Goal: Task Accomplishment & Management: Use online tool/utility

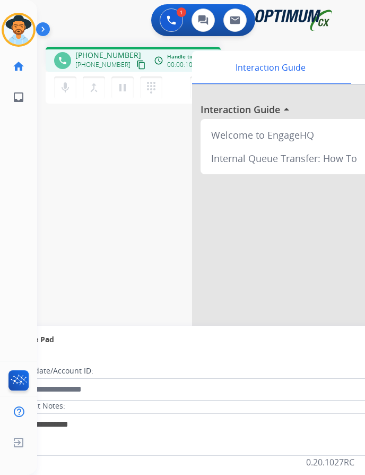
click at [100, 54] on span "[PHONE_NUMBER]" at bounding box center [108, 55] width 66 height 11
copy span "12512289890"
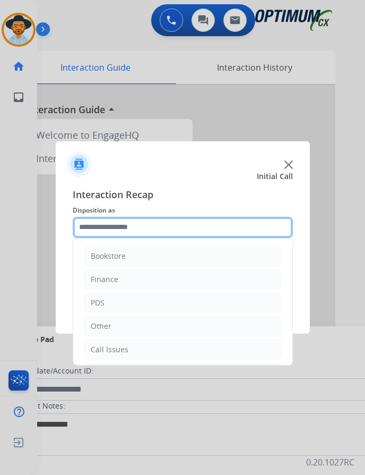
click at [189, 222] on input "text" at bounding box center [183, 227] width 220 height 21
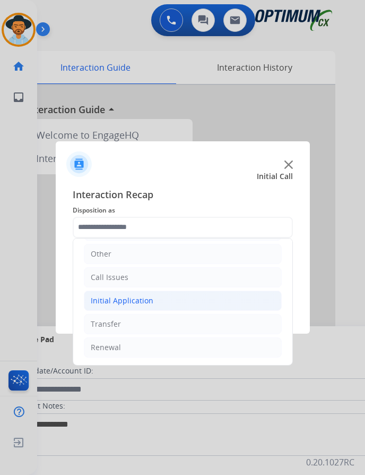
click at [146, 295] on div "Initial Application" at bounding box center [122, 300] width 63 height 11
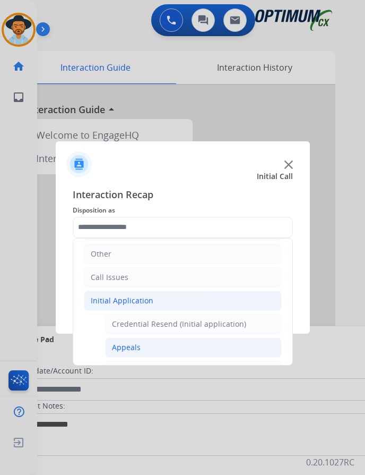
click at [129, 345] on li "Appeals" at bounding box center [193, 347] width 177 height 20
type input "*******"
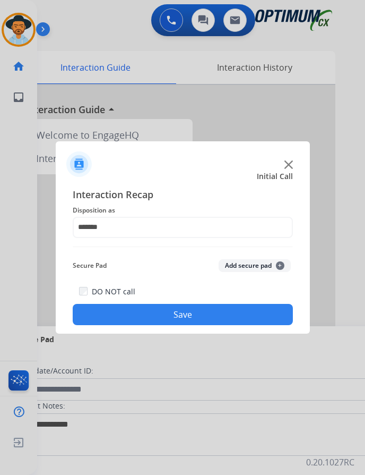
click at [168, 312] on button "Save" at bounding box center [183, 314] width 220 height 21
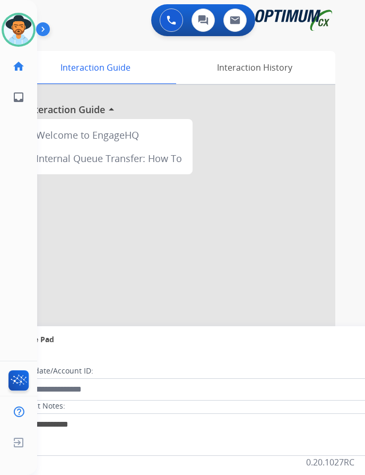
click at [96, 24] on div "0 Voice Interactions 0 Chat Interactions 0 Email Interactions" at bounding box center [193, 21] width 294 height 34
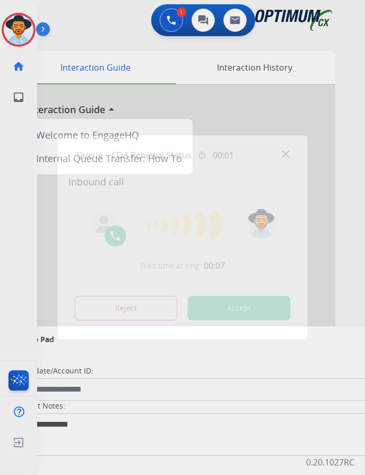
click at [182, 67] on div at bounding box center [182, 237] width 365 height 475
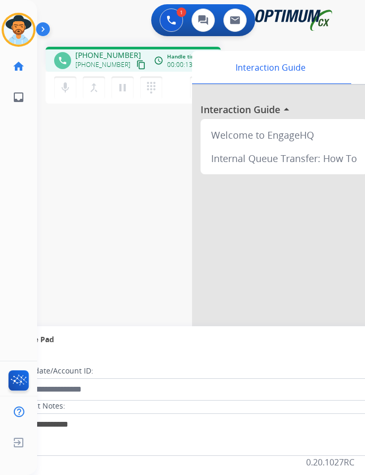
click at [100, 50] on span "+12406717596" at bounding box center [108, 55] width 66 height 11
copy span "12406717596"
drag, startPoint x: 103, startPoint y: 52, endPoint x: 113, endPoint y: 48, distance: 10.8
click at [113, 50] on span "+12406717596" at bounding box center [108, 55] width 66 height 11
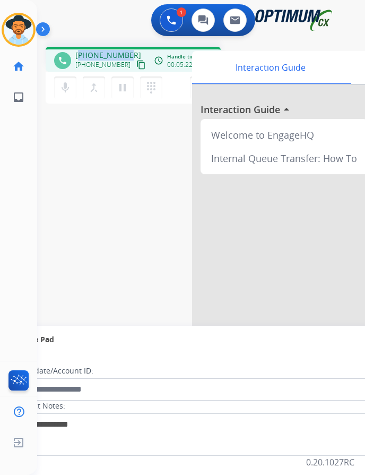
click at [113, 50] on span "+12406717596" at bounding box center [108, 55] width 66 height 11
copy span "12406717596"
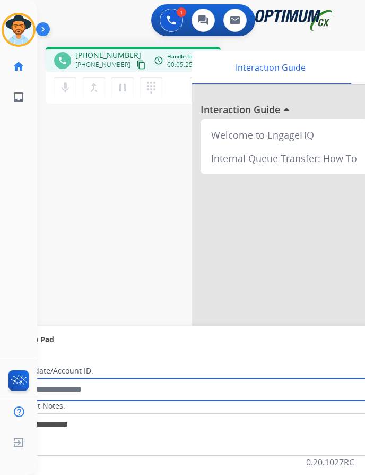
click at [95, 379] on input "text" at bounding box center [194, 389] width 360 height 22
paste input "**********"
type input "**********"
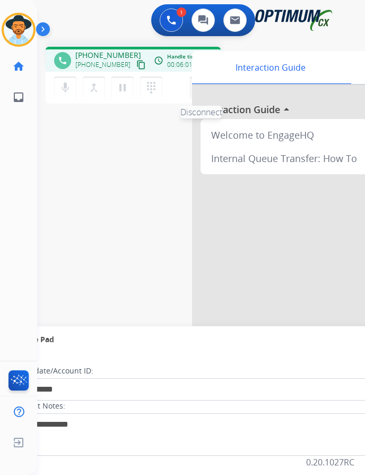
click at [195, 88] on img at bounding box center [201, 87] width 13 height 5
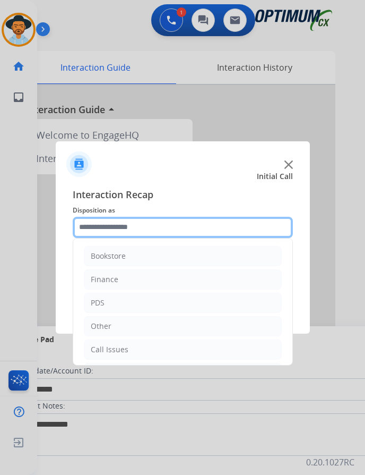
click at [180, 233] on input "text" at bounding box center [183, 227] width 220 height 21
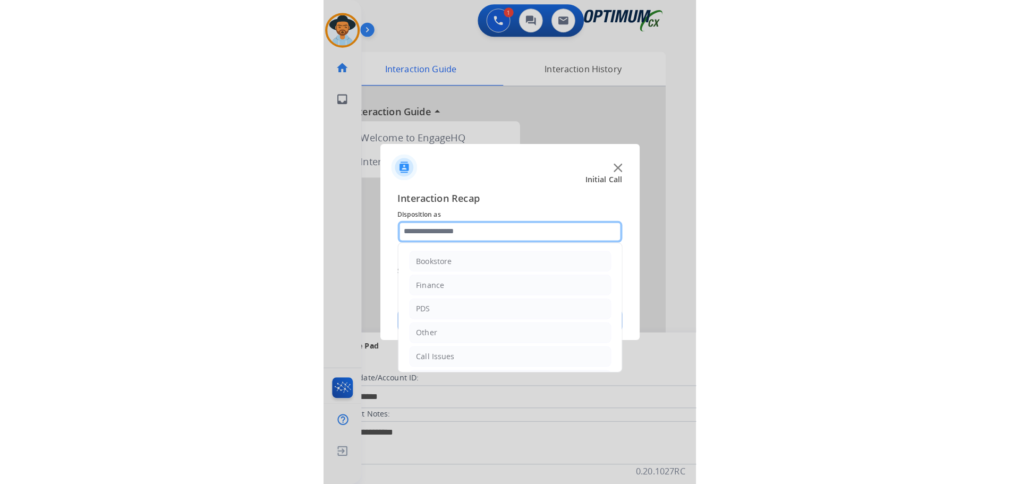
scroll to position [72, 0]
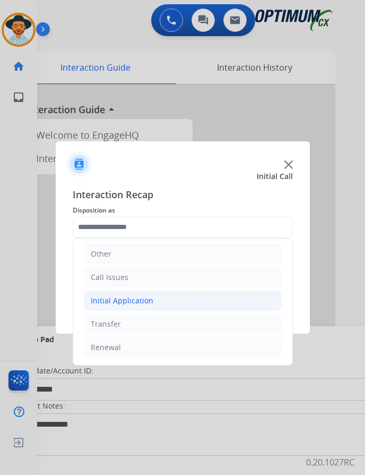
click at [142, 301] on div "Initial Application" at bounding box center [122, 300] width 63 height 11
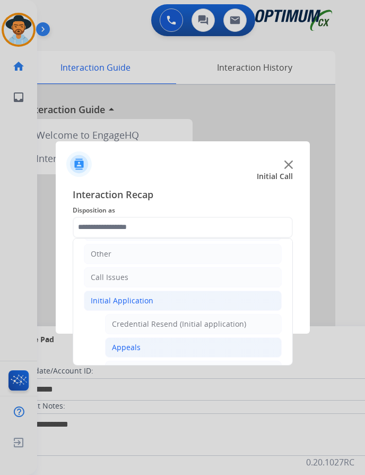
click at [139, 344] on div "Appeals" at bounding box center [126, 347] width 29 height 11
type input "*******"
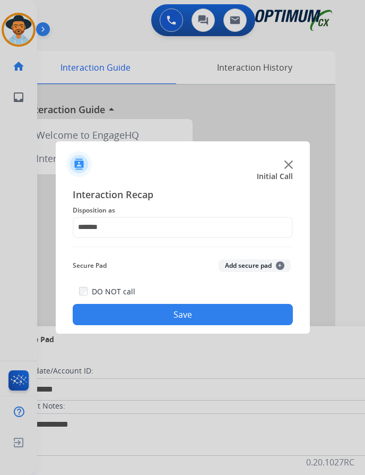
click at [164, 318] on button "Save" at bounding box center [183, 314] width 220 height 21
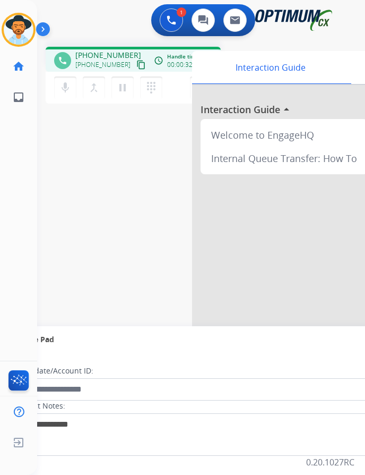
click at [100, 57] on span "+19295008639" at bounding box center [108, 55] width 66 height 11
copy span "19295008639"
click at [132, 158] on div "phone +19295008639 +19295008639 content_copy access_time Call metrics Queue 00:…" at bounding box center [188, 259] width 303 height 443
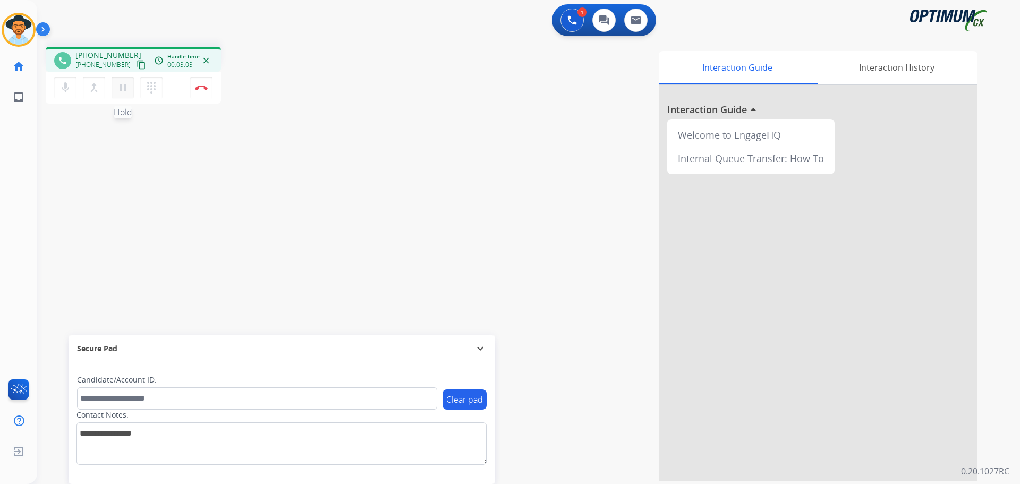
click at [119, 88] on mat-icon "pause" at bounding box center [122, 87] width 13 height 13
click at [408, 67] on div "Interaction Guide Interaction History Interaction Guide arrow_drop_up Welcome t…" at bounding box center [665, 266] width 626 height 430
click at [121, 92] on mat-icon "play_arrow" at bounding box center [122, 87] width 13 height 13
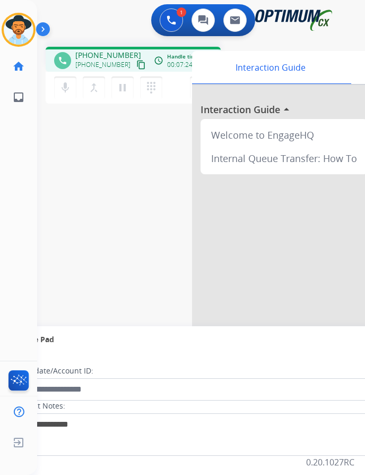
click at [78, 192] on div "phone +19295008639 +19295008639 content_copy access_time Call metrics Queue 00:…" at bounding box center [188, 259] width 303 height 443
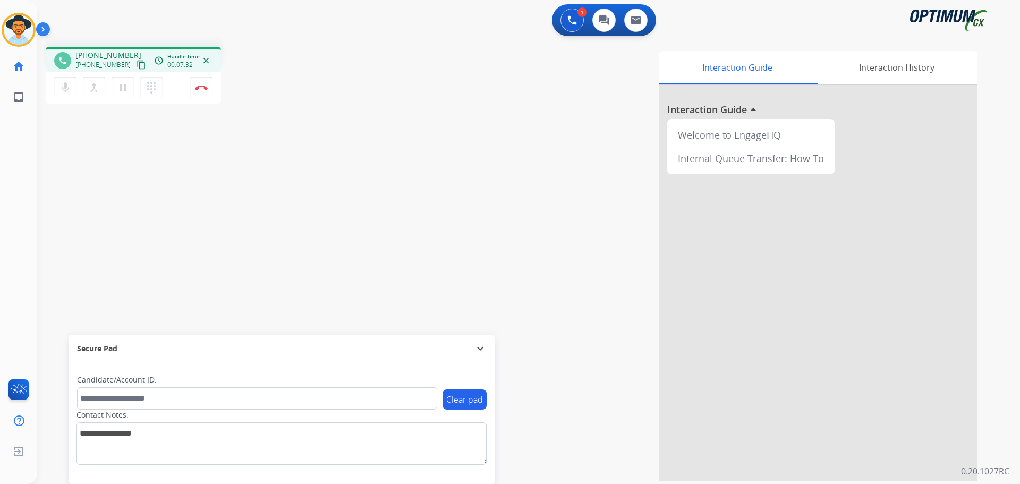
click at [108, 52] on span "+19295008639" at bounding box center [108, 55] width 66 height 11
copy span "19295008639"
click at [112, 156] on div "phone +19295008639 +19295008639 content_copy access_time Call metrics Queue 00:…" at bounding box center [515, 259] width 957 height 443
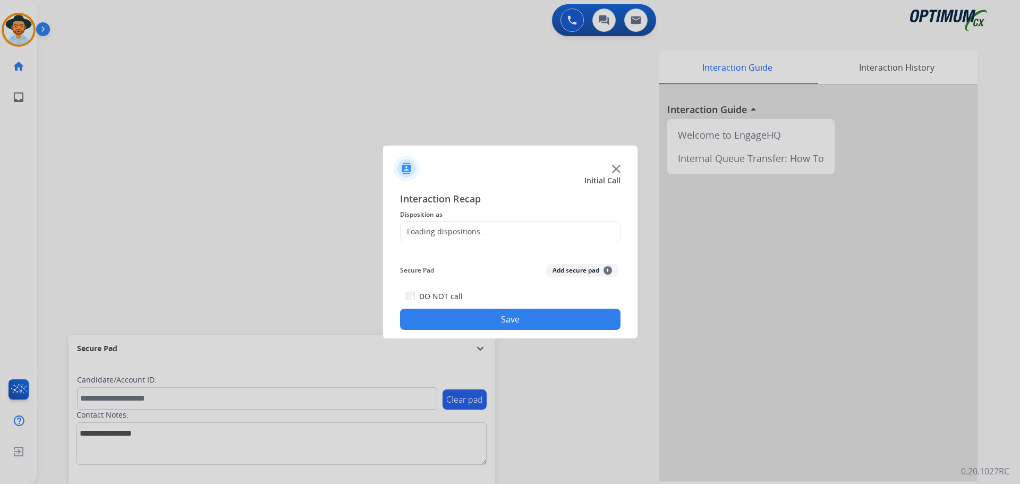
click at [206, 90] on div at bounding box center [510, 242] width 1020 height 484
click at [487, 233] on input "text" at bounding box center [510, 231] width 220 height 21
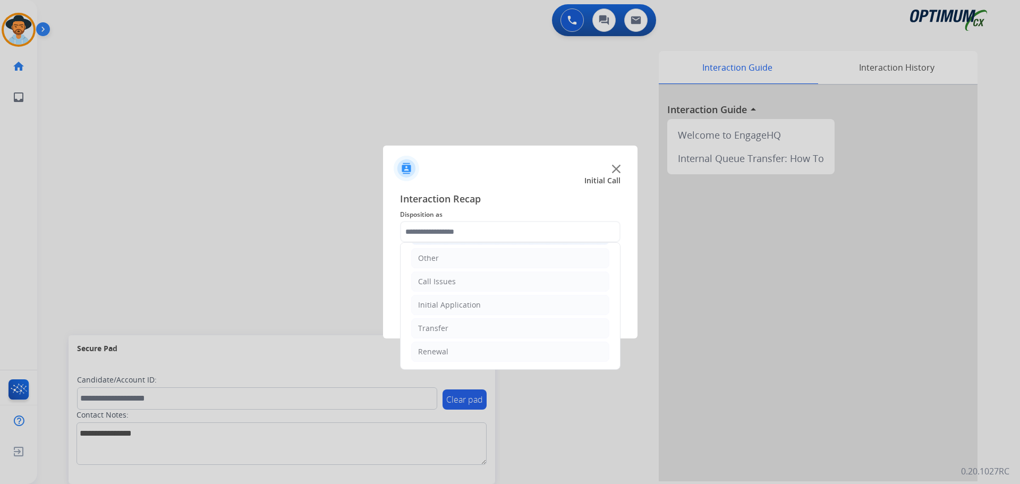
click at [497, 310] on li "Initial Application" at bounding box center [510, 305] width 198 height 20
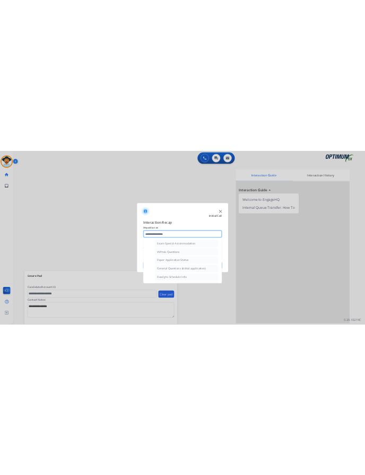
scroll to position [603, 0]
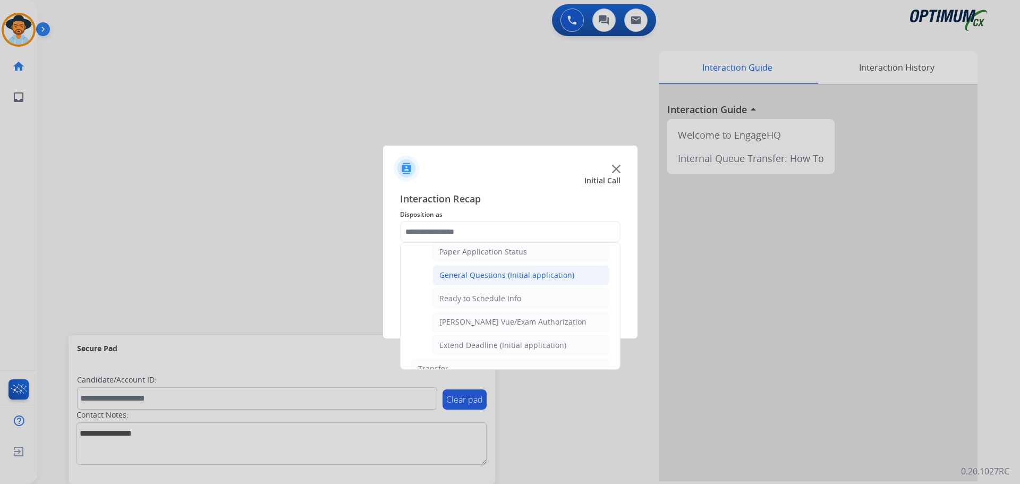
click at [489, 276] on div "General Questions (Initial application)" at bounding box center [506, 275] width 135 height 11
type input "**********"
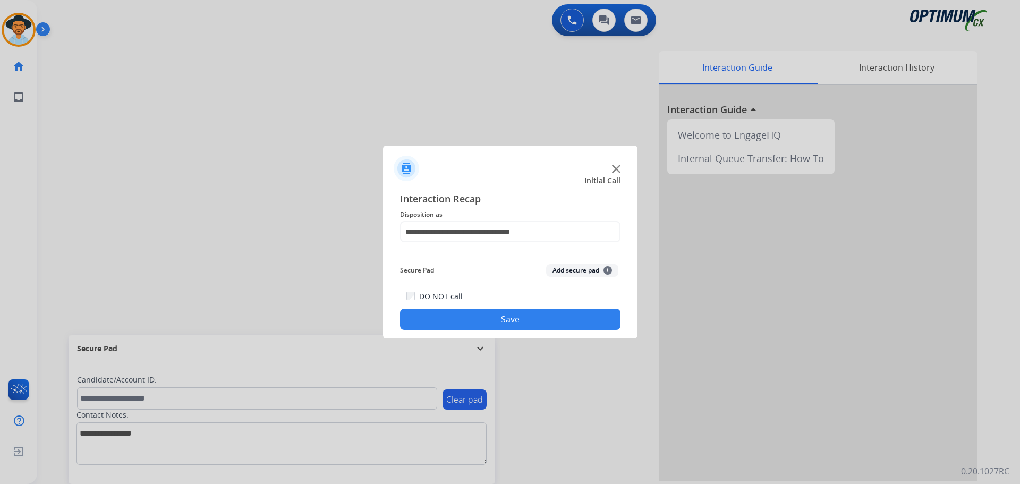
click at [437, 313] on button "Save" at bounding box center [510, 319] width 220 height 21
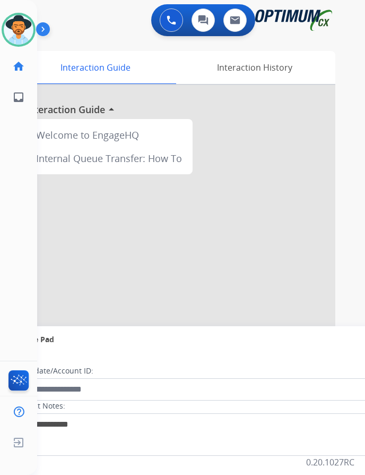
click at [303, 179] on div at bounding box center [176, 283] width 319 height 396
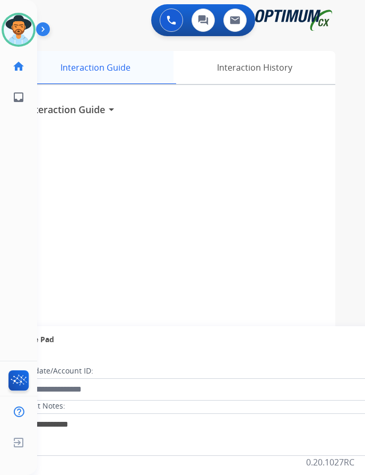
click at [108, 65] on div "Interaction Guide" at bounding box center [95, 67] width 157 height 33
click at [261, 70] on div "Interaction History" at bounding box center [255, 67] width 162 height 33
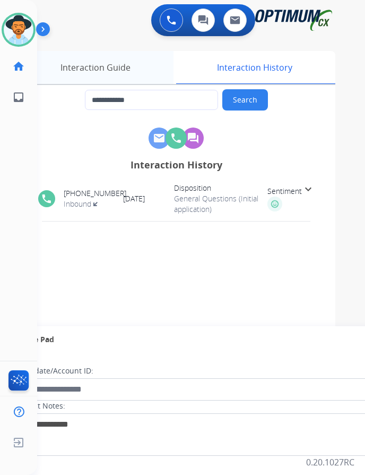
click at [120, 65] on div "Interaction Guide" at bounding box center [95, 67] width 157 height 33
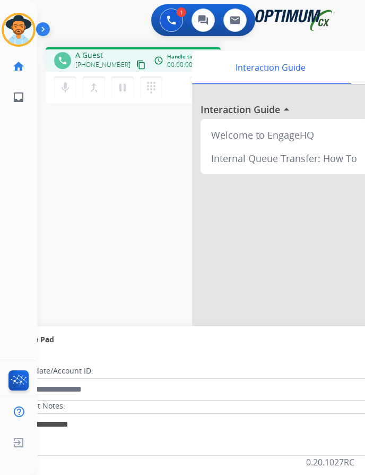
click at [78, 38] on div "1 Voice Interactions 0 Chat Interactions 0 Email Interactions" at bounding box center [193, 21] width 294 height 34
click at [115, 55] on span "+15049390685" at bounding box center [108, 55] width 66 height 11
copy span "15049390685"
click at [91, 48] on div "phone +15049390685 +15049390685 content_copy access_time Call metrics Queue 00:…" at bounding box center [133, 59] width 175 height 25
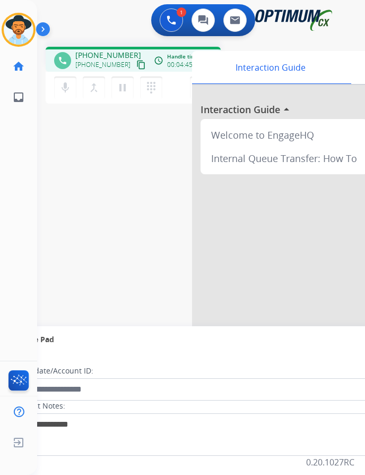
click at [91, 52] on span "+15049390685" at bounding box center [108, 55] width 66 height 11
copy span "15049390685"
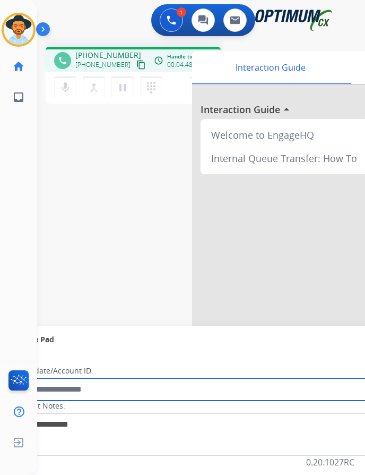
click at [135, 388] on input "text" at bounding box center [194, 389] width 360 height 22
paste input "**********"
type input "**********"
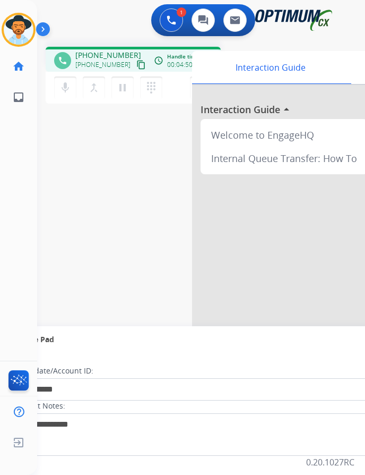
click at [107, 201] on div "**********" at bounding box center [188, 259] width 303 height 443
click at [58, 89] on button "mic Mute" at bounding box center [65, 87] width 22 height 22
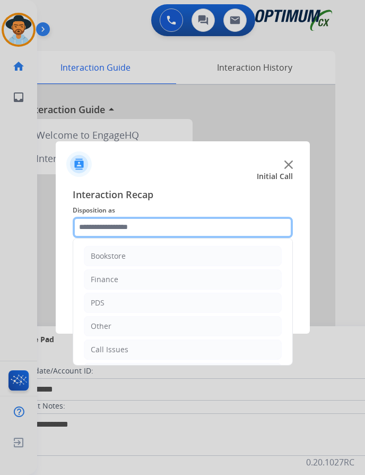
click at [147, 223] on input "text" at bounding box center [183, 227] width 220 height 21
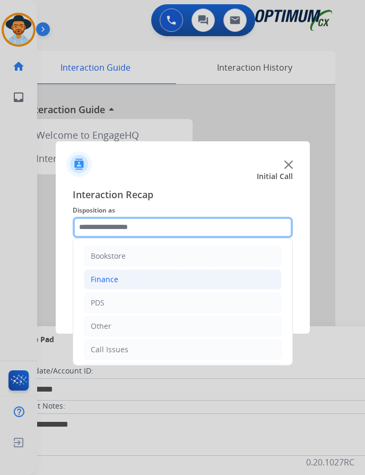
scroll to position [72, 0]
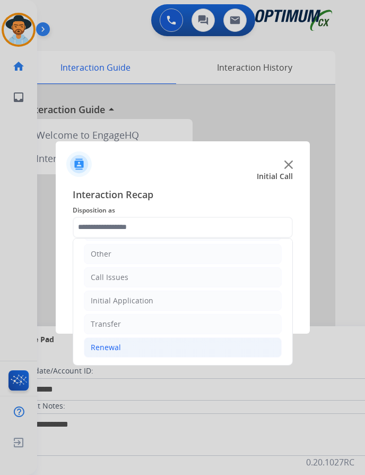
click at [131, 349] on li "Renewal" at bounding box center [183, 347] width 198 height 20
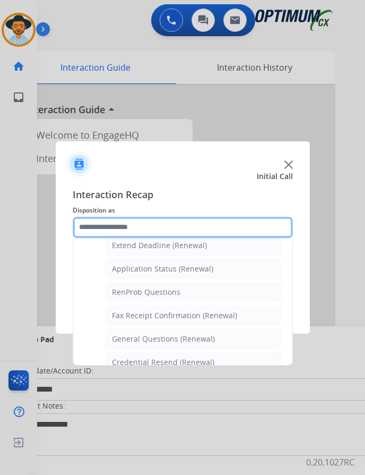
scroll to position [285, 0]
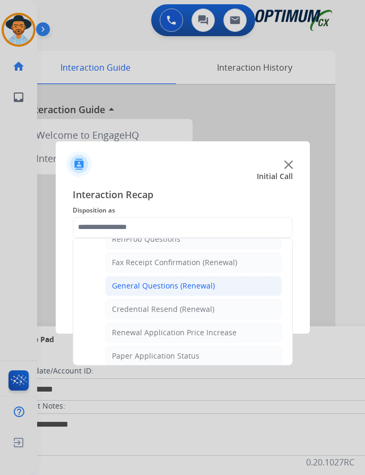
click at [173, 285] on div "General Questions (Renewal)" at bounding box center [163, 285] width 103 height 11
type input "**********"
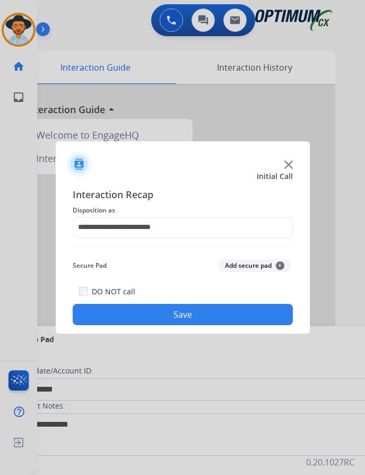
click at [150, 310] on button "Save" at bounding box center [183, 314] width 220 height 21
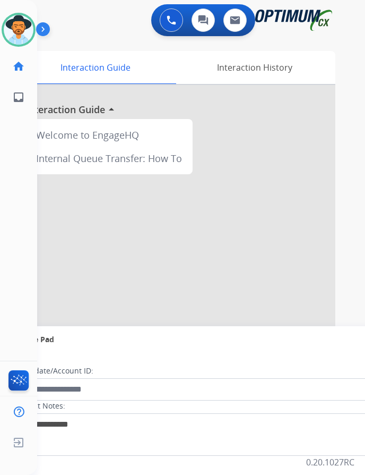
click at [4, 271] on div "Luis Available Edit Avatar Agent: Luis Routing Profile: OCX Training home Home …" at bounding box center [18, 237] width 37 height 475
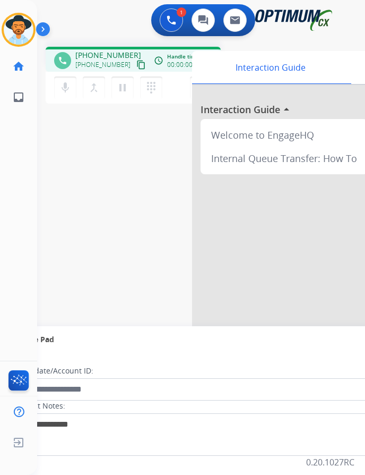
click at [90, 31] on div "1 Voice Interactions 0 Chat Interactions 0 Email Interactions" at bounding box center [193, 21] width 294 height 34
click at [107, 54] on span "+13045216204" at bounding box center [108, 55] width 66 height 11
copy span "13045216204"
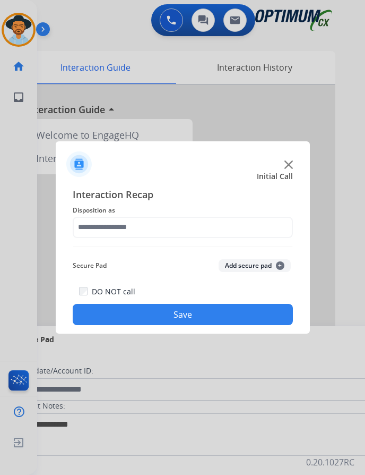
click at [98, 38] on div at bounding box center [182, 237] width 365 height 475
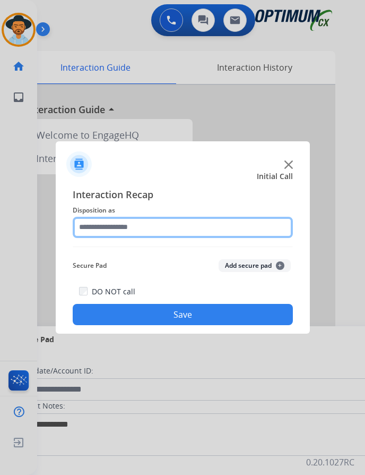
click at [181, 228] on input "text" at bounding box center [183, 227] width 220 height 21
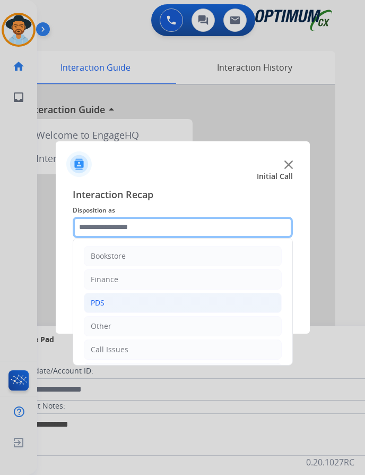
scroll to position [72, 0]
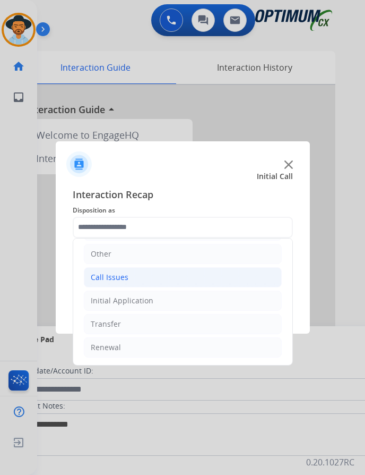
click at [110, 281] on div "Call Issues" at bounding box center [110, 277] width 38 height 11
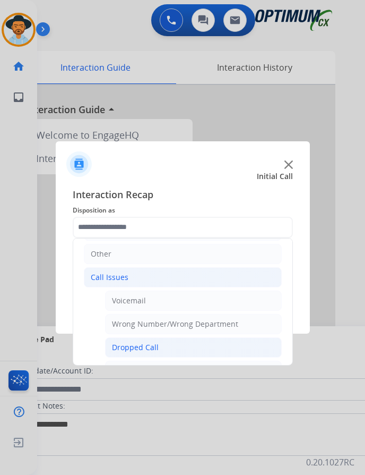
click at [133, 346] on div "Dropped Call" at bounding box center [135, 347] width 47 height 11
type input "**********"
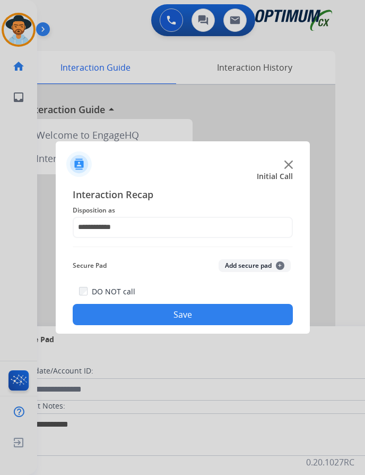
click at [143, 316] on button "Save" at bounding box center [183, 314] width 220 height 21
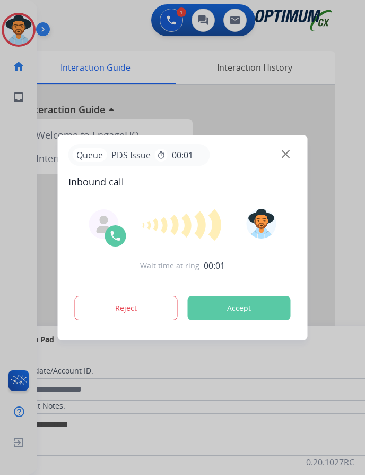
click at [86, 26] on div at bounding box center [182, 237] width 365 height 475
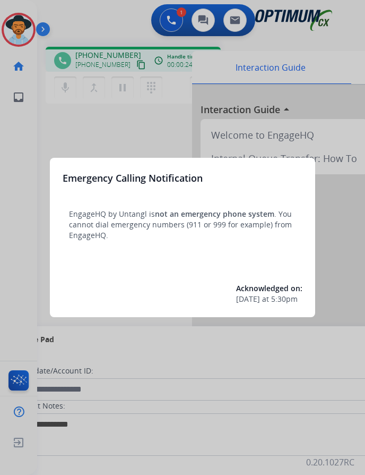
click at [129, 119] on div at bounding box center [182, 237] width 365 height 475
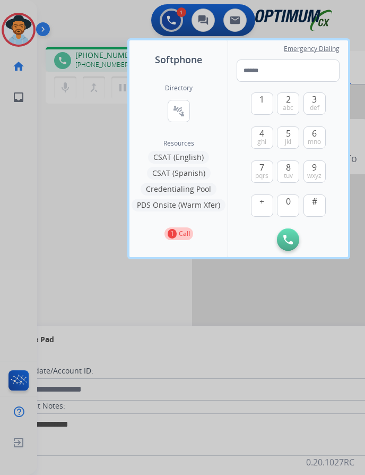
click at [69, 141] on div at bounding box center [182, 237] width 365 height 475
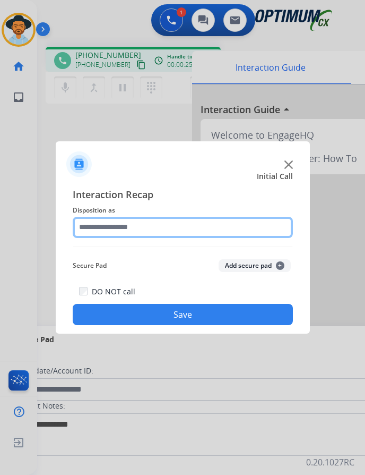
click at [203, 225] on input "text" at bounding box center [183, 227] width 220 height 21
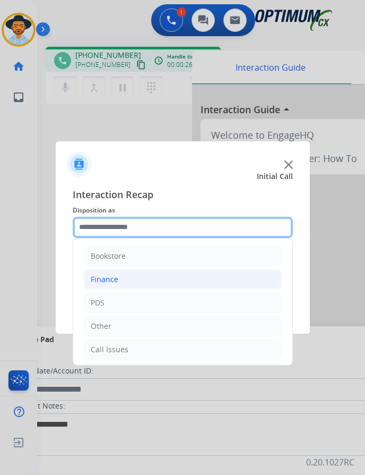
scroll to position [72, 0]
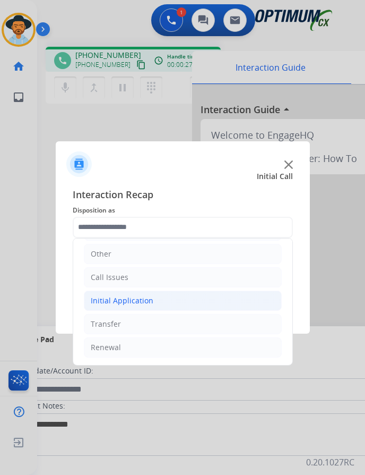
click at [156, 303] on li "Initial Application" at bounding box center [183, 301] width 198 height 20
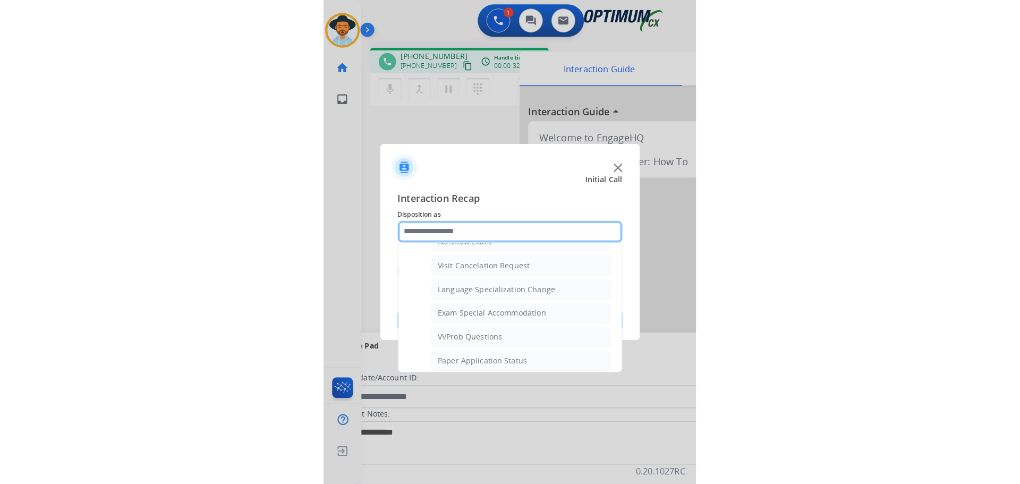
scroll to position [550, 0]
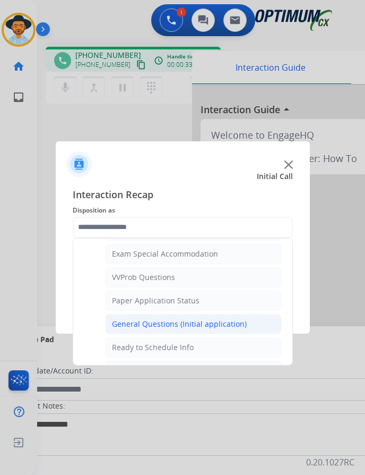
click at [150, 328] on div "General Questions (Initial application)" at bounding box center [179, 324] width 135 height 11
type input "**********"
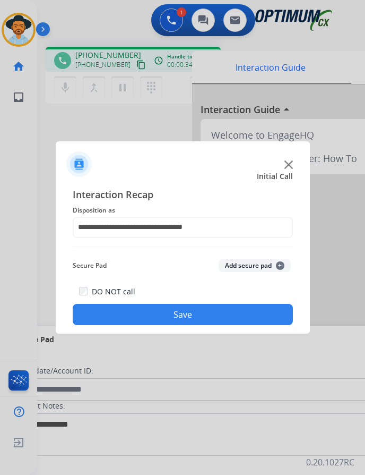
click at [169, 319] on button "Save" at bounding box center [183, 314] width 220 height 21
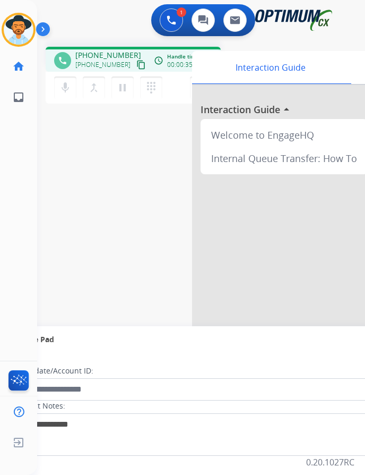
click at [97, 49] on div "phone +19173741401 +19173741401 content_copy access_time Call metrics Queue 00:…" at bounding box center [133, 59] width 175 height 25
click at [93, 56] on span "+19173741401" at bounding box center [108, 55] width 66 height 11
copy span "19173741401"
click at [153, 213] on div "phone +19173741401 +19173741401 content_copy access_time Call metrics Queue 00:…" at bounding box center [188, 259] width 303 height 443
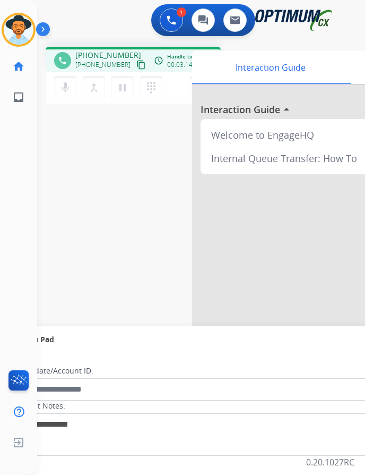
click at [85, 55] on span "+19173741401" at bounding box center [108, 55] width 66 height 11
copy span "19173741401"
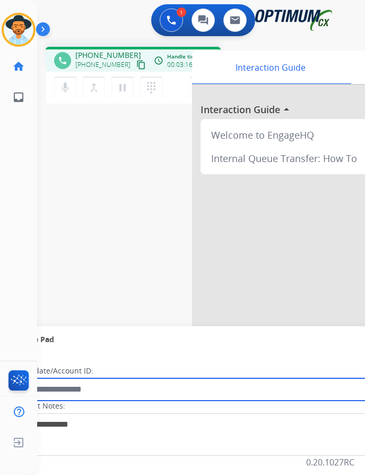
click at [125, 388] on input "text" at bounding box center [194, 389] width 360 height 22
paste input "**********"
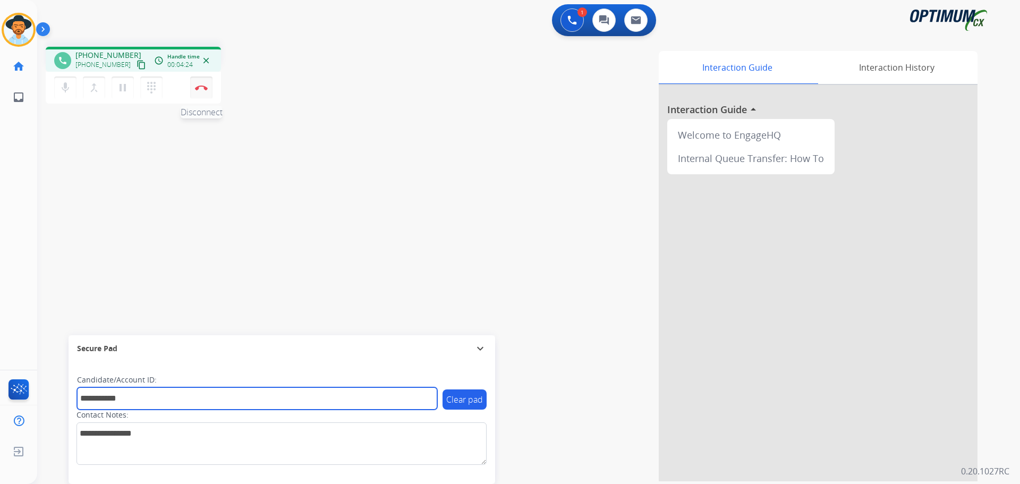
type input "**********"
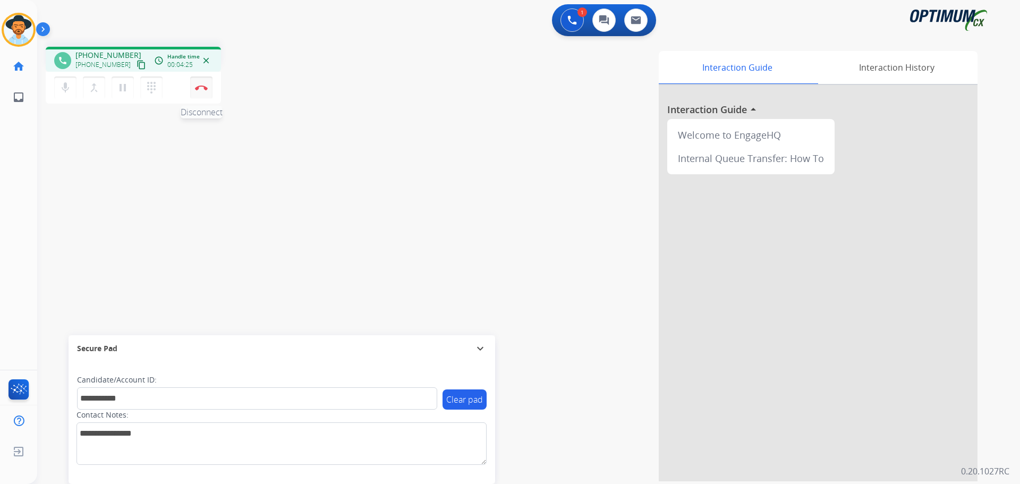
click at [193, 91] on button "Disconnect" at bounding box center [201, 87] width 22 height 22
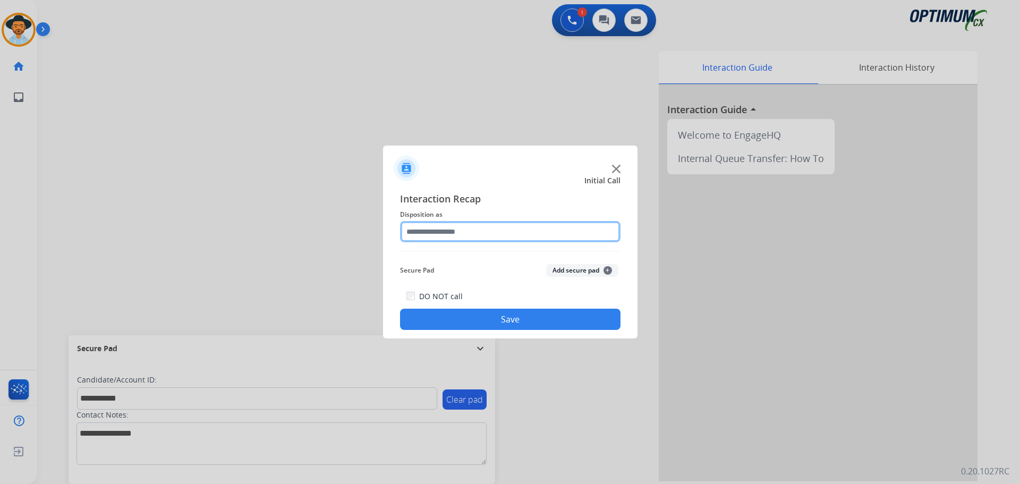
click at [373, 233] on input "text" at bounding box center [510, 231] width 220 height 21
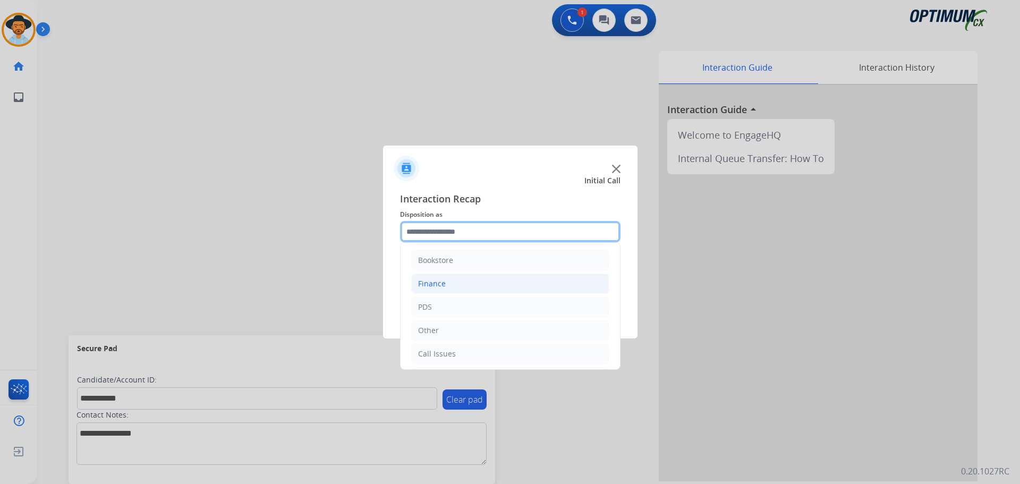
scroll to position [72, 0]
click at [373, 310] on div "Initial Application" at bounding box center [449, 305] width 63 height 11
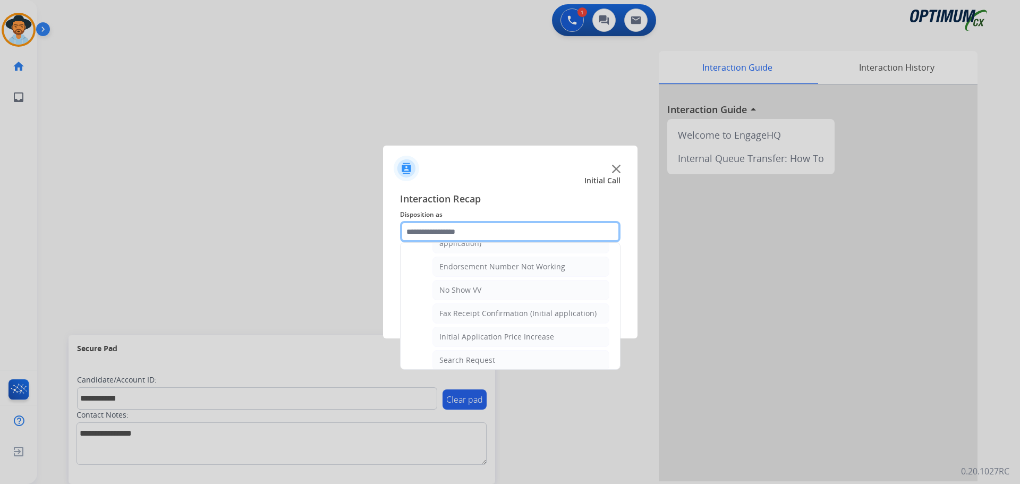
scroll to position [550, 0]
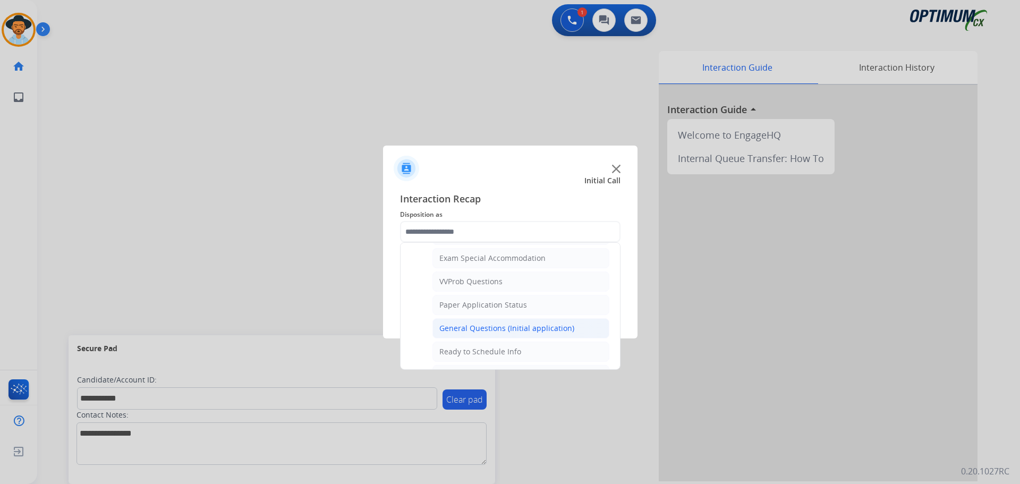
click at [373, 327] on div "General Questions (Initial application)" at bounding box center [506, 328] width 135 height 11
type input "**********"
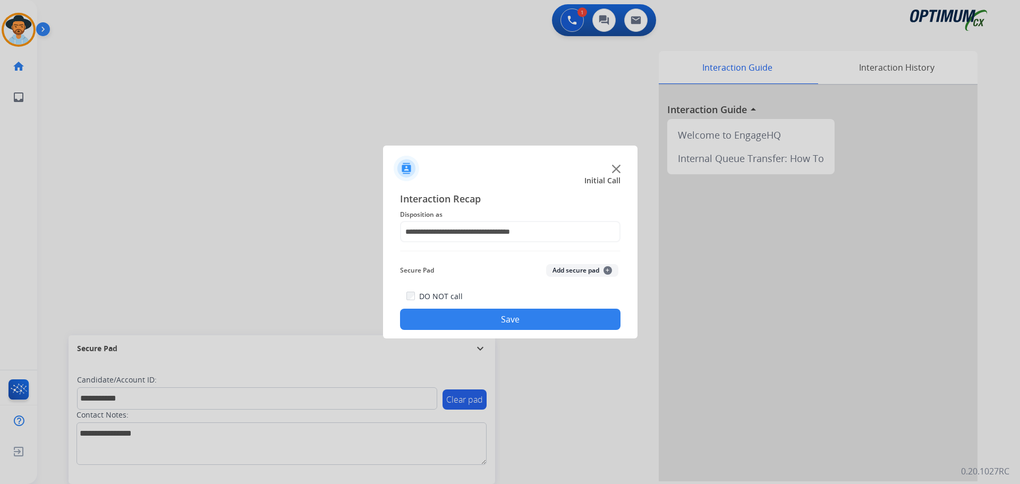
click at [373, 323] on button "Save" at bounding box center [510, 319] width 220 height 21
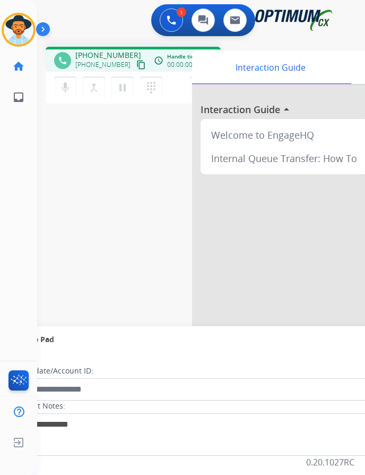
click at [8, 124] on div "Luis Busy Edit Avatar Agent: Luis Routing Profile: OCX Training home Home Home …" at bounding box center [18, 237] width 37 height 475
click at [107, 54] on span "+13046974600" at bounding box center [108, 55] width 66 height 11
copy span "13046974600"
click at [119, 89] on mat-icon "pause" at bounding box center [122, 87] width 13 height 13
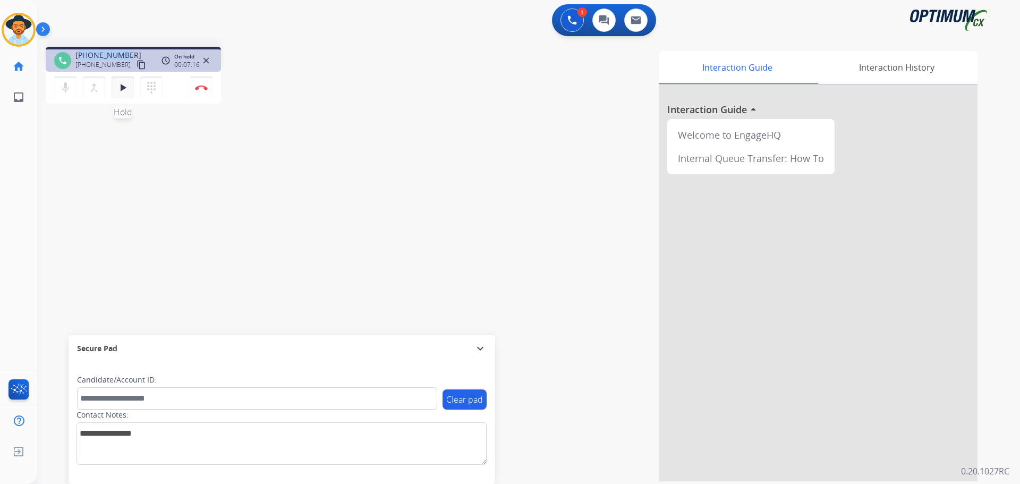
click at [119, 83] on mat-icon "play_arrow" at bounding box center [122, 87] width 13 height 13
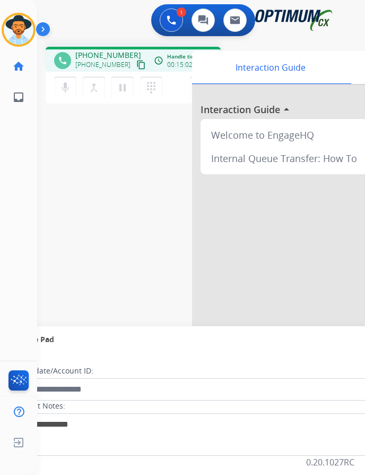
click at [275, 247] on div at bounding box center [351, 283] width 319 height 396
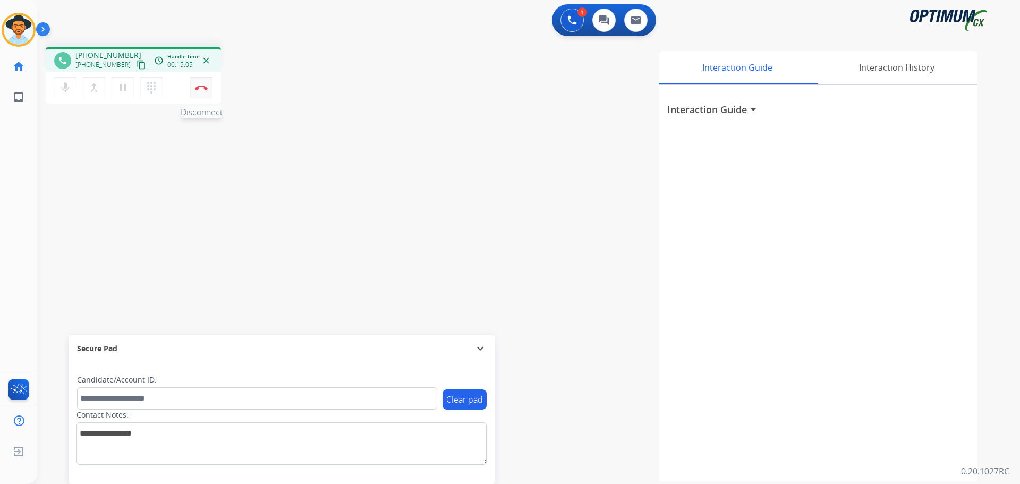
click at [194, 90] on button "Disconnect" at bounding box center [201, 87] width 22 height 22
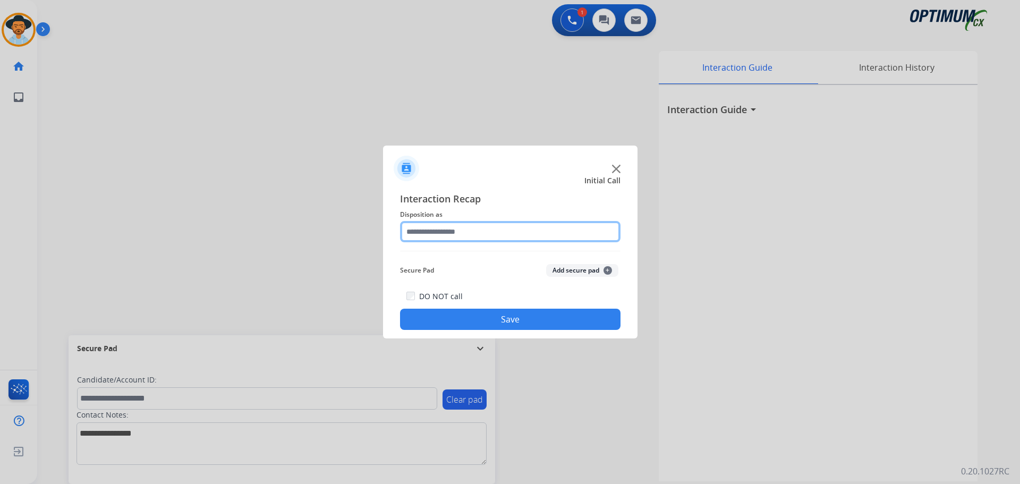
click at [373, 230] on input "text" at bounding box center [510, 231] width 220 height 21
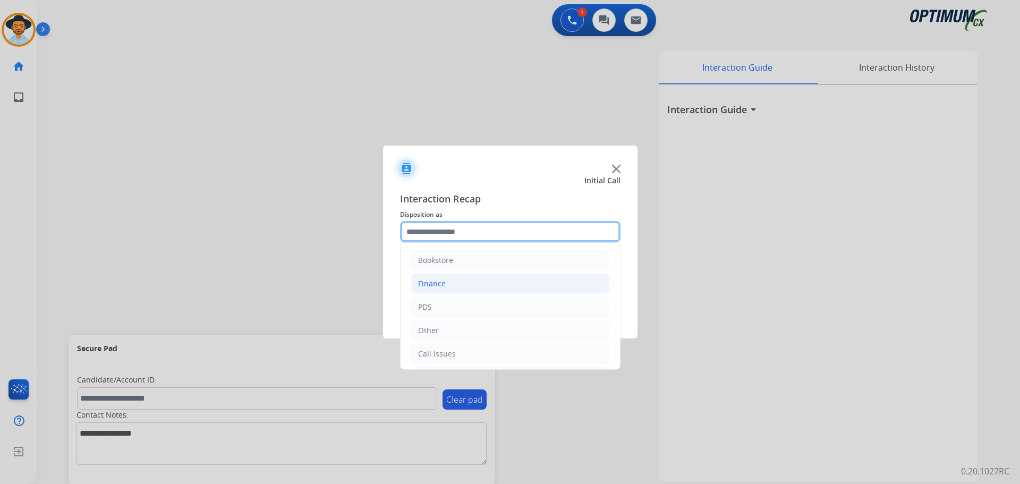
scroll to position [72, 0]
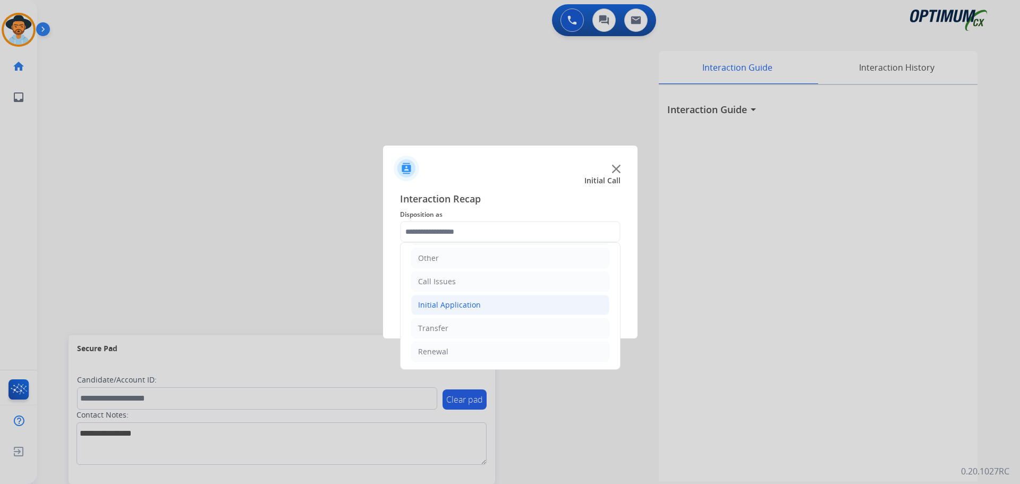
click at [373, 306] on div "Initial Application" at bounding box center [449, 305] width 63 height 11
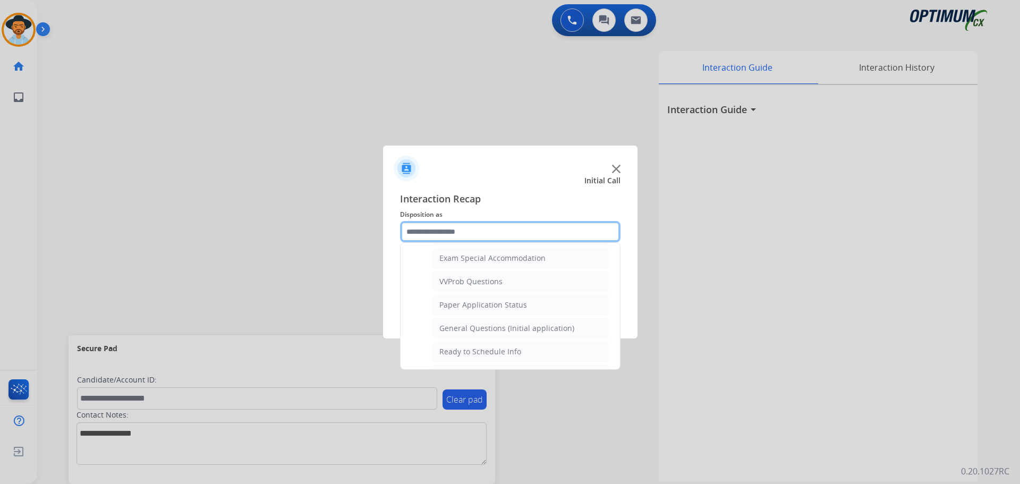
scroll to position [603, 0]
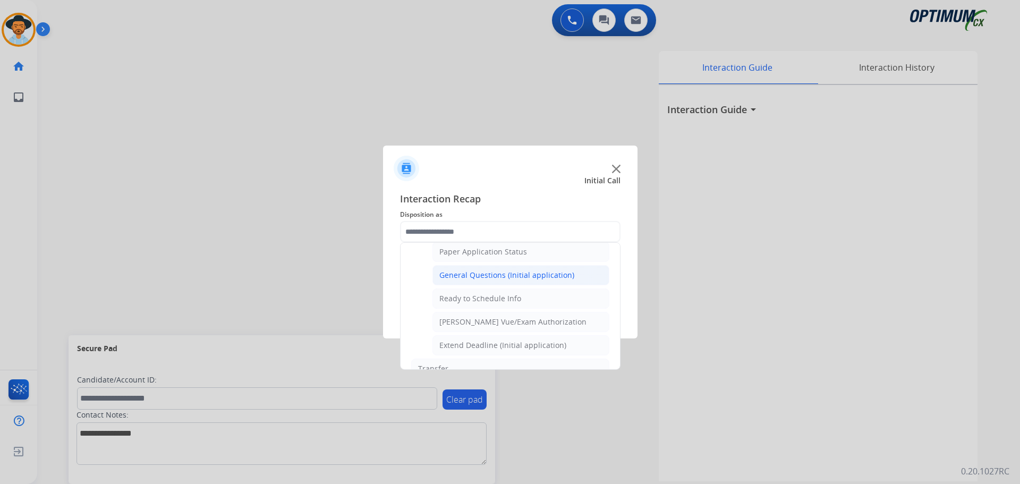
click at [373, 278] on div "General Questions (Initial application)" at bounding box center [506, 275] width 135 height 11
type input "**********"
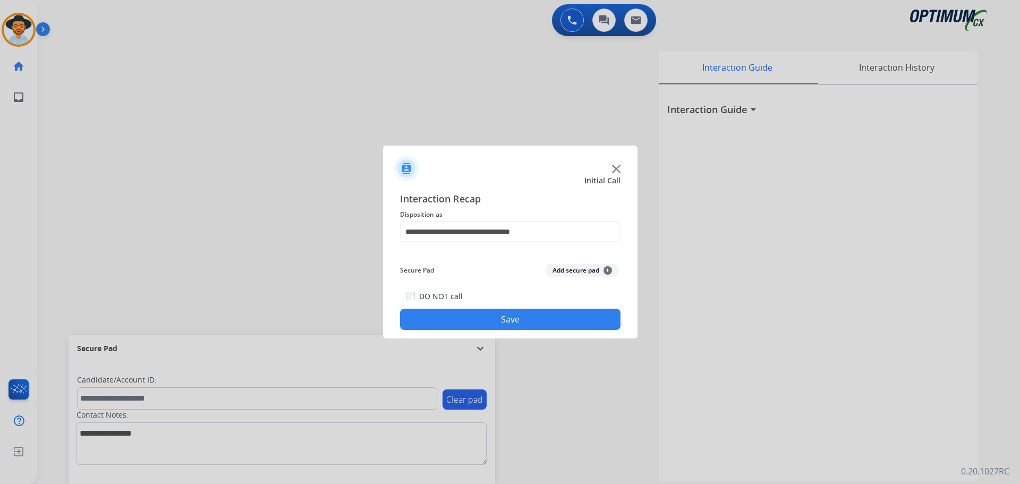
click at [373, 311] on button "Save" at bounding box center [510, 319] width 220 height 21
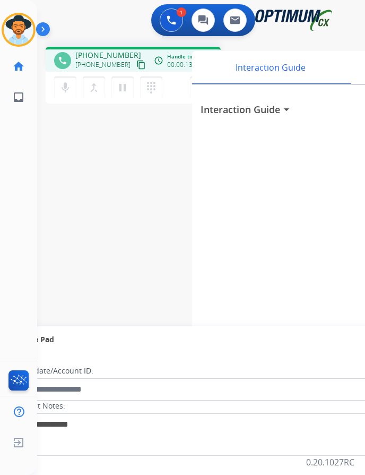
click at [108, 54] on span "+16172869918" at bounding box center [108, 55] width 66 height 11
copy span "16172869918"
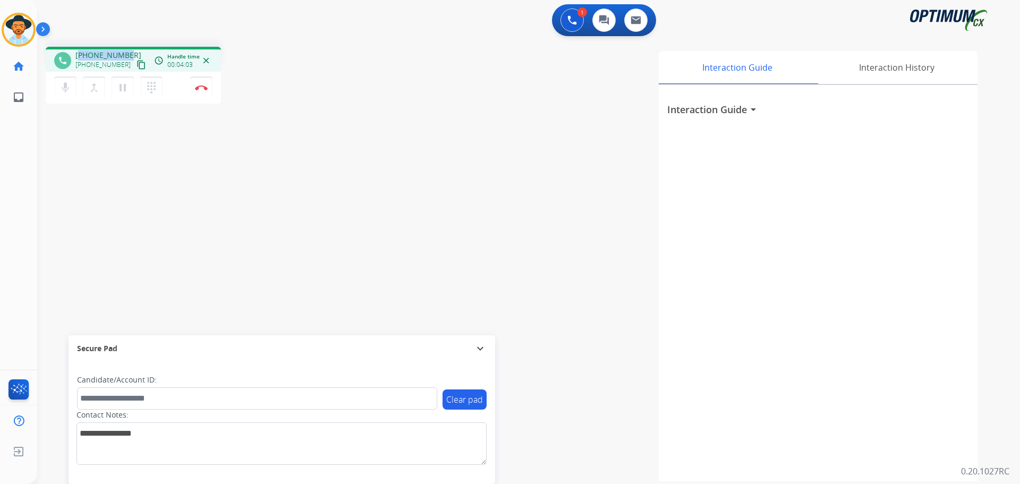
copy span "16172869918"
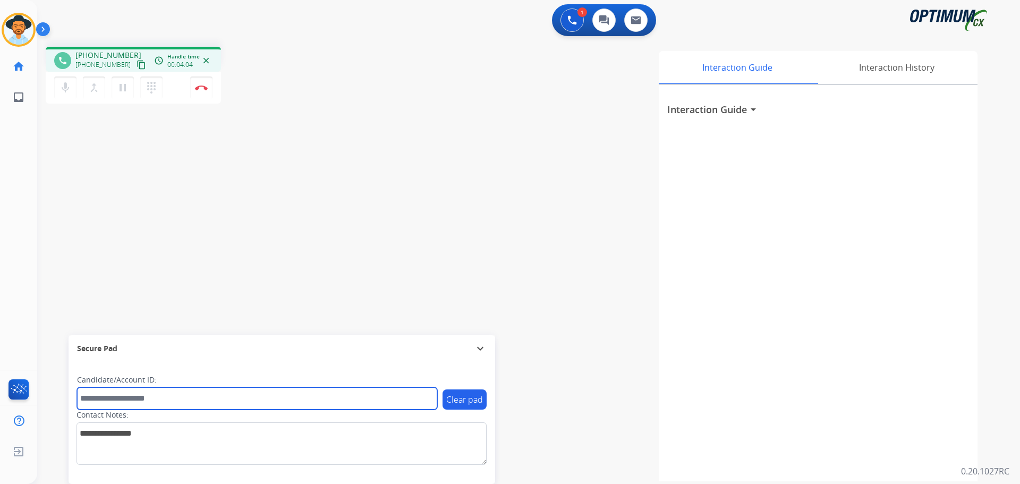
click at [162, 391] on input "text" at bounding box center [257, 398] width 360 height 22
paste input "**********"
type input "**********"
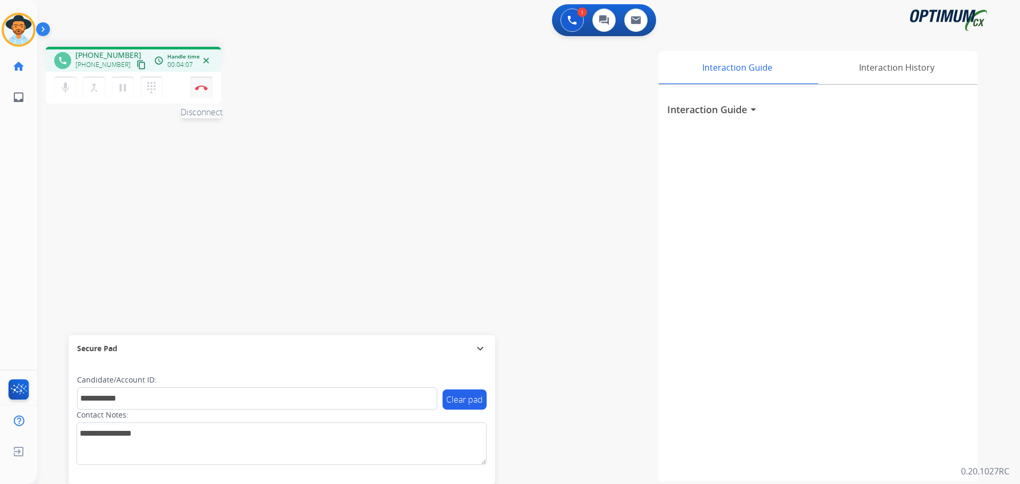
click at [207, 88] on img at bounding box center [201, 87] width 13 height 5
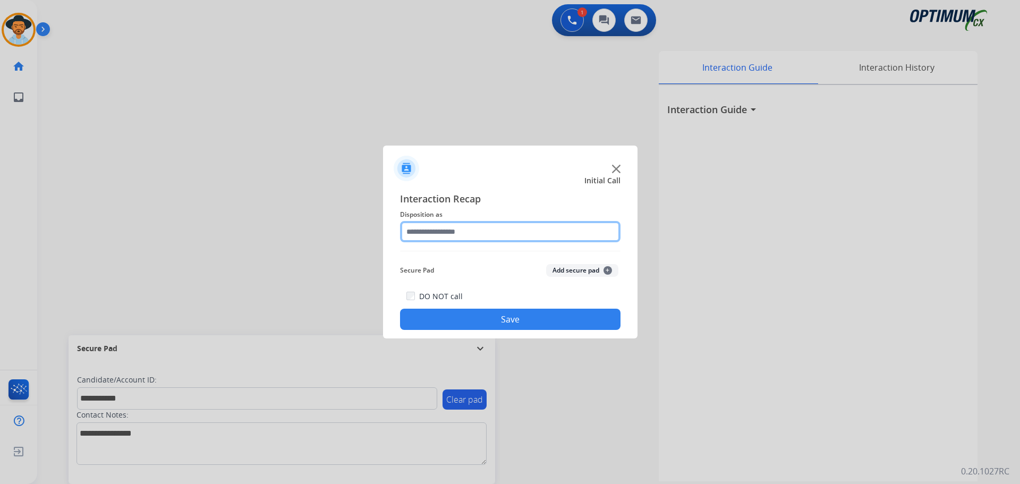
click at [373, 233] on input "text" at bounding box center [510, 231] width 220 height 21
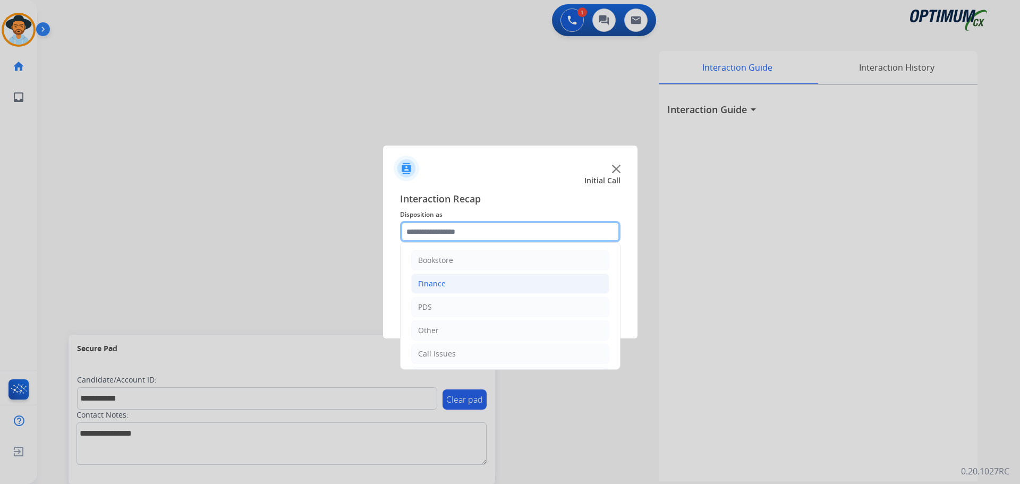
scroll to position [72, 0]
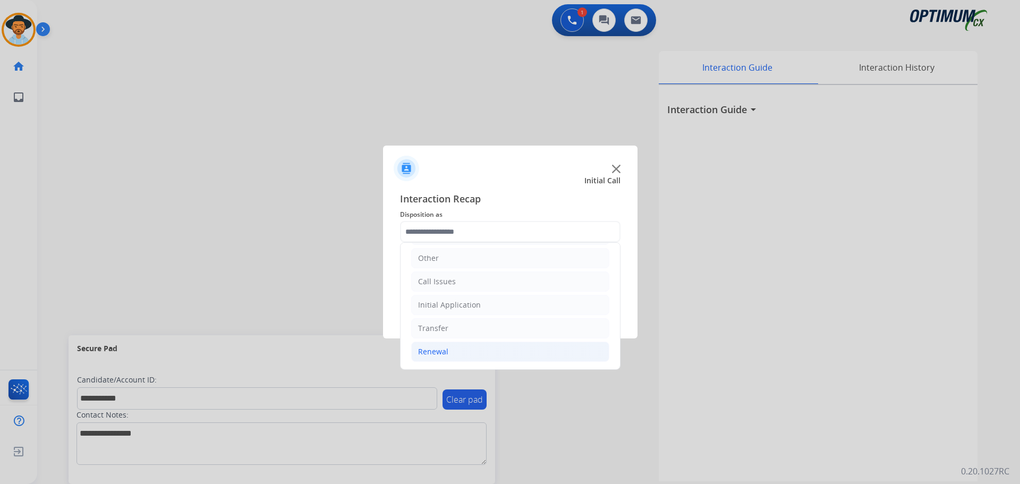
click at [373, 356] on li "Renewal" at bounding box center [510, 351] width 198 height 20
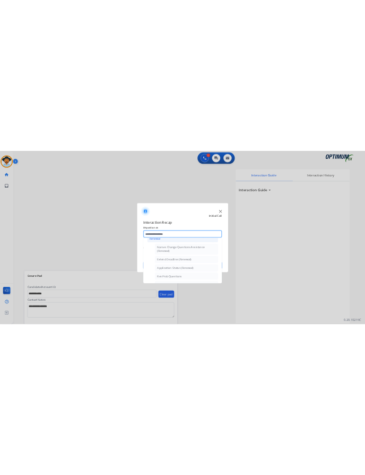
scroll to position [285, 0]
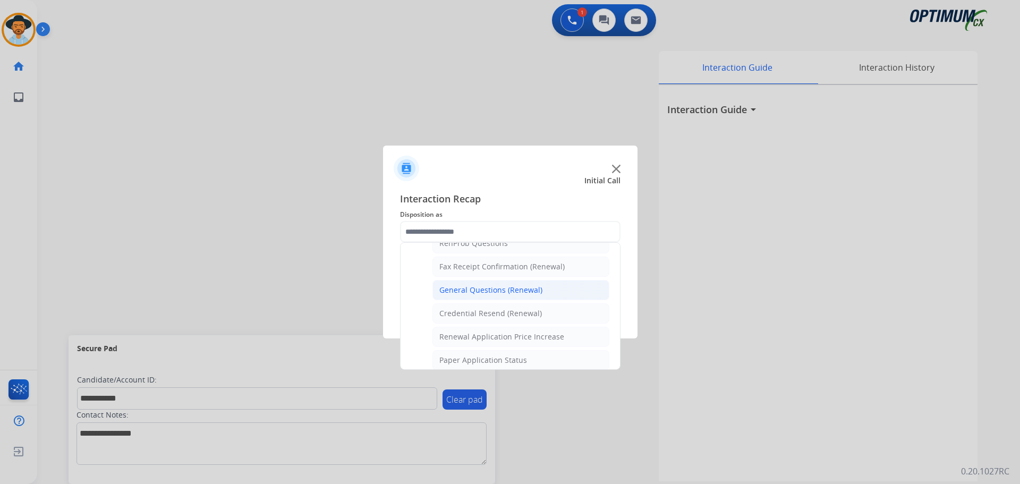
click at [373, 291] on div "General Questions (Renewal)" at bounding box center [490, 290] width 103 height 11
type input "**********"
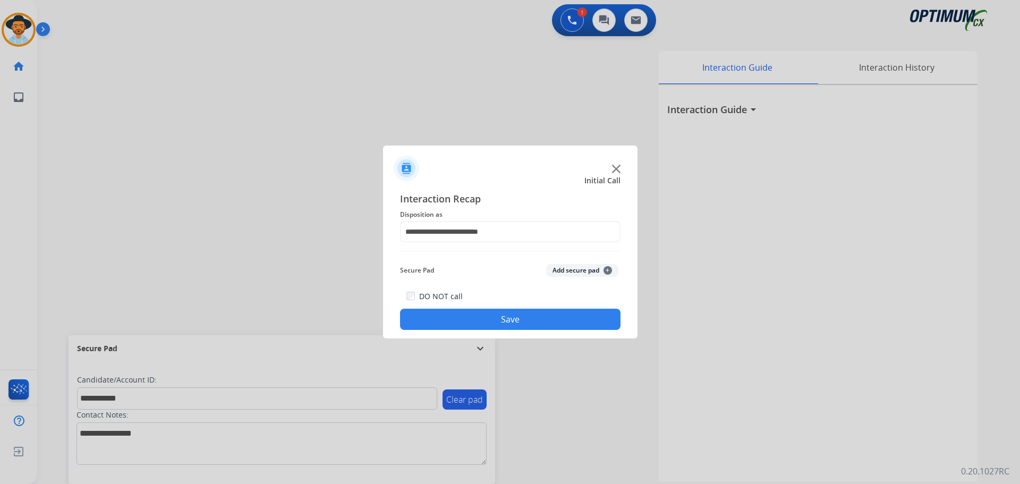
click at [373, 313] on button "Save" at bounding box center [510, 319] width 220 height 21
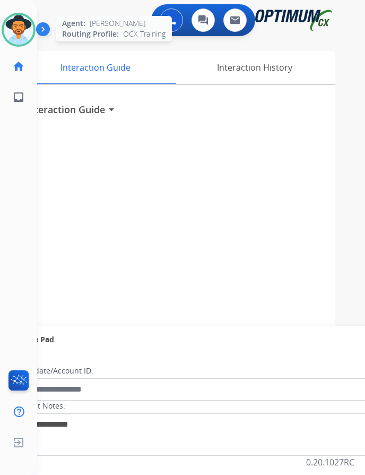
click at [15, 27] on img at bounding box center [19, 30] width 30 height 30
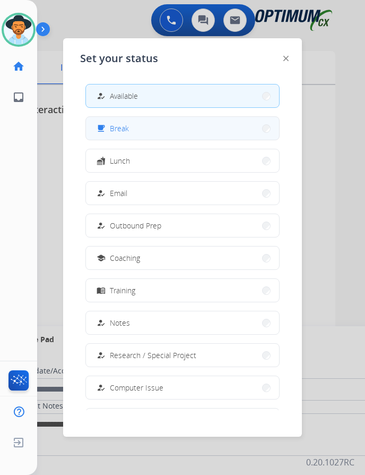
click at [124, 133] on span "Break" at bounding box center [119, 128] width 19 height 11
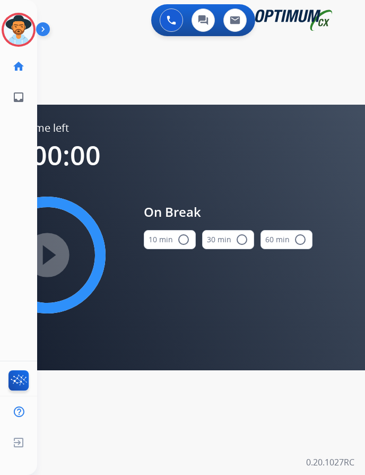
click at [180, 234] on mat-icon "radio_button_unchecked" at bounding box center [183, 239] width 13 height 13
click at [44, 251] on mat-icon "play_circle_filled" at bounding box center [47, 255] width 13 height 13
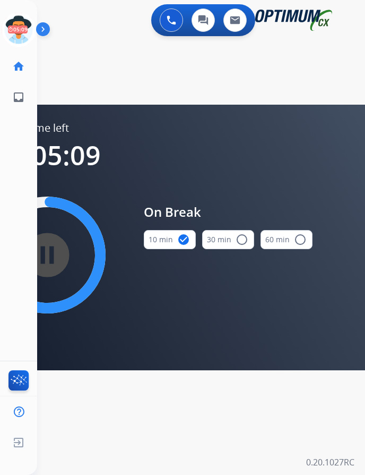
click at [130, 56] on div "swap_horiz Break voice bridge close_fullscreen Connect 3-Way Call merge_type Se…" at bounding box center [188, 63] width 303 height 51
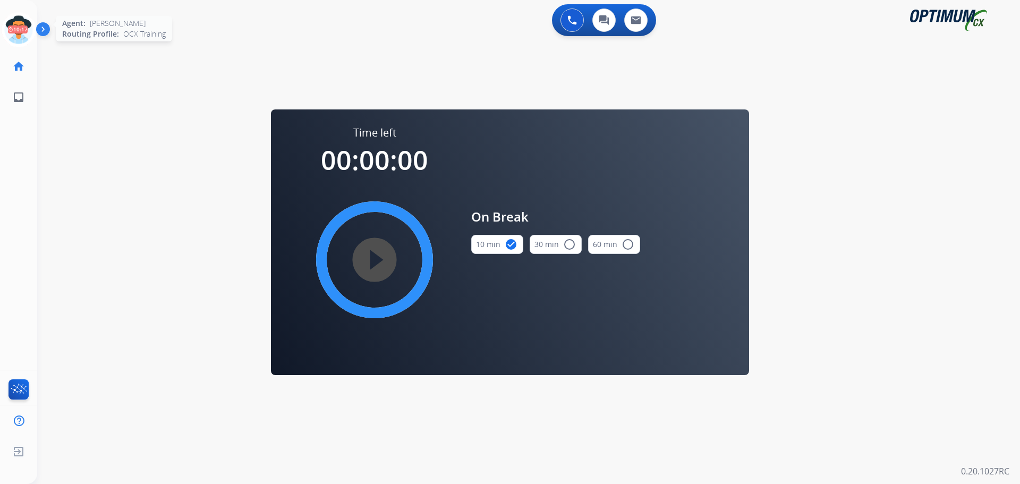
click at [22, 18] on icon at bounding box center [19, 30] width 35 height 35
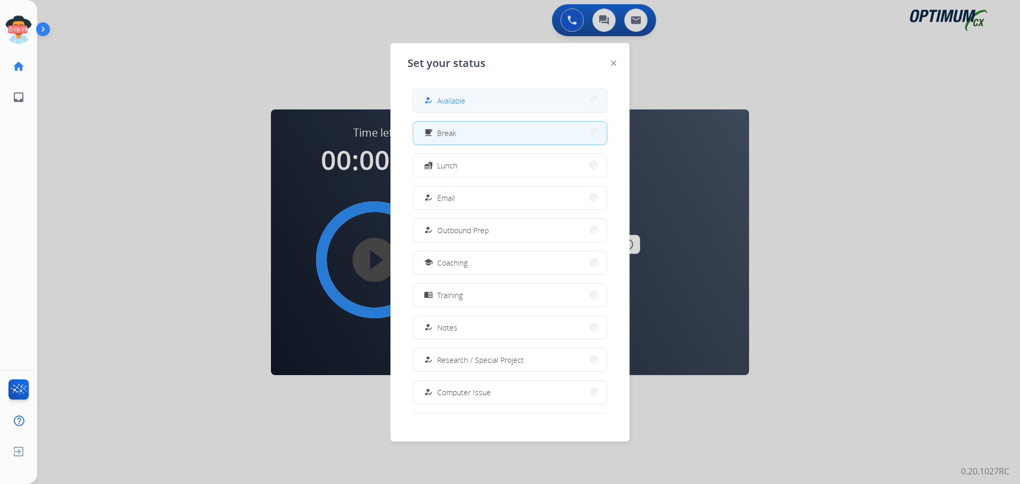
click at [373, 106] on button "how_to_reg Available" at bounding box center [509, 100] width 193 height 23
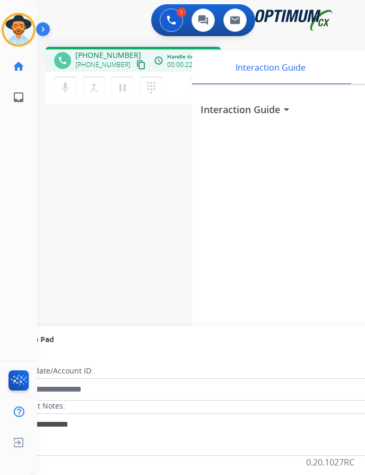
click at [193, 151] on div "phone +18032868068 +18032868068 content_copy access_time Call metrics Queue 00:…" at bounding box center [188, 259] width 303 height 443
click at [105, 53] on span "+18032868068" at bounding box center [108, 55] width 66 height 11
copy span "18032868068"
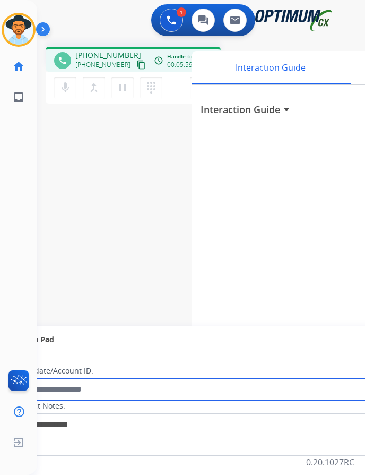
click at [156, 386] on input "text" at bounding box center [194, 389] width 360 height 22
paste input "**********"
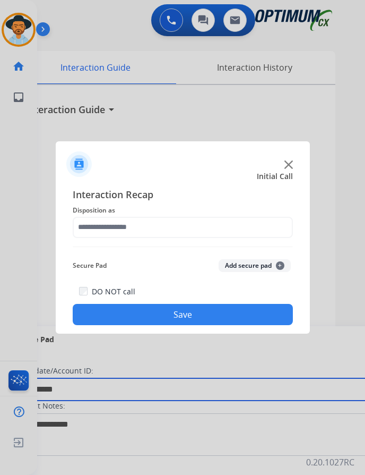
type input "**********"
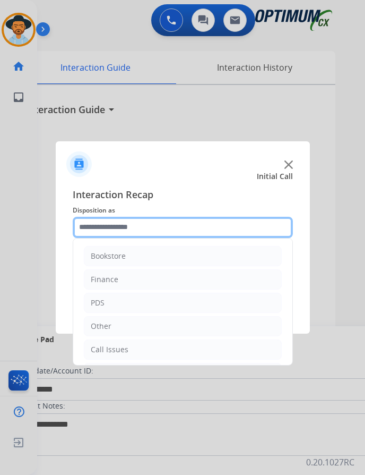
click at [179, 227] on input "text" at bounding box center [183, 227] width 220 height 21
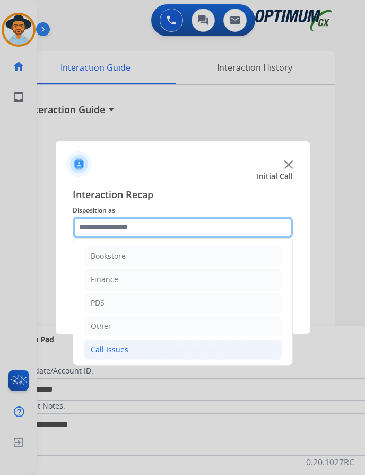
scroll to position [72, 0]
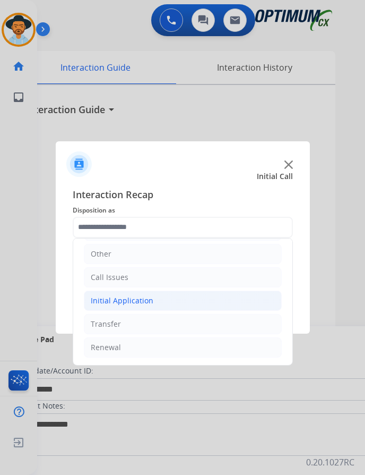
click at [148, 301] on div "Initial Application" at bounding box center [122, 300] width 63 height 11
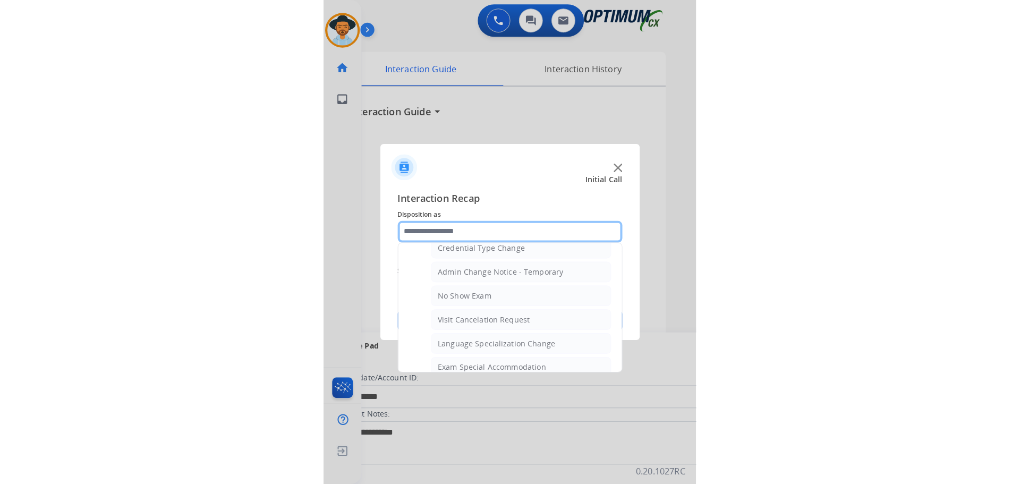
scroll to position [603, 0]
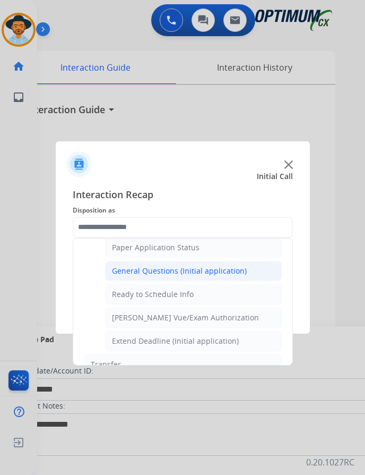
click at [206, 275] on div "General Questions (Initial application)" at bounding box center [179, 271] width 135 height 11
type input "**********"
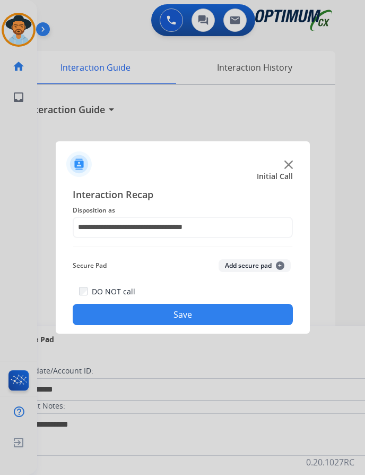
click at [149, 313] on button "Save" at bounding box center [183, 314] width 220 height 21
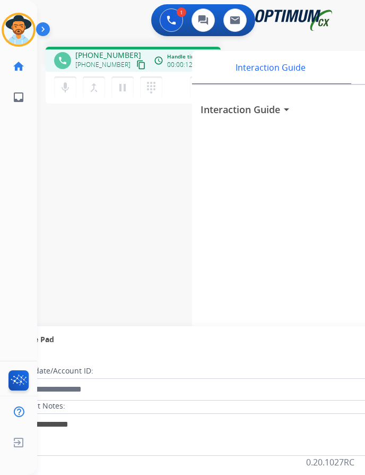
click at [93, 58] on span "+19144092747" at bounding box center [108, 55] width 66 height 11
copy span "19144092747"
click at [176, 227] on div "phone +19144092747 +19144092747 content_copy access_time Call metrics Queue 00:…" at bounding box center [188, 259] width 303 height 443
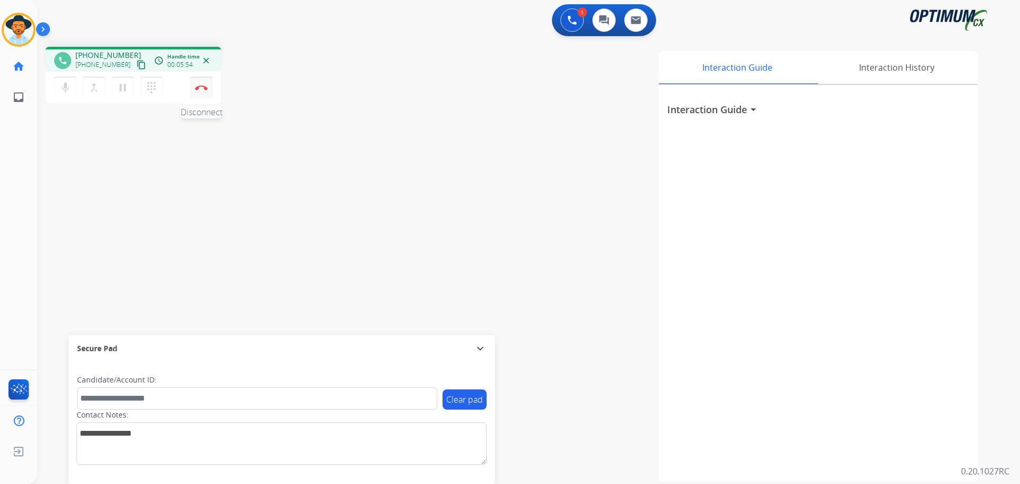
click at [197, 90] on button "Disconnect" at bounding box center [201, 87] width 22 height 22
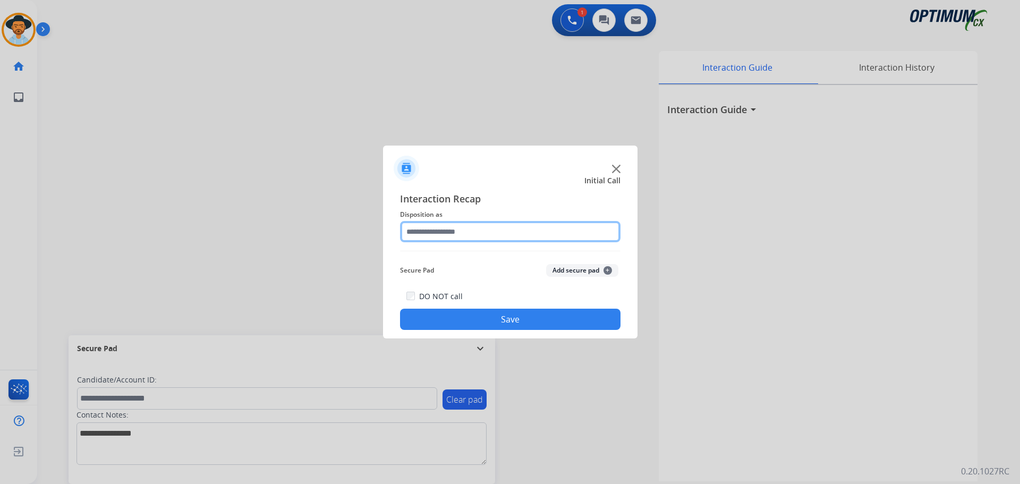
click at [373, 228] on input "text" at bounding box center [510, 231] width 220 height 21
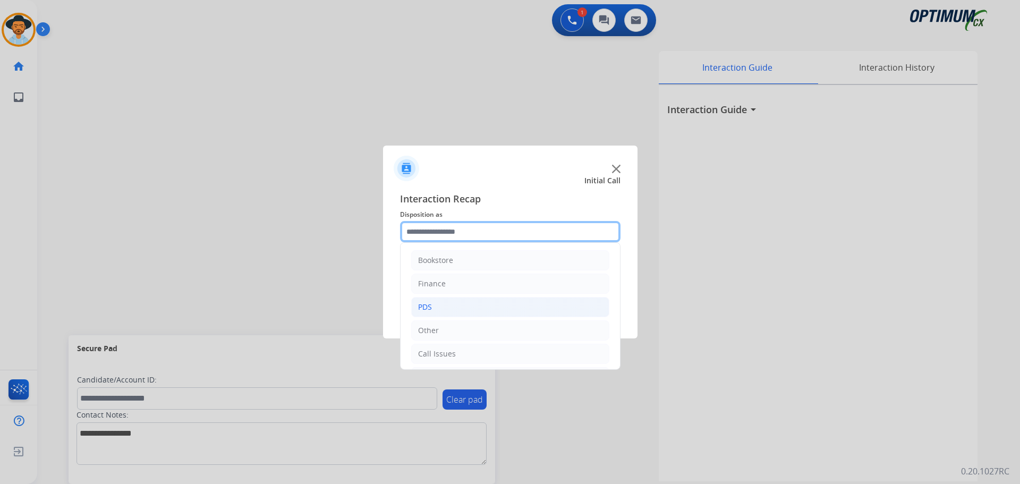
scroll to position [72, 0]
click at [373, 311] on li "Initial Application" at bounding box center [510, 305] width 198 height 20
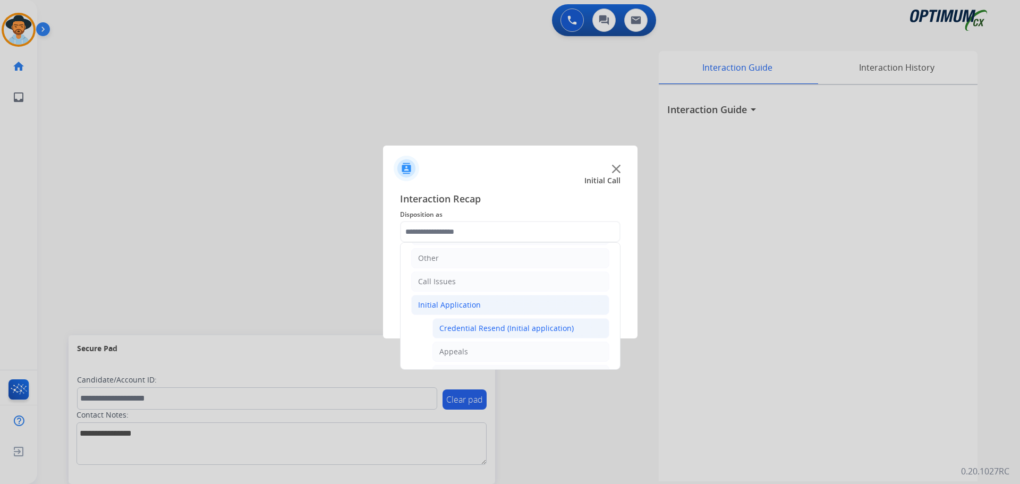
click at [373, 334] on li "Credential Resend (Initial application)" at bounding box center [520, 328] width 177 height 20
type input "**********"
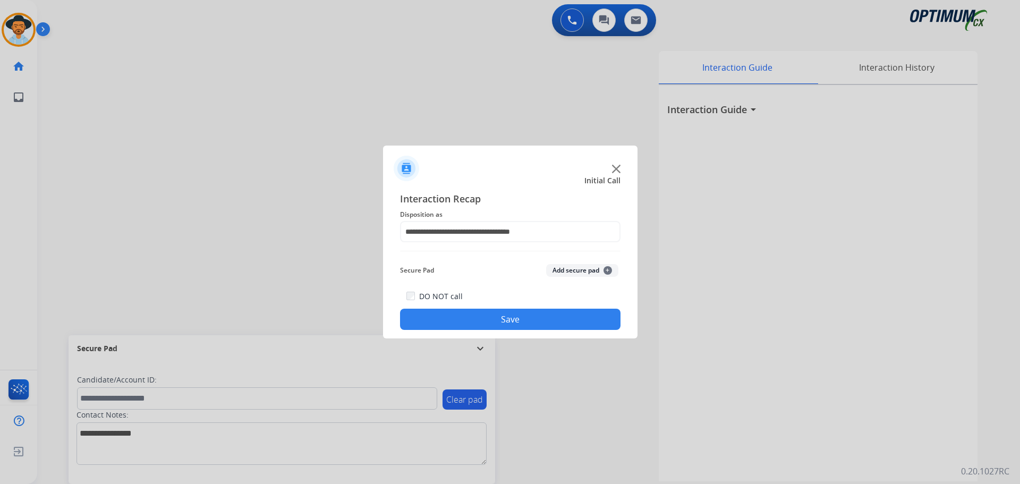
click at [373, 319] on button "Save" at bounding box center [510, 319] width 220 height 21
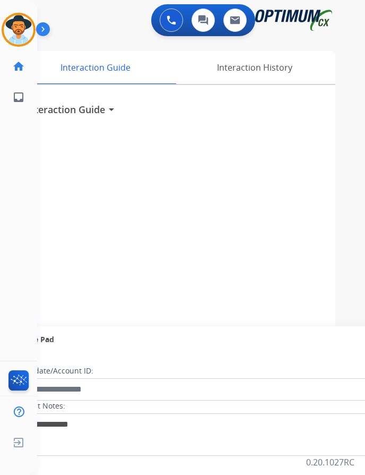
click at [6, 272] on div "Luis AfterCallWork Edit Avatar Agent: Luis Routing Profile: OCX Training home H…" at bounding box center [18, 237] width 37 height 475
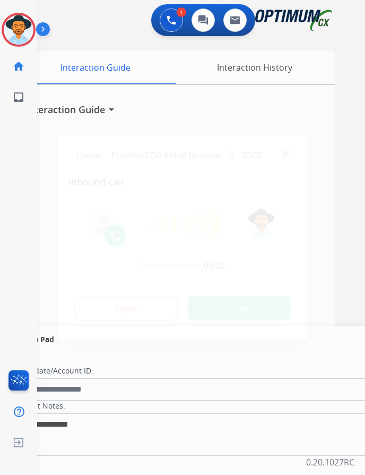
click at [258, 42] on div at bounding box center [182, 237] width 365 height 475
click at [239, 315] on button "Accept" at bounding box center [239, 308] width 103 height 24
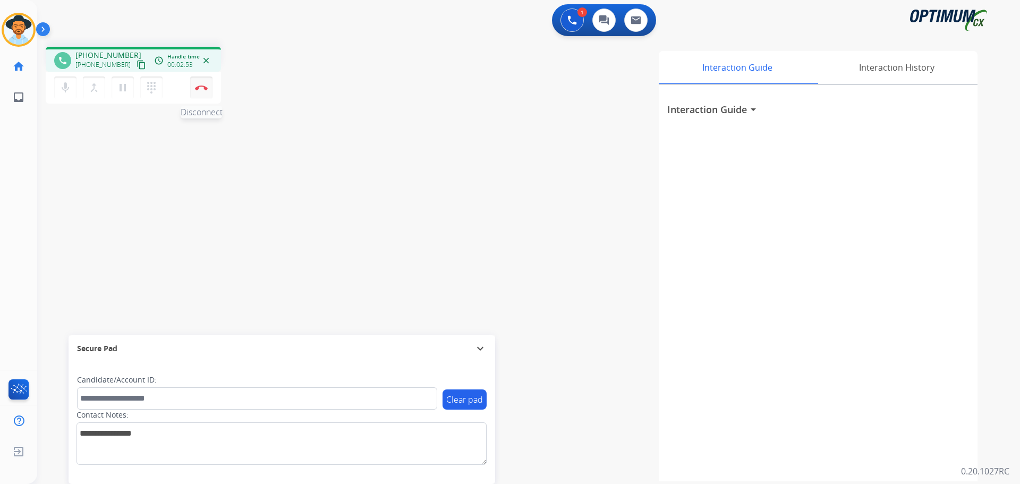
click at [200, 92] on button "Disconnect" at bounding box center [201, 87] width 22 height 22
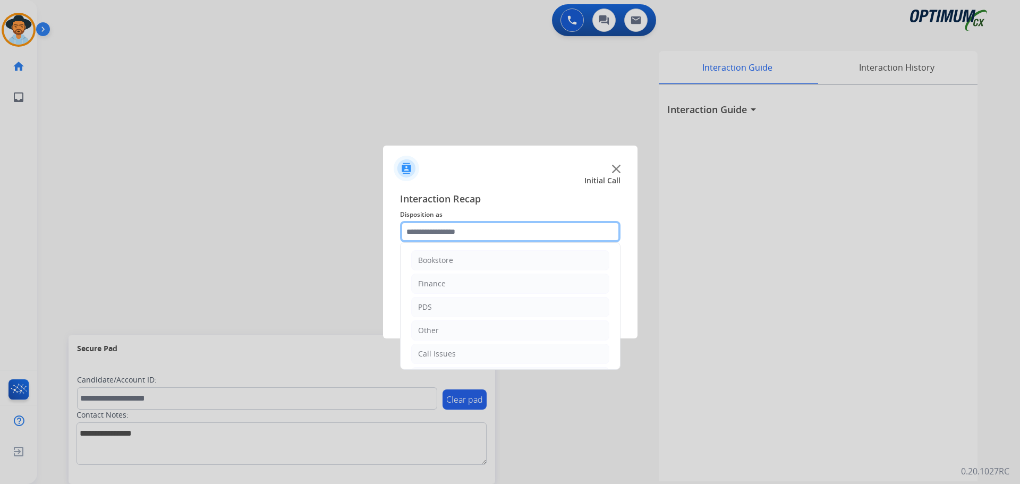
click at [373, 233] on input "text" at bounding box center [510, 231] width 220 height 21
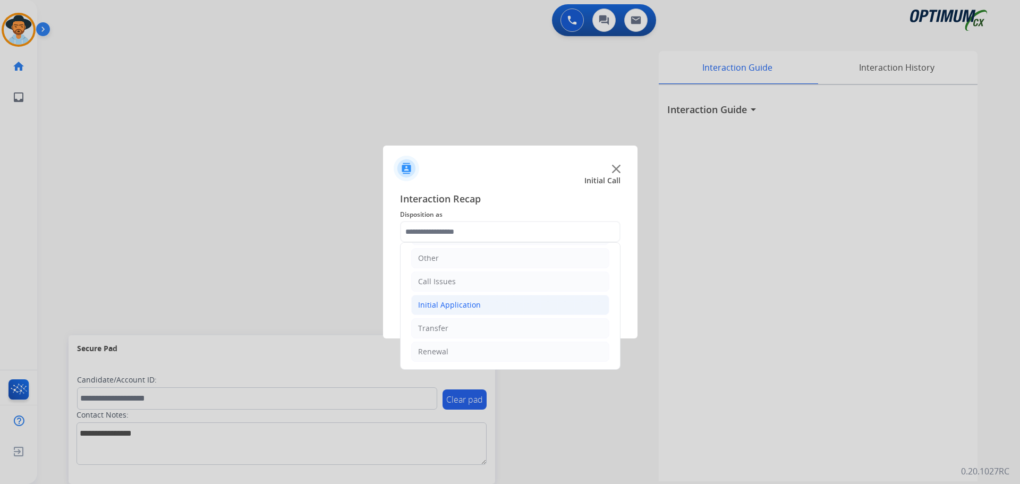
click at [373, 309] on div "Initial Application" at bounding box center [449, 305] width 63 height 11
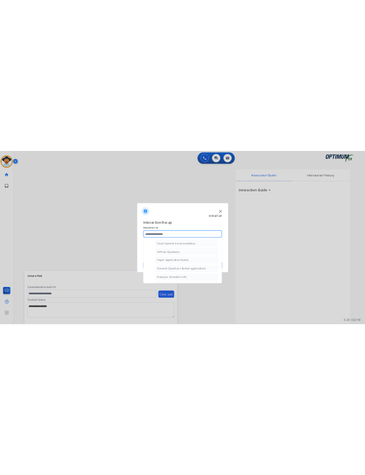
scroll to position [603, 0]
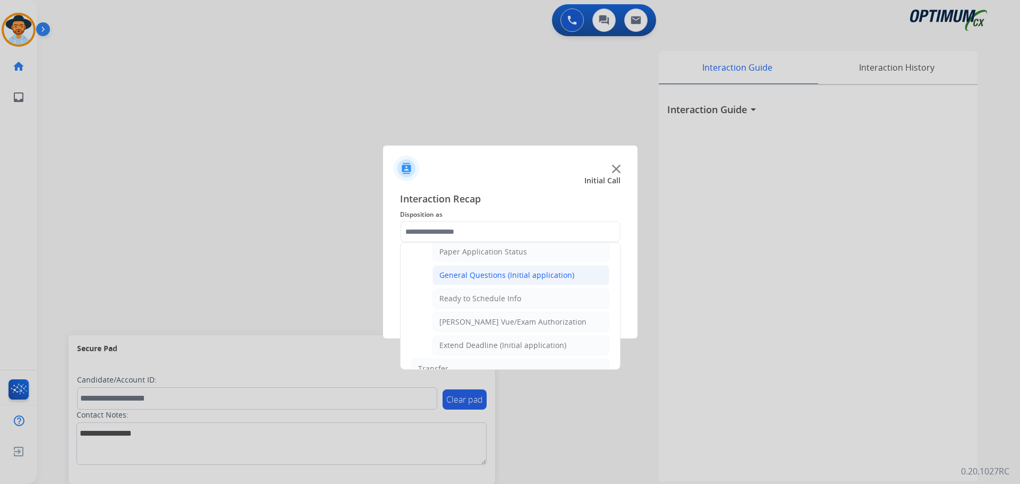
click at [373, 273] on div "General Questions (Initial application)" at bounding box center [506, 275] width 135 height 11
type input "**********"
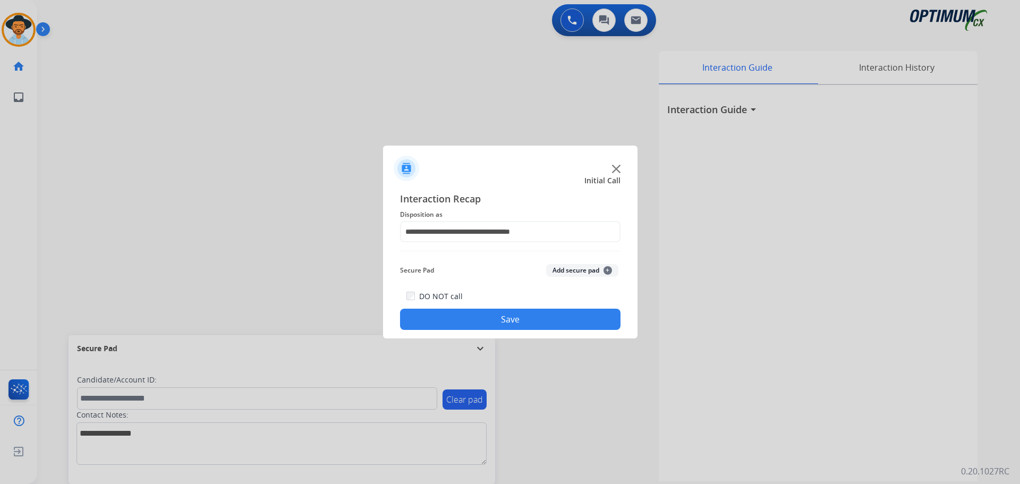
click at [373, 317] on button "Save" at bounding box center [510, 319] width 220 height 21
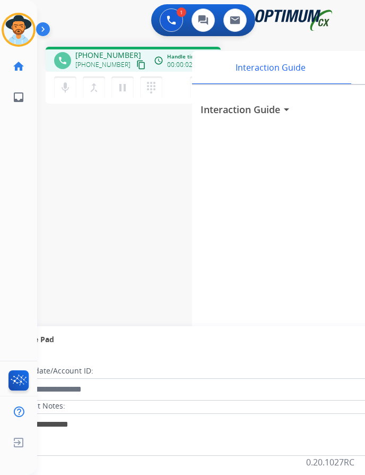
click at [103, 55] on span "+18708925112" at bounding box center [108, 55] width 66 height 11
copy span "18708925112"
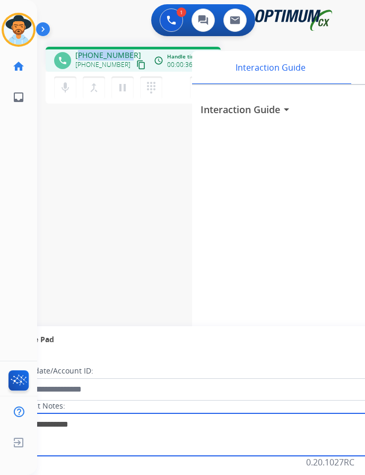
click at [83, 423] on textarea at bounding box center [218, 434] width 410 height 42
click at [41, 425] on textarea at bounding box center [218, 434] width 410 height 42
type textarea "******"
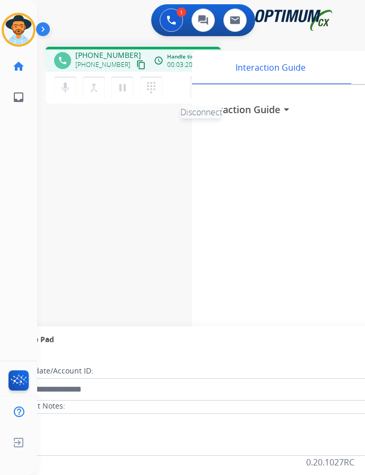
click at [194, 88] on button "Disconnect" at bounding box center [201, 87] width 22 height 22
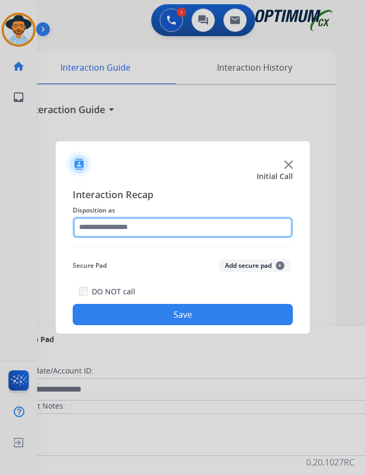
click at [205, 224] on input "text" at bounding box center [183, 227] width 220 height 21
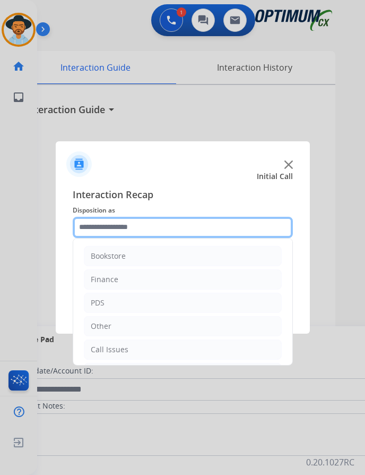
scroll to position [72, 0]
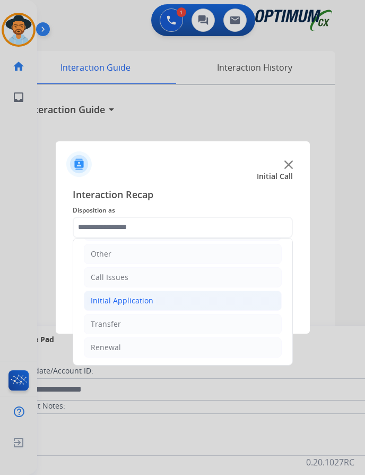
click at [161, 309] on li "Initial Application" at bounding box center [183, 301] width 198 height 20
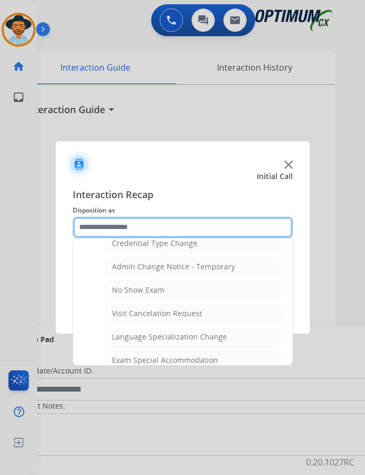
scroll to position [550, 0]
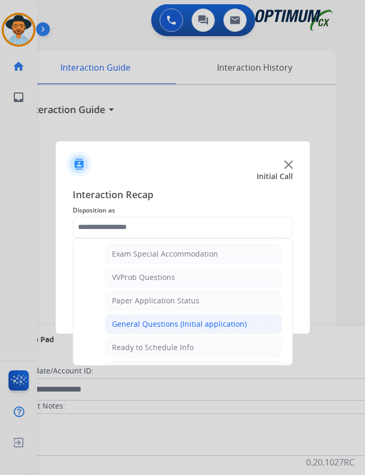
click at [171, 319] on div "General Questions (Initial application)" at bounding box center [179, 324] width 135 height 11
type input "**********"
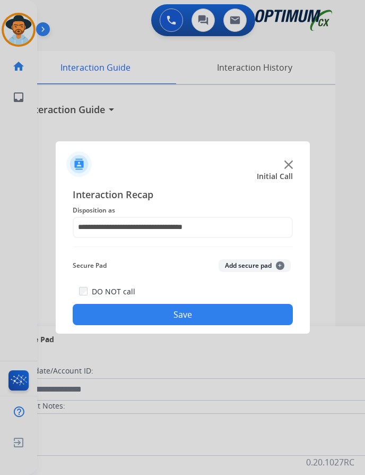
click at [166, 311] on button "Save" at bounding box center [183, 314] width 220 height 21
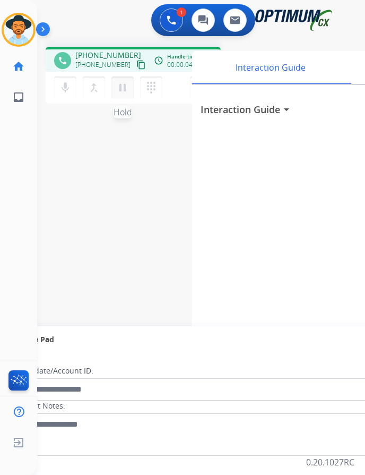
click at [113, 81] on button "pause Hold" at bounding box center [123, 87] width 22 height 22
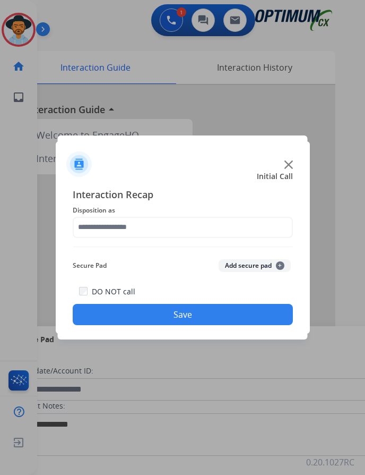
click at [138, 50] on div at bounding box center [182, 237] width 365 height 475
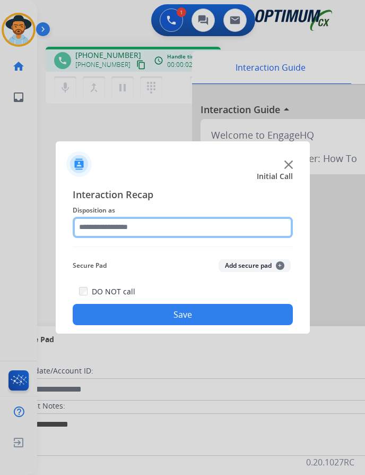
click at [190, 227] on input "text" at bounding box center [183, 227] width 220 height 21
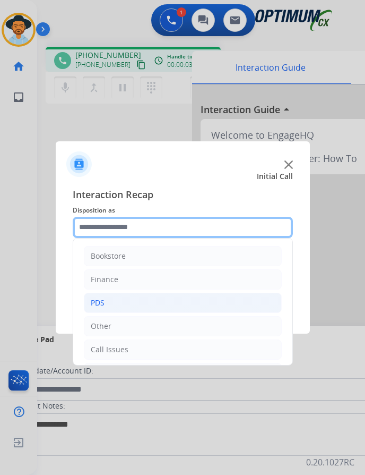
scroll to position [72, 0]
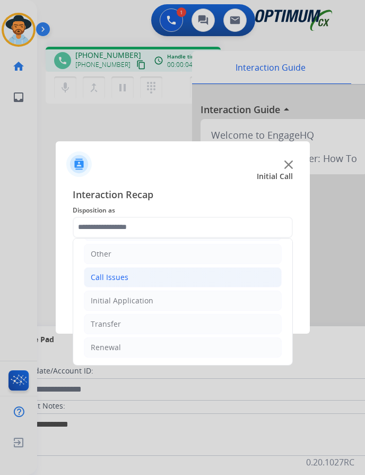
click at [125, 277] on div "Call Issues" at bounding box center [110, 277] width 38 height 11
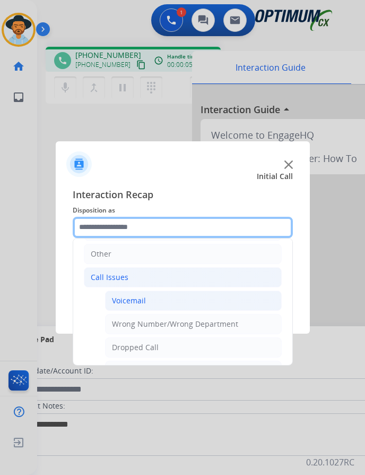
scroll to position [178, 0]
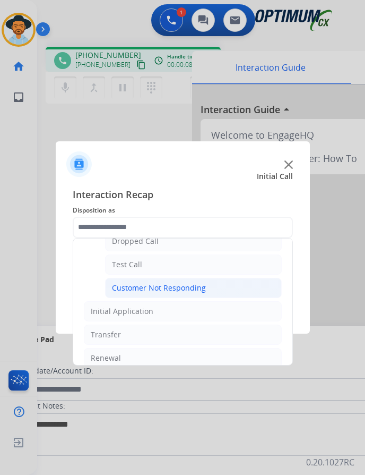
click at [171, 288] on div "Customer Not Responding" at bounding box center [159, 288] width 94 height 11
type input "**********"
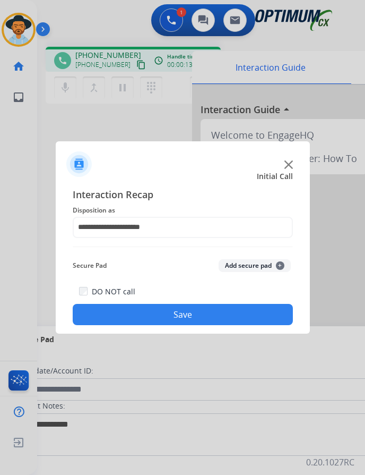
click at [167, 317] on button "Save" at bounding box center [183, 314] width 220 height 21
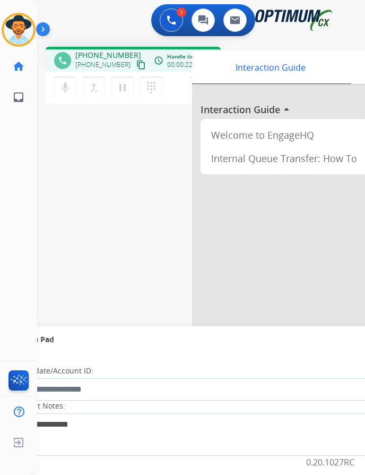
click at [100, 53] on span "[PHONE_NUMBER]" at bounding box center [108, 55] width 66 height 11
copy span "12025175786"
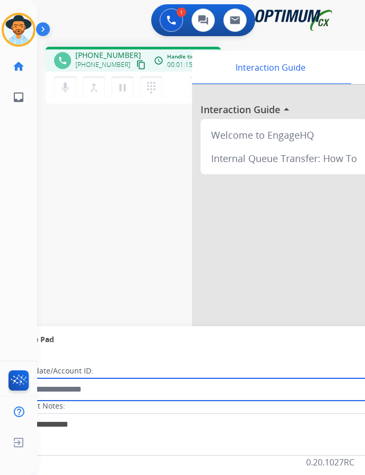
click at [100, 391] on input "text" at bounding box center [194, 389] width 360 height 22
paste input "**********"
type input "**********"
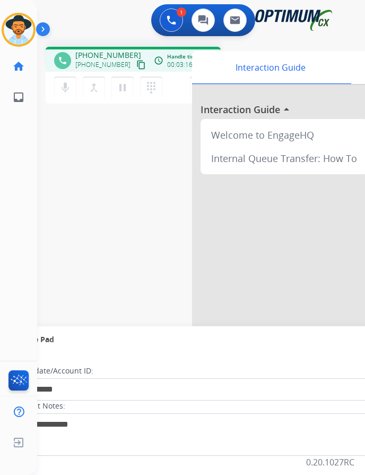
click at [100, 54] on span "+12025175786" at bounding box center [108, 55] width 66 height 11
copy span "12025175786"
click at [15, 267] on div "Luis Busy Edit Avatar Agent: Luis Routing Profile: OCX Training home Home Home …" at bounding box center [18, 237] width 37 height 475
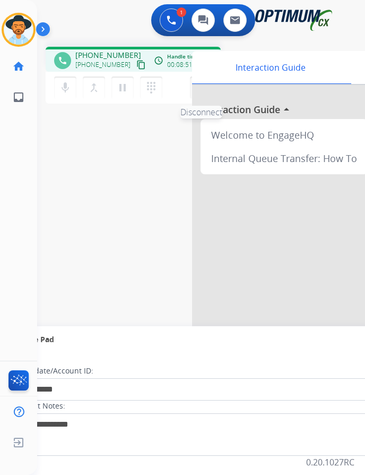
click at [193, 80] on button "Disconnect" at bounding box center [201, 87] width 22 height 22
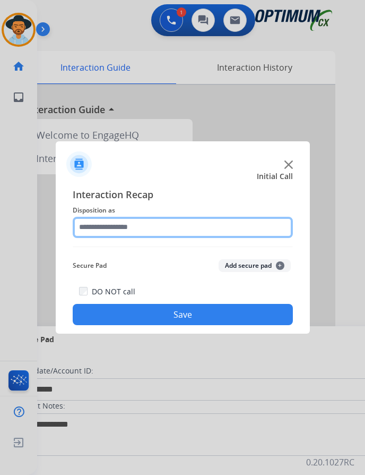
click at [151, 221] on input "text" at bounding box center [183, 227] width 220 height 21
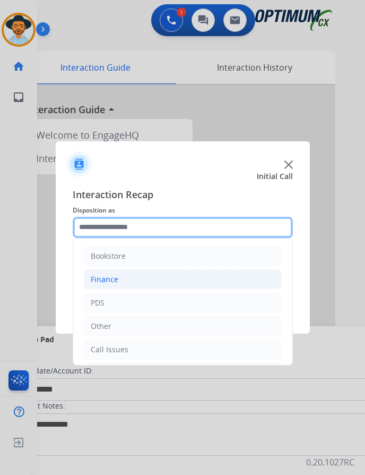
scroll to position [72, 0]
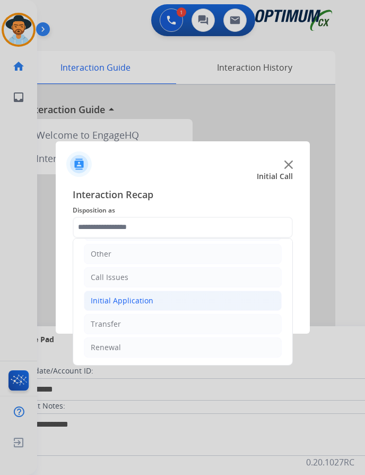
click at [153, 295] on li "Initial Application" at bounding box center [183, 301] width 198 height 20
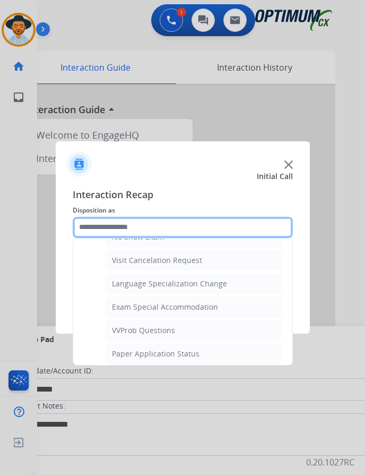
scroll to position [550, 0]
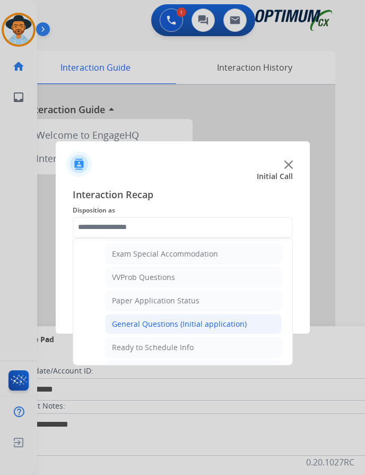
click at [153, 319] on div "General Questions (Initial application)" at bounding box center [179, 324] width 135 height 11
type input "**********"
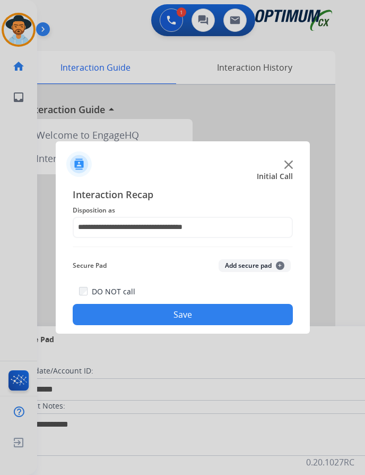
click at [151, 310] on button "Save" at bounding box center [183, 314] width 220 height 21
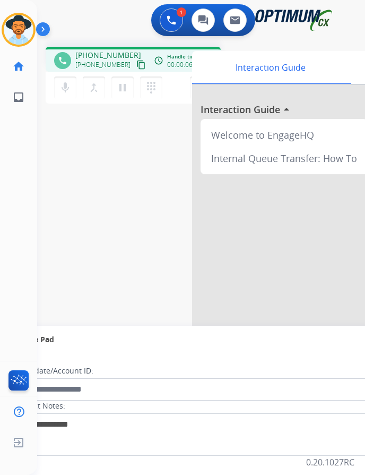
click at [104, 50] on span "+15049390685" at bounding box center [108, 55] width 66 height 11
copy span "15049390685"
click at [124, 81] on mat-icon "pause" at bounding box center [122, 87] width 13 height 13
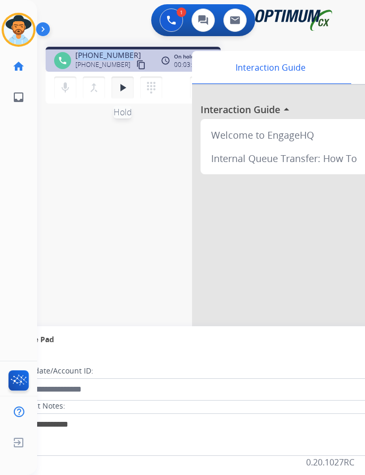
click at [129, 76] on button "play_arrow Hold" at bounding box center [123, 87] width 22 height 22
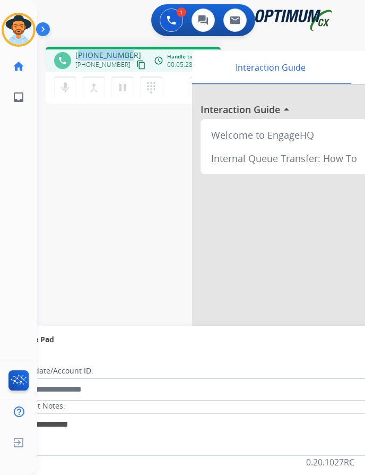
click at [134, 129] on div "phone +15049390685 +15049390685 content_copy access_time Call metrics Queue 00:…" at bounding box center [188, 259] width 303 height 443
click at [196, 85] on img at bounding box center [201, 87] width 13 height 5
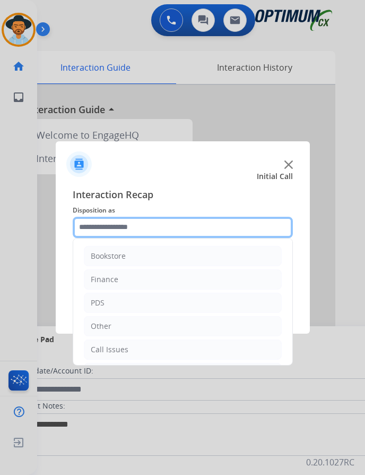
click at [150, 219] on input "text" at bounding box center [183, 227] width 220 height 21
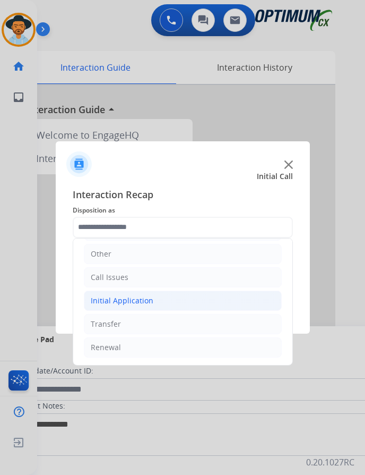
click at [174, 293] on li "Initial Application" at bounding box center [183, 301] width 198 height 20
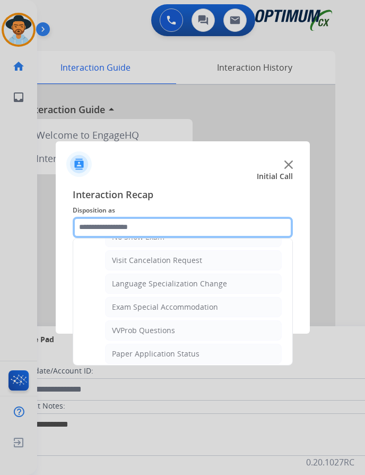
scroll to position [550, 0]
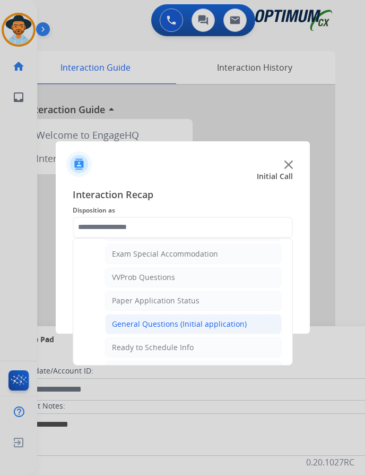
click at [147, 319] on div "General Questions (Initial application)" at bounding box center [179, 324] width 135 height 11
type input "**********"
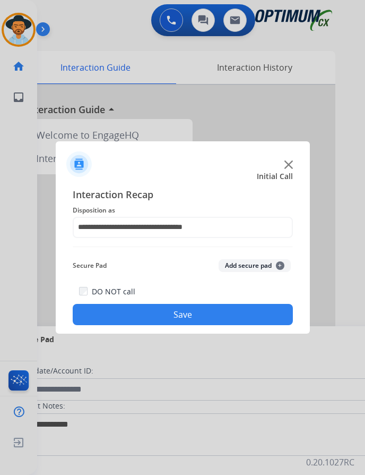
click at [146, 304] on button "Save" at bounding box center [183, 314] width 220 height 21
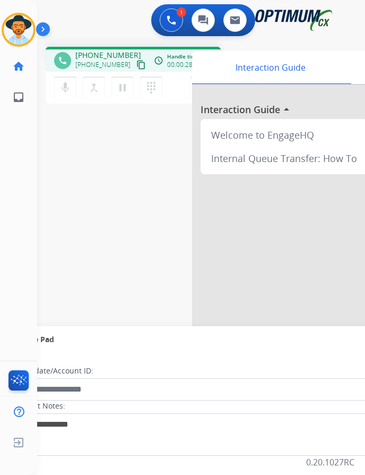
click at [99, 50] on span "+19014067502" at bounding box center [108, 55] width 66 height 11
copy span "19014067502"
click at [87, 16] on div "1 Voice Interactions 0 Chat Interactions 0 Email Interactions" at bounding box center [193, 21] width 294 height 34
click at [193, 80] on button "Disconnect" at bounding box center [201, 87] width 22 height 22
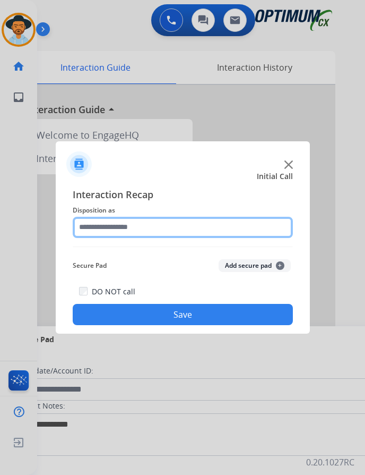
click at [193, 217] on input "text" at bounding box center [183, 227] width 220 height 21
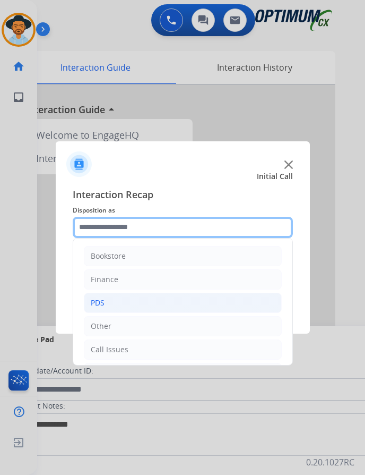
scroll to position [72, 0]
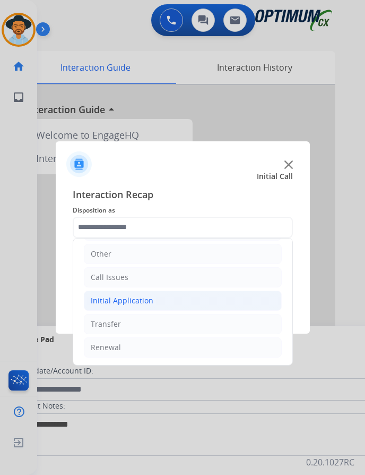
click at [167, 291] on li "Initial Application" at bounding box center [183, 301] width 198 height 20
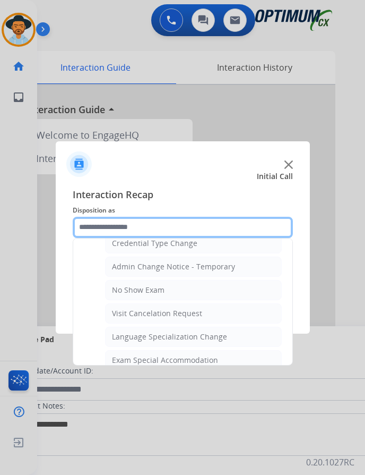
scroll to position [603, 0]
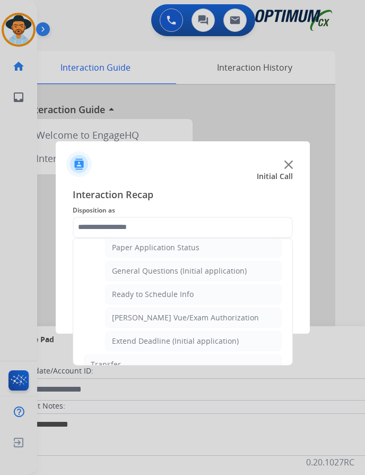
click at [210, 266] on div "General Questions (Initial application)" at bounding box center [179, 271] width 135 height 11
type input "**********"
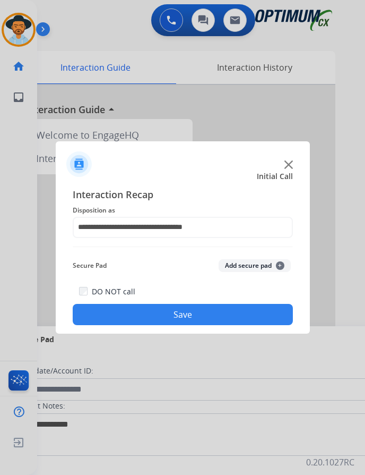
click at [178, 304] on button "Save" at bounding box center [183, 314] width 220 height 21
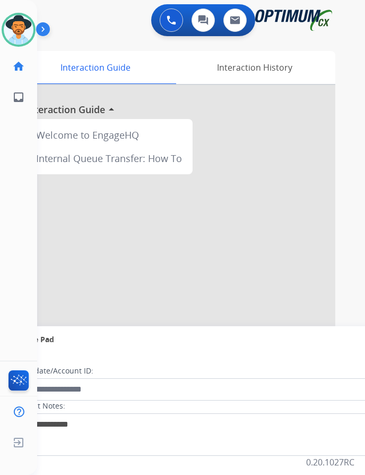
click at [104, 29] on div "0 Voice Interactions 0 Chat Interactions 0 Email Interactions" at bounding box center [193, 21] width 294 height 34
click at [15, 15] on img at bounding box center [19, 30] width 30 height 30
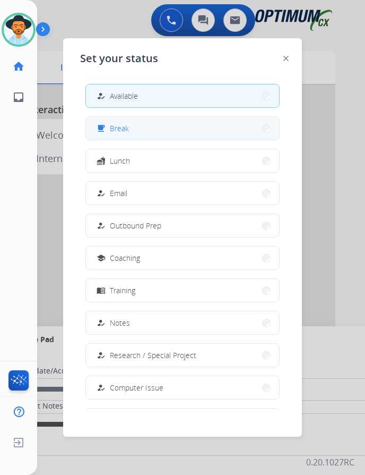
scroll to position [0, 0]
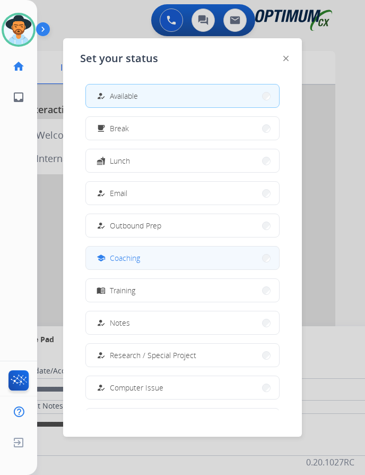
click at [128, 262] on span "Coaching" at bounding box center [125, 257] width 30 height 11
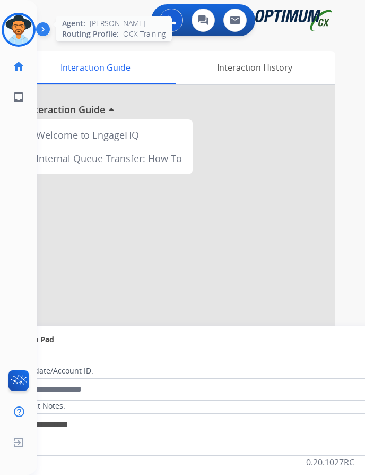
click at [20, 36] on img at bounding box center [19, 30] width 30 height 30
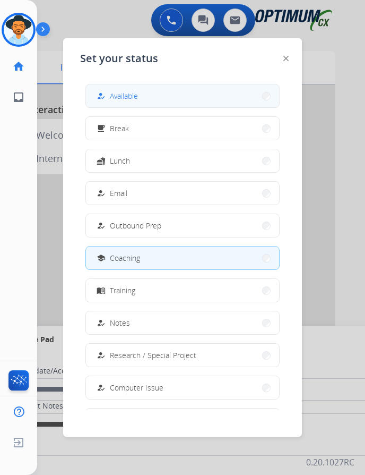
click at [133, 94] on span "Available" at bounding box center [124, 95] width 28 height 11
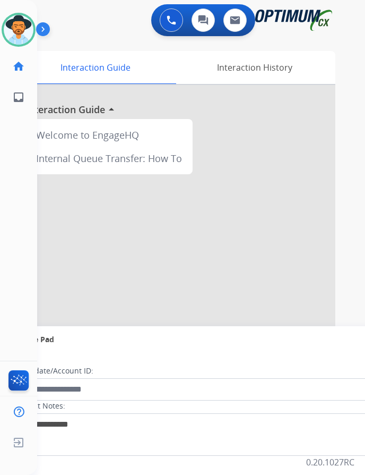
scroll to position [8, 0]
click at [22, 29] on img at bounding box center [19, 30] width 30 height 30
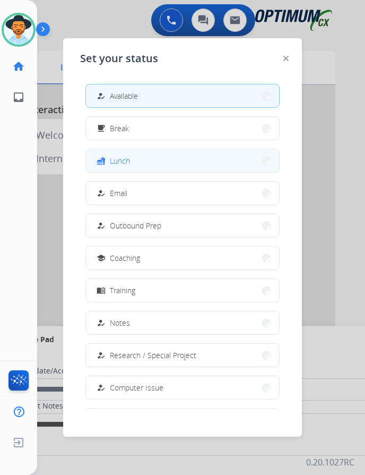
click at [138, 156] on button "fastfood Lunch" at bounding box center [182, 160] width 193 height 23
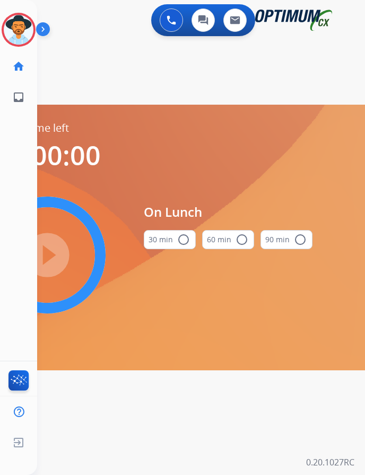
click at [186, 233] on mat-icon "radio_button_unchecked" at bounding box center [183, 239] width 13 height 13
click at [52, 250] on mat-icon "play_circle_filled" at bounding box center [47, 255] width 13 height 13
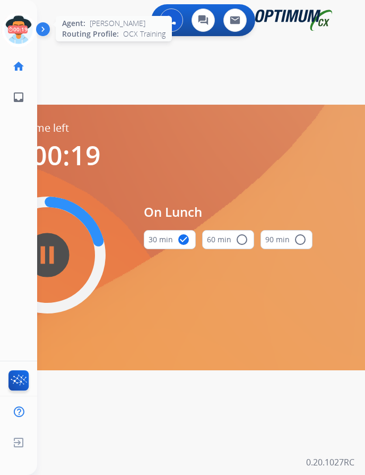
click at [23, 23] on icon at bounding box center [19, 30] width 35 height 35
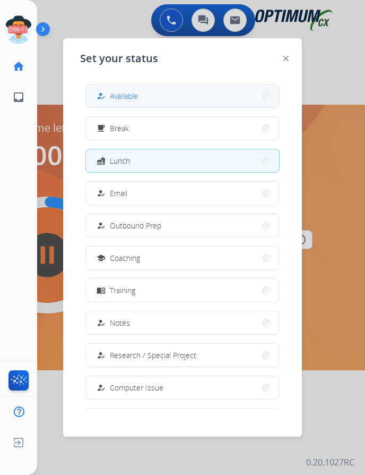
click at [141, 88] on button "how_to_reg Available" at bounding box center [182, 95] width 193 height 23
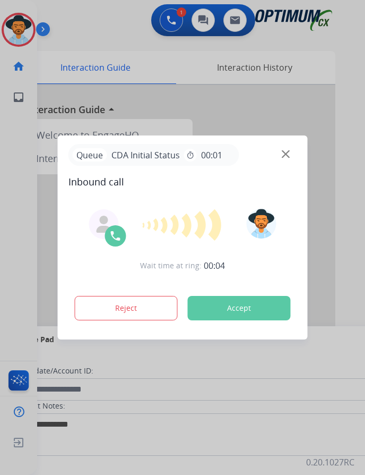
click at [95, 18] on div at bounding box center [182, 237] width 365 height 475
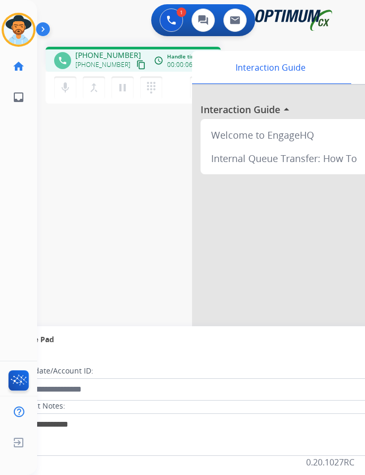
click at [101, 58] on div "+12286179391 content_copy" at bounding box center [111, 64] width 72 height 13
click at [107, 50] on span "+12286179391" at bounding box center [108, 55] width 66 height 11
copy span "12286179391"
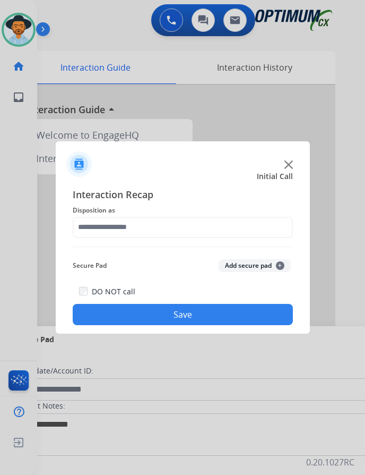
click at [91, 31] on div at bounding box center [182, 237] width 365 height 475
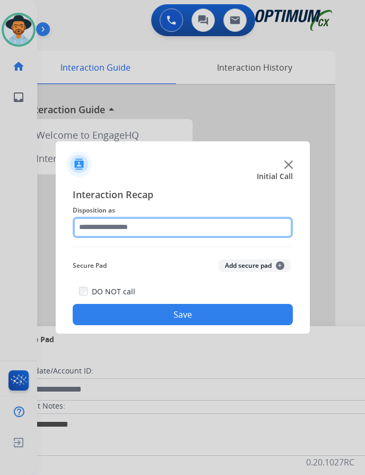
click at [113, 232] on input "text" at bounding box center [183, 227] width 220 height 21
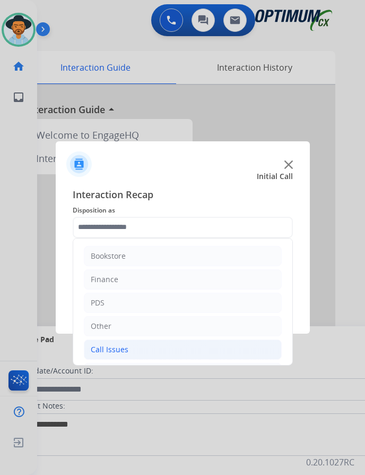
click at [143, 346] on li "Call Issues" at bounding box center [183, 349] width 198 height 20
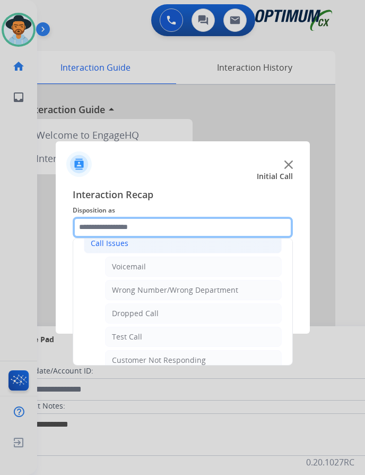
scroll to position [159, 0]
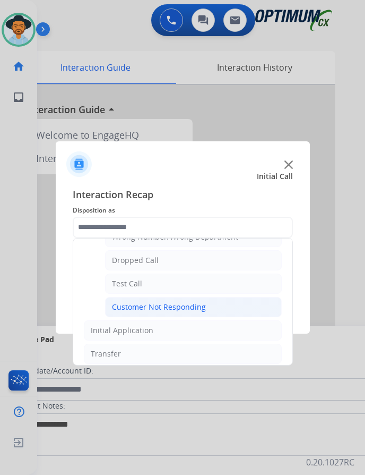
click at [179, 306] on div "Customer Not Responding" at bounding box center [159, 307] width 94 height 11
type input "**********"
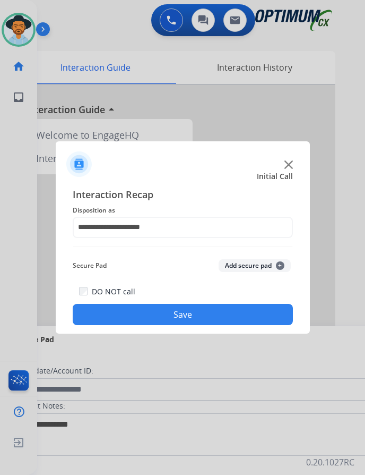
click at [172, 307] on button "Save" at bounding box center [183, 314] width 220 height 21
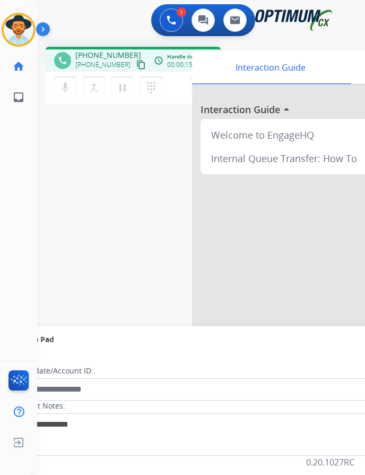
click at [285, 42] on div "phone [PHONE_NUMBER] [PHONE_NUMBER] content_copy access_time Call metrics Queue…" at bounding box center [188, 259] width 303 height 443
click at [101, 50] on span "[PHONE_NUMBER]" at bounding box center [108, 55] width 66 height 11
copy span "14045889622"
click at [218, 147] on div "Internal Queue Transfer: How To" at bounding box center [284, 158] width 159 height 23
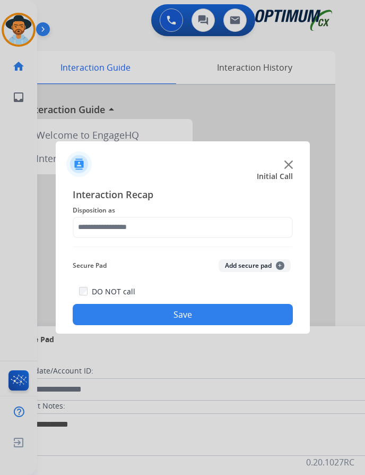
click at [171, 215] on span "Disposition as" at bounding box center [183, 210] width 220 height 13
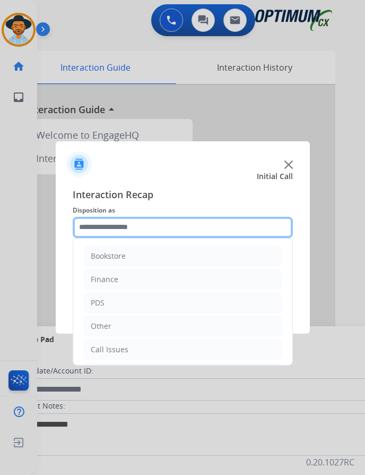
click at [158, 229] on input "text" at bounding box center [183, 227] width 220 height 21
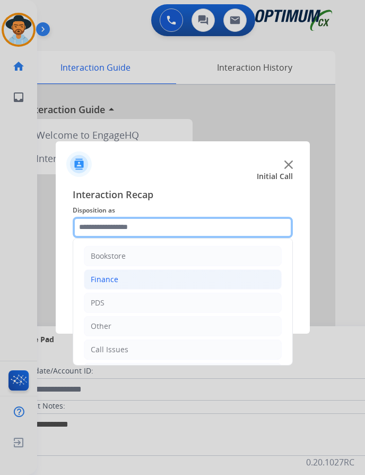
scroll to position [72, 0]
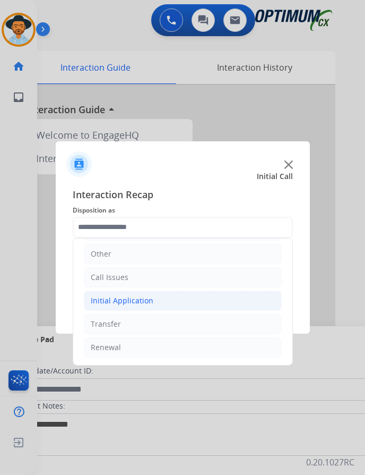
click at [152, 303] on li "Initial Application" at bounding box center [183, 301] width 198 height 20
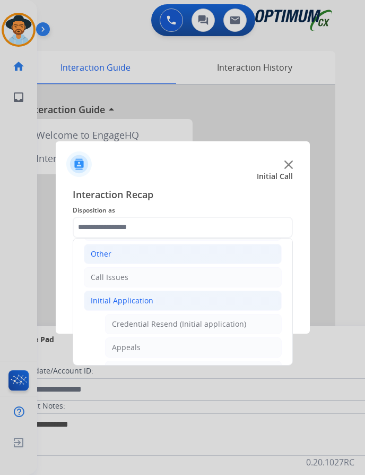
click at [136, 252] on li "Other" at bounding box center [183, 254] width 198 height 20
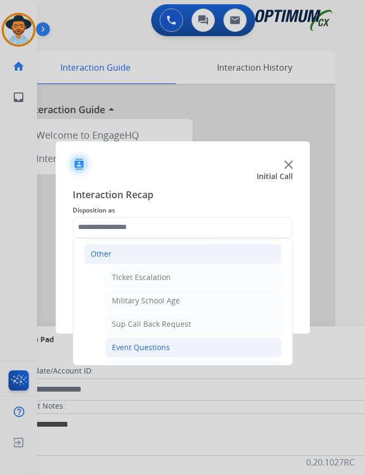
click at [159, 346] on div "Event Questions" at bounding box center [141, 347] width 58 height 11
type input "**********"
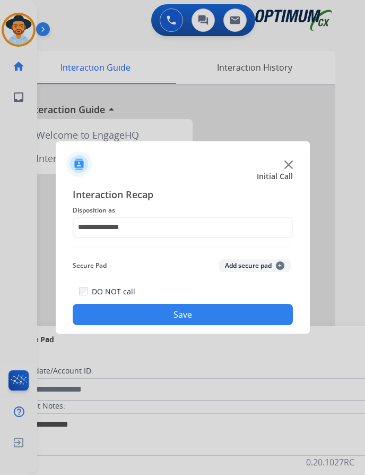
click at [173, 315] on button "Save" at bounding box center [183, 314] width 220 height 21
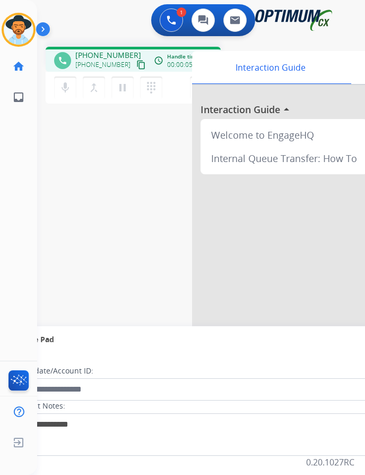
click at [87, 108] on div "phone +13146367017 +13146367017 content_copy access_time Call metrics Queue 00:…" at bounding box center [188, 259] width 303 height 443
click at [101, 57] on span "+13146367017" at bounding box center [108, 55] width 66 height 11
copy span "13146367017"
click at [152, 248] on div "phone +13146367017 +13146367017 content_copy access_time Call metrics Queue 00:…" at bounding box center [188, 259] width 303 height 443
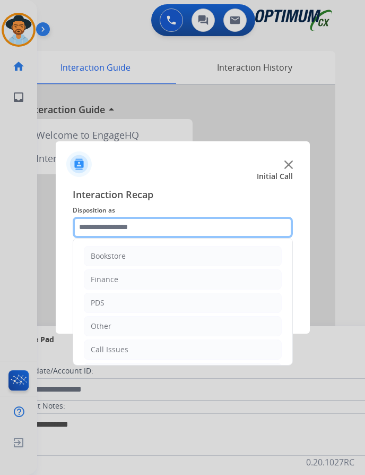
click at [177, 233] on input "text" at bounding box center [183, 227] width 220 height 21
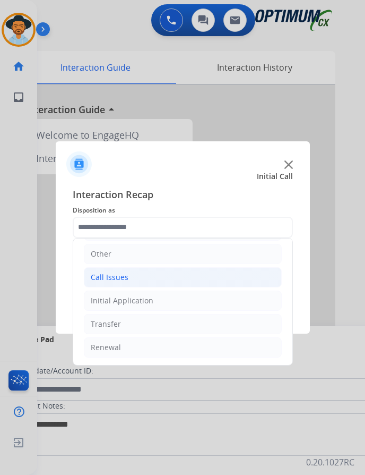
click at [136, 279] on li "Call Issues" at bounding box center [183, 277] width 198 height 20
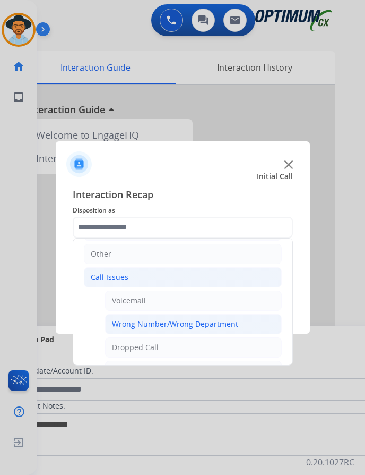
click at [151, 318] on li "Wrong Number/Wrong Department" at bounding box center [193, 324] width 177 height 20
type input "**********"
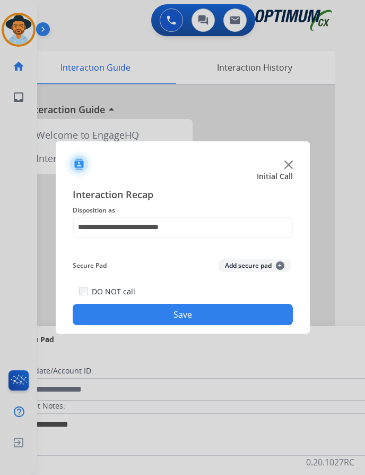
click at [158, 308] on button "Save" at bounding box center [183, 314] width 220 height 21
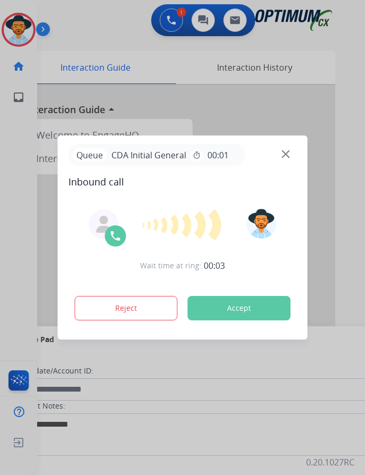
click at [79, 30] on div at bounding box center [182, 237] width 365 height 475
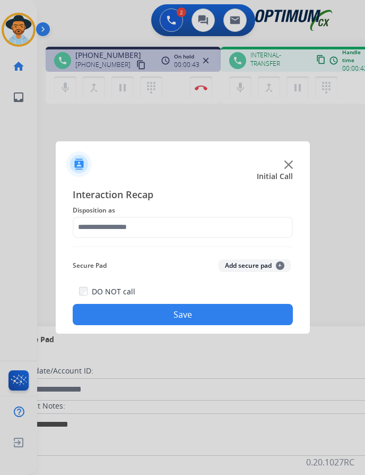
click at [97, 32] on div at bounding box center [182, 237] width 365 height 475
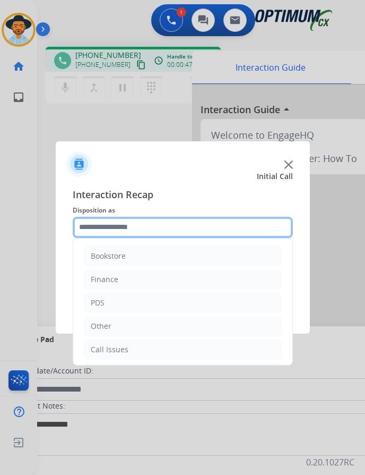
click at [187, 227] on input "text" at bounding box center [183, 227] width 220 height 21
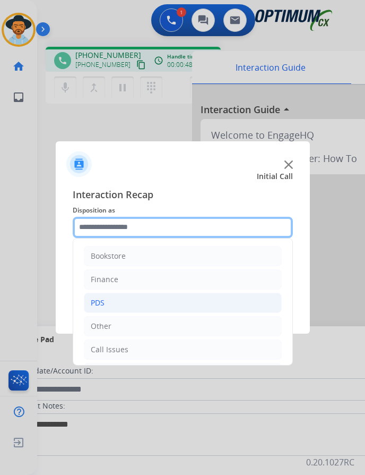
scroll to position [72, 0]
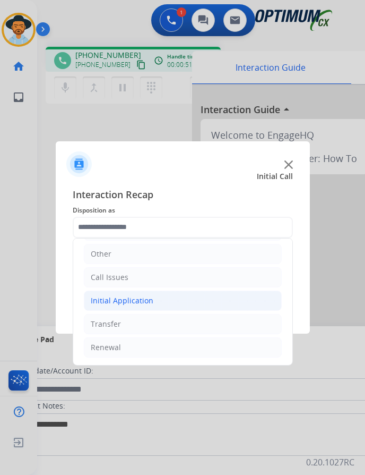
click at [157, 300] on li "Initial Application" at bounding box center [183, 301] width 198 height 20
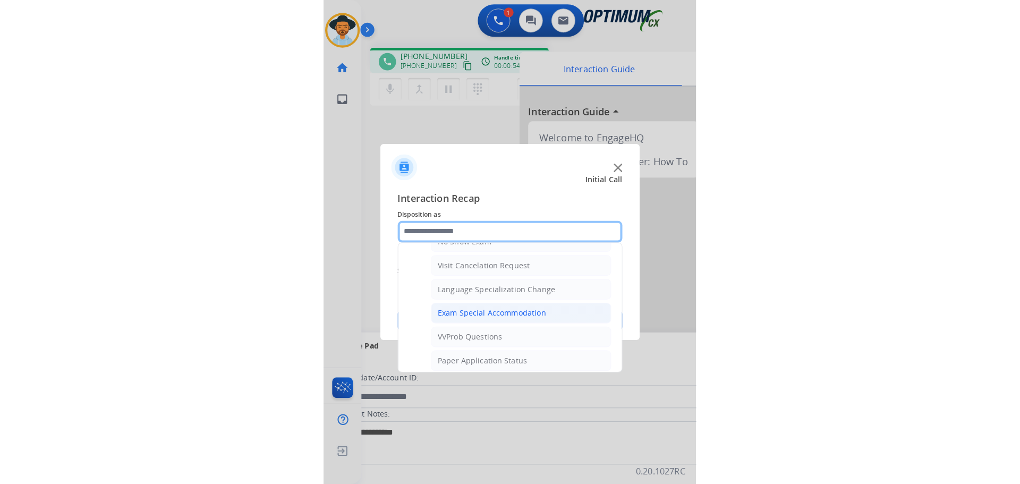
scroll to position [603, 0]
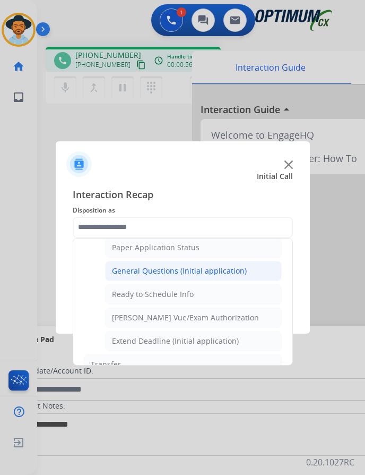
click at [175, 267] on div "General Questions (Initial application)" at bounding box center [179, 271] width 135 height 11
type input "**********"
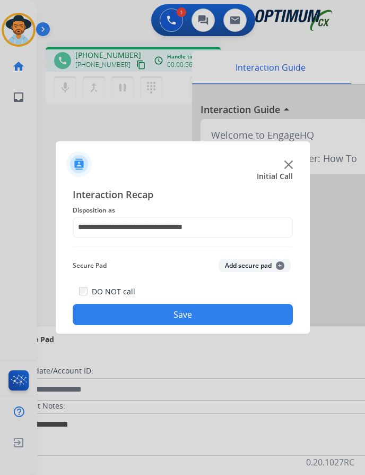
click at [120, 309] on button "Save" at bounding box center [183, 314] width 220 height 21
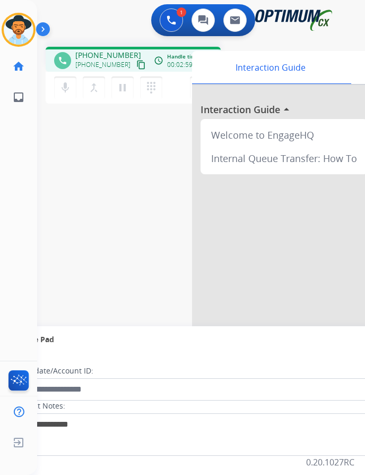
click at [100, 55] on span "[PHONE_NUMBER]" at bounding box center [108, 55] width 66 height 11
copy span "16125444526"
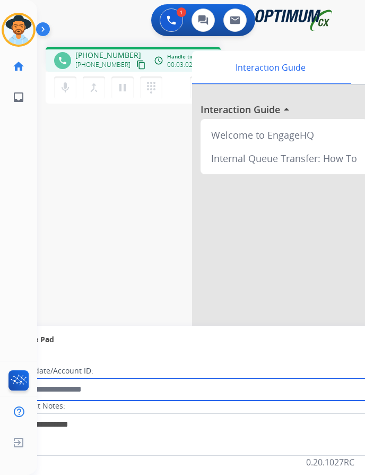
click at [91, 389] on input "text" at bounding box center [194, 389] width 360 height 22
paste input "**********"
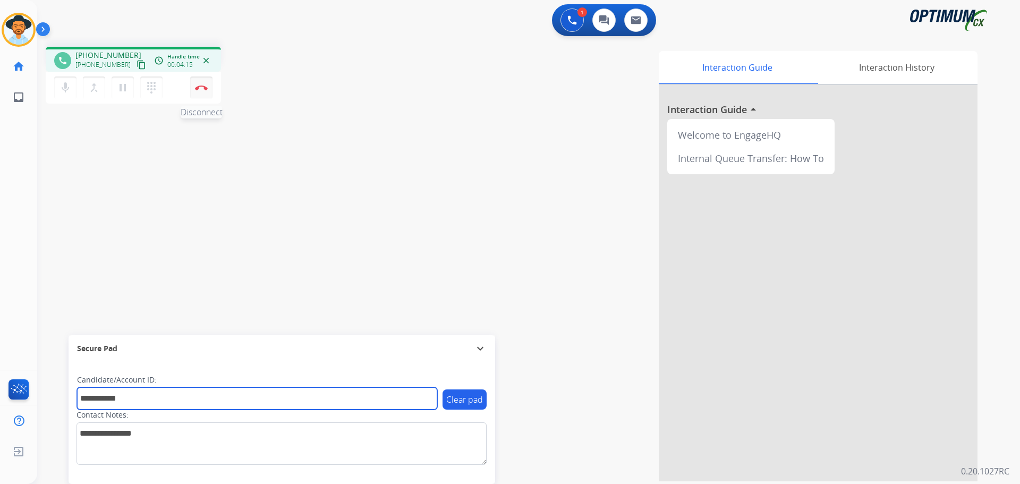
type input "**********"
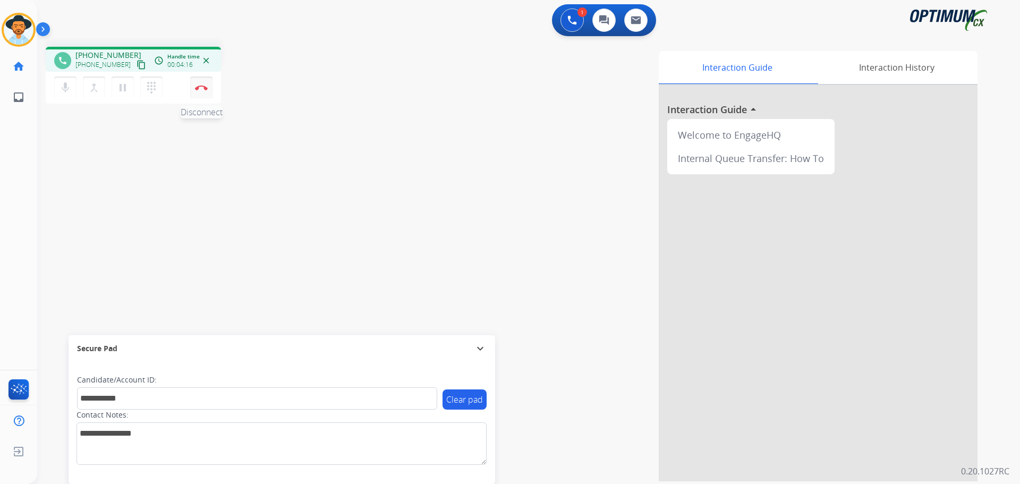
click at [204, 90] on button "Disconnect" at bounding box center [201, 87] width 22 height 22
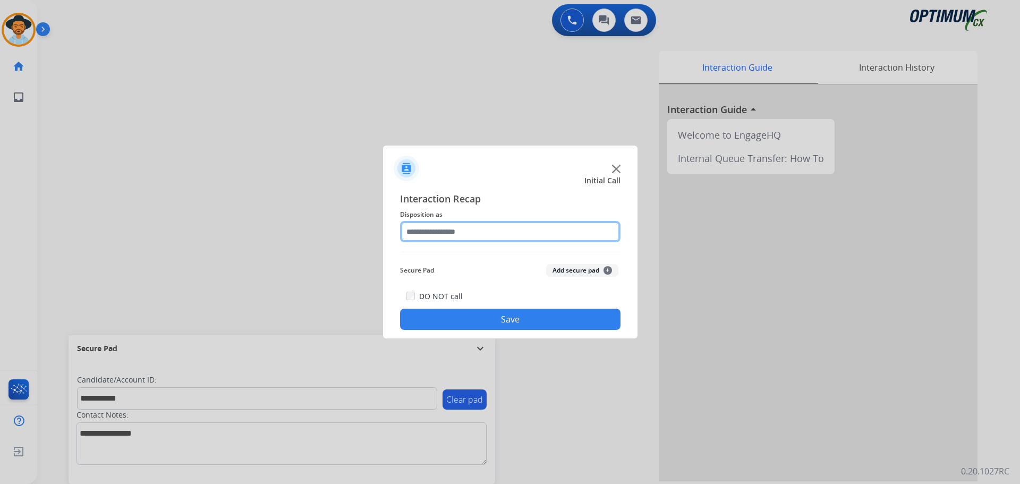
click at [373, 227] on input "text" at bounding box center [510, 231] width 220 height 21
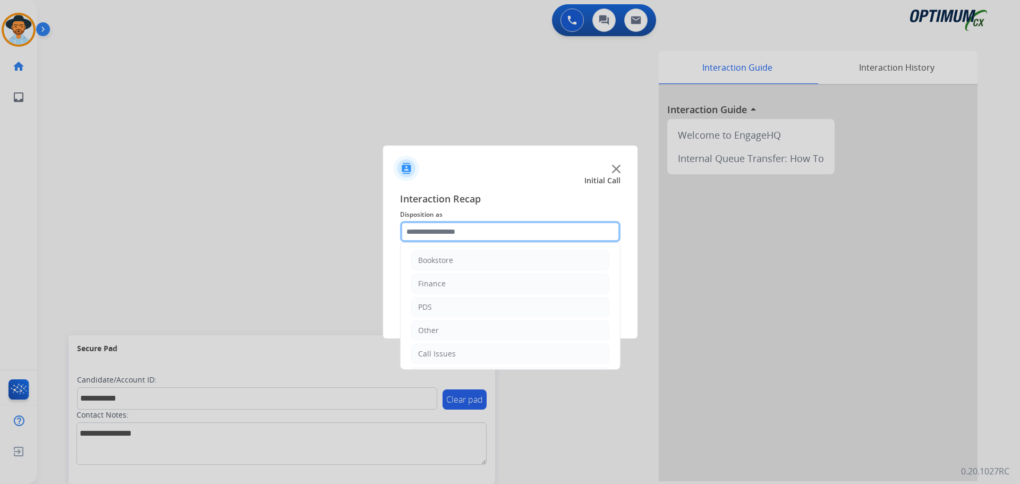
scroll to position [72, 0]
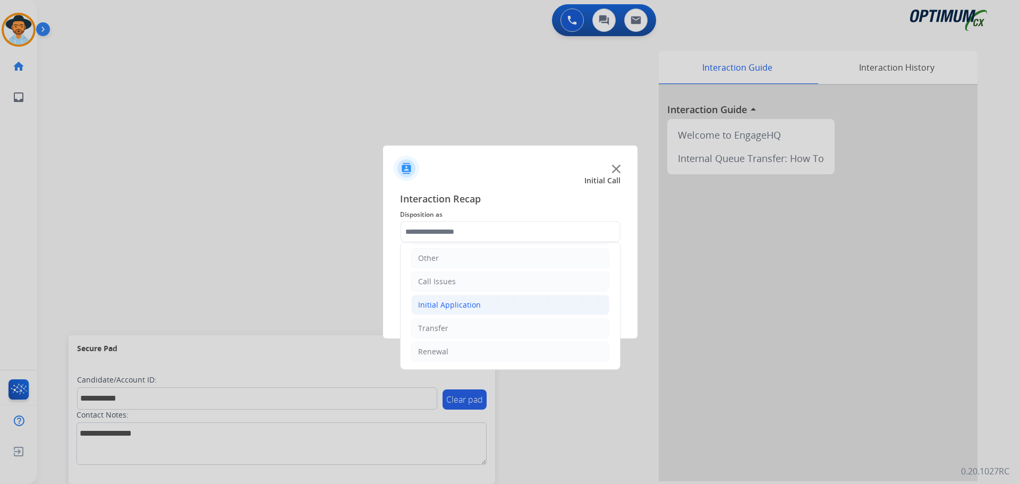
click at [373, 306] on li "Initial Application" at bounding box center [510, 305] width 198 height 20
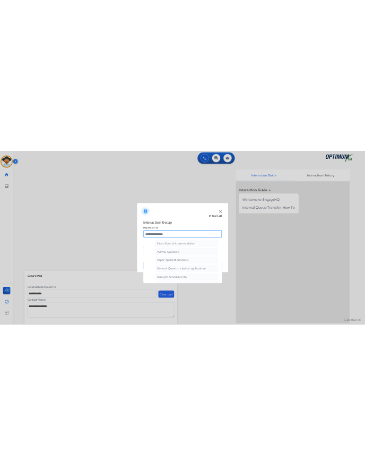
scroll to position [603, 0]
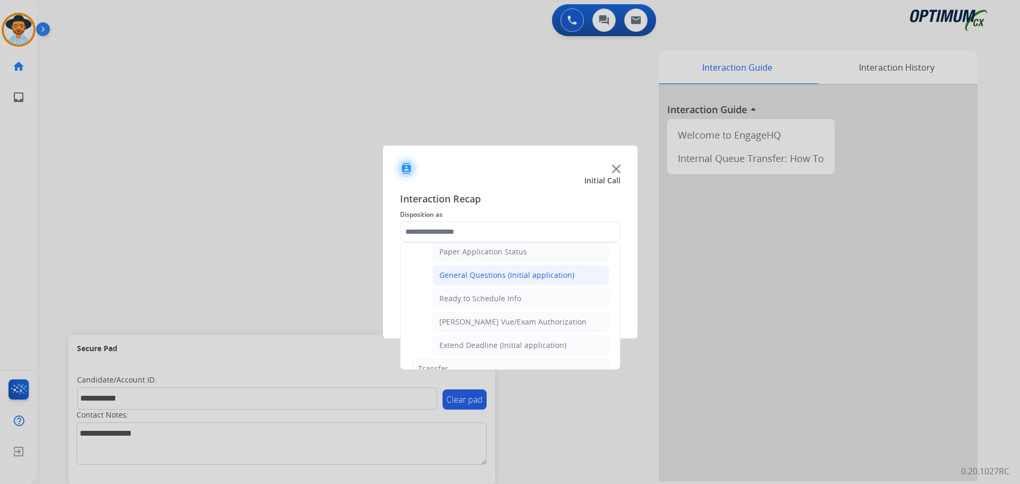
click at [373, 272] on div "General Questions (Initial application)" at bounding box center [506, 275] width 135 height 11
type input "**********"
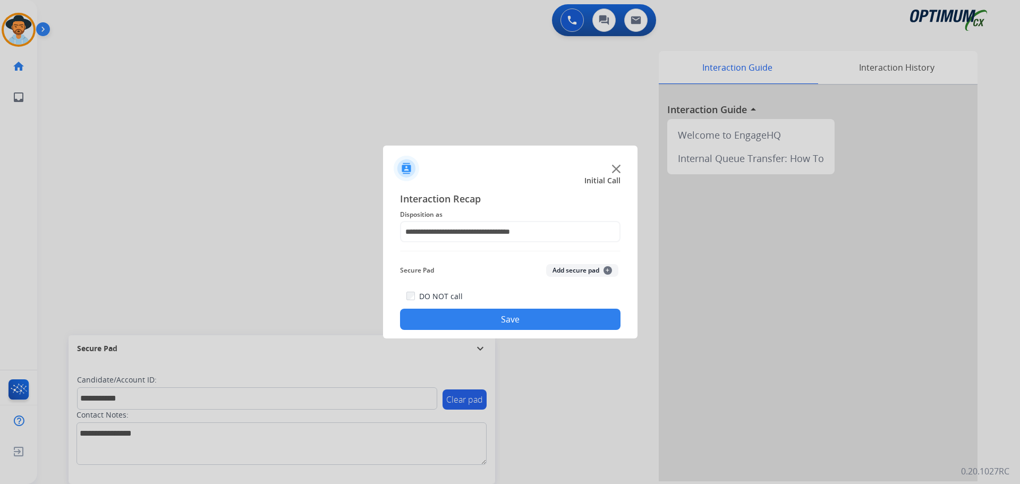
click at [373, 321] on button "Save" at bounding box center [510, 319] width 220 height 21
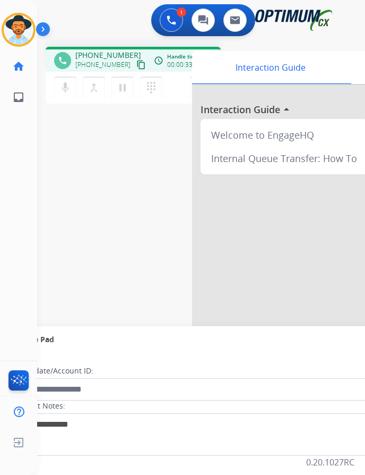
click at [119, 57] on span "+15618913928" at bounding box center [108, 55] width 66 height 11
copy span "15618913928"
click at [149, 150] on div "phone +15618913928 +15618913928 content_copy access_time Call metrics Queue 00:…" at bounding box center [188, 259] width 303 height 443
click at [90, 51] on span "+15618913928" at bounding box center [108, 55] width 66 height 11
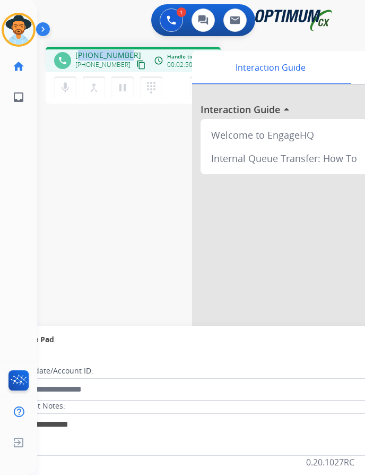
click at [90, 51] on span "+15618913928" at bounding box center [108, 55] width 66 height 11
copy span "15618913928"
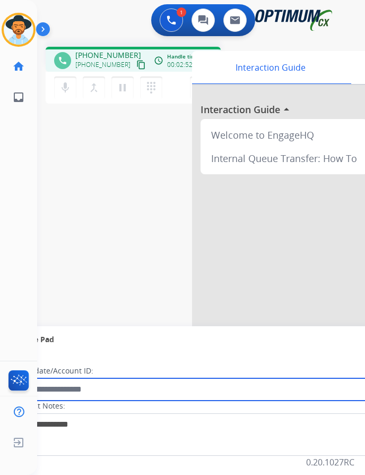
click at [135, 390] on input "text" at bounding box center [194, 389] width 360 height 22
paste input "**********"
type input "**********"
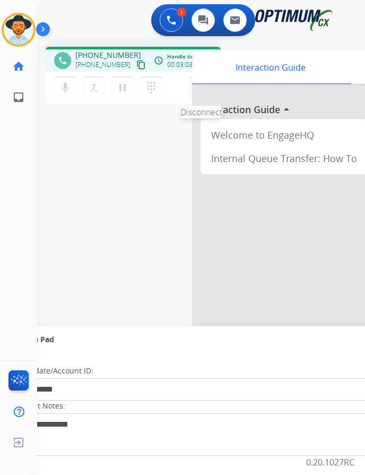
click at [195, 90] on img at bounding box center [201, 87] width 13 height 5
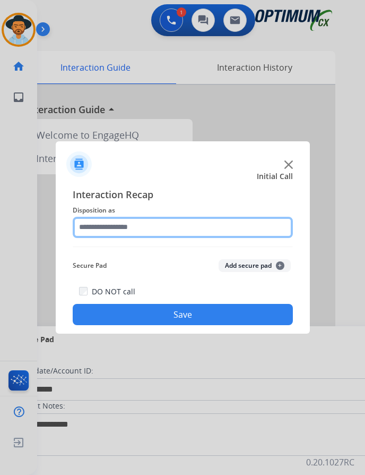
click at [207, 218] on input "text" at bounding box center [183, 227] width 220 height 21
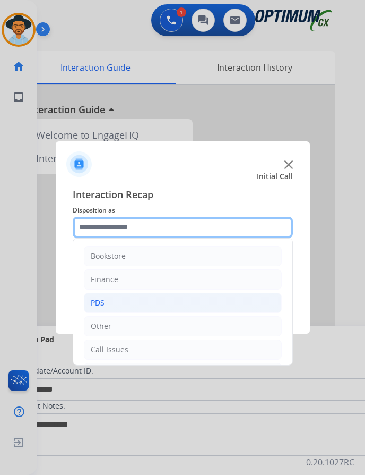
scroll to position [72, 0]
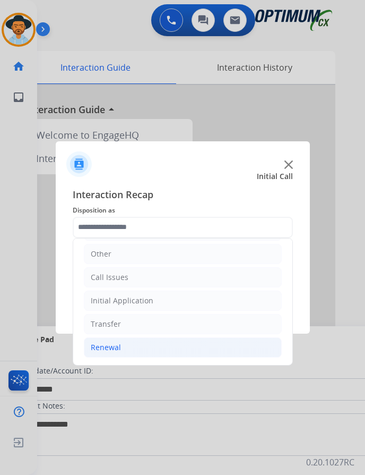
click at [192, 351] on li "Renewal" at bounding box center [183, 347] width 198 height 20
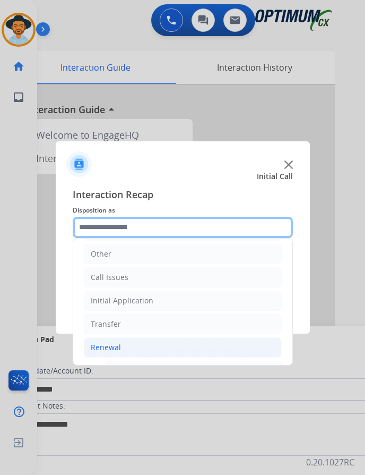
scroll to position [232, 0]
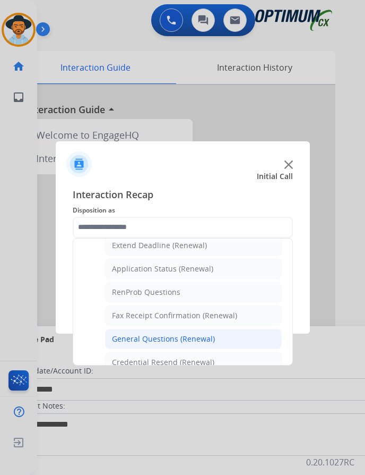
click at [178, 337] on div "General Questions (Renewal)" at bounding box center [163, 339] width 103 height 11
type input "**********"
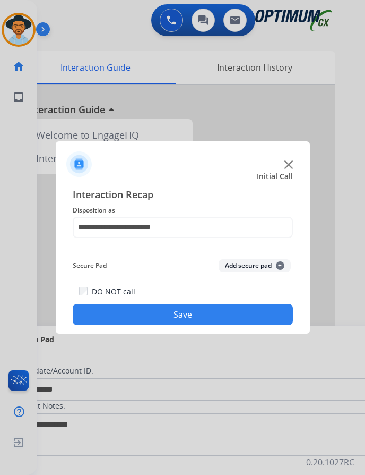
click at [167, 316] on button "Save" at bounding box center [183, 314] width 220 height 21
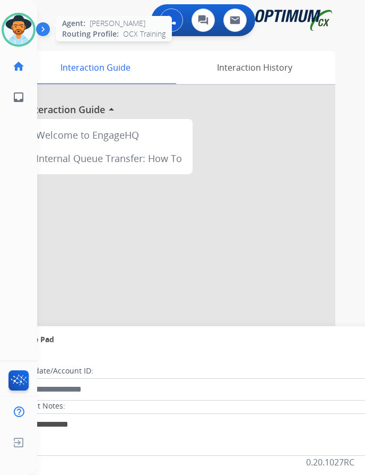
click at [19, 37] on img at bounding box center [19, 30] width 30 height 30
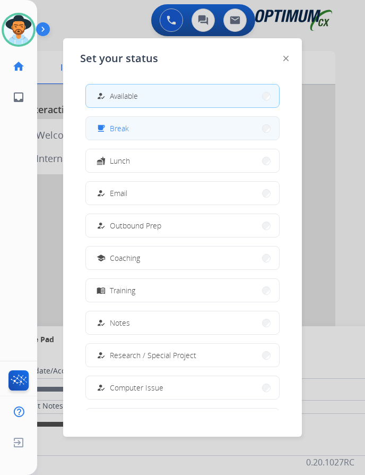
click at [129, 132] on span "Break" at bounding box center [119, 128] width 19 height 11
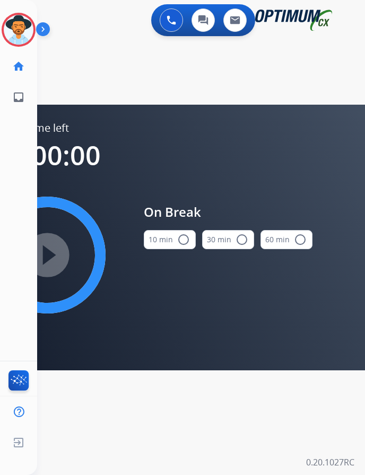
click at [184, 240] on mat-icon "radio_button_unchecked" at bounding box center [183, 239] width 13 height 13
click at [48, 259] on mat-icon "play_circle_filled" at bounding box center [47, 255] width 13 height 13
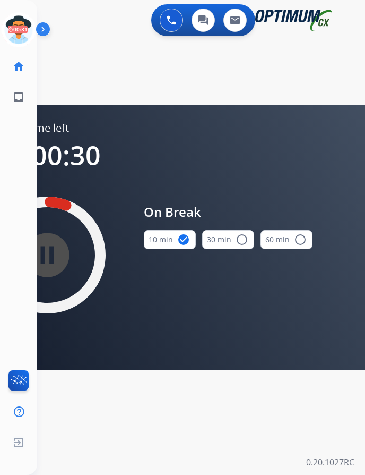
click at [122, 58] on div "swap_horiz Break voice bridge close_fullscreen Connect 3-Way Call merge_type Se…" at bounding box center [188, 63] width 303 height 51
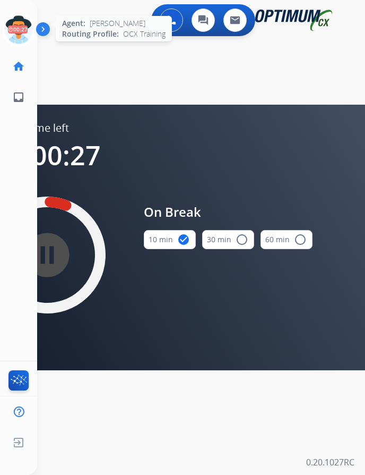
click at [8, 35] on icon at bounding box center [19, 30] width 35 height 35
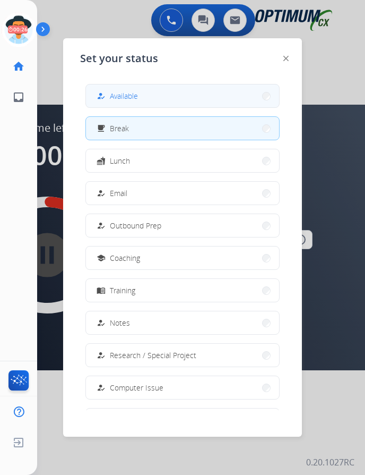
click at [137, 98] on span "Available" at bounding box center [124, 95] width 28 height 11
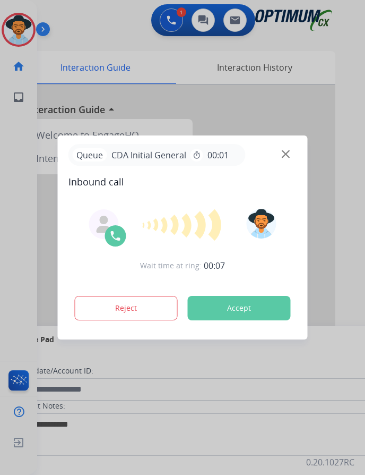
click at [104, 33] on div at bounding box center [182, 237] width 365 height 475
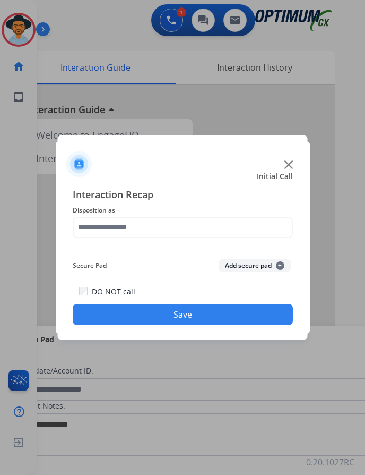
click at [131, 47] on div at bounding box center [182, 237] width 365 height 475
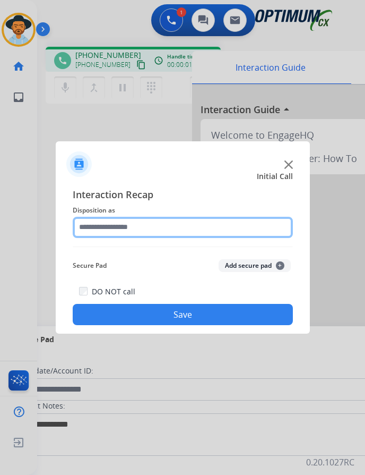
click at [106, 226] on input "text" at bounding box center [183, 227] width 220 height 21
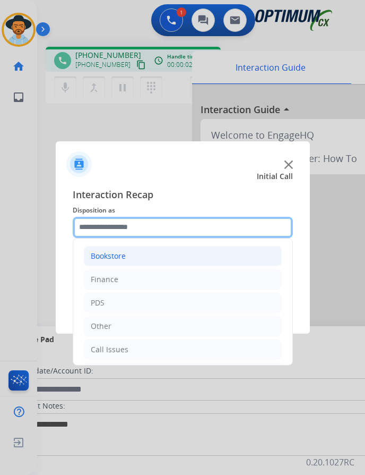
scroll to position [72, 0]
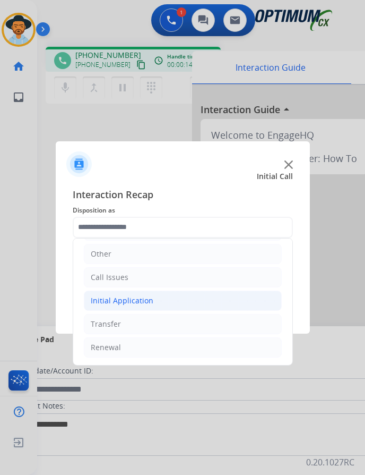
click at [141, 301] on div "Initial Application" at bounding box center [122, 300] width 63 height 11
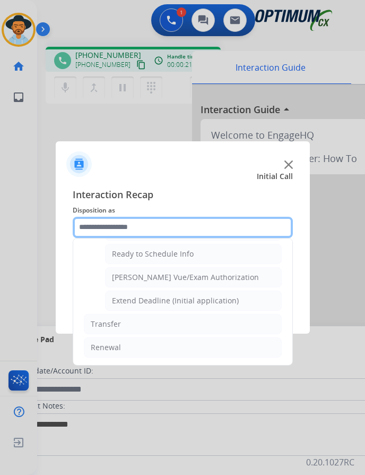
scroll to position [591, 0]
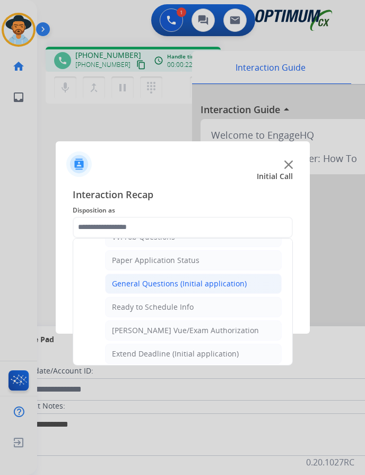
click at [193, 286] on div "General Questions (Initial application)" at bounding box center [179, 283] width 135 height 11
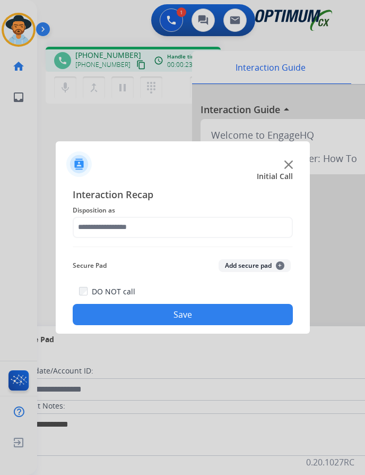
type input "**********"
click at [137, 315] on button "Save" at bounding box center [183, 314] width 220 height 21
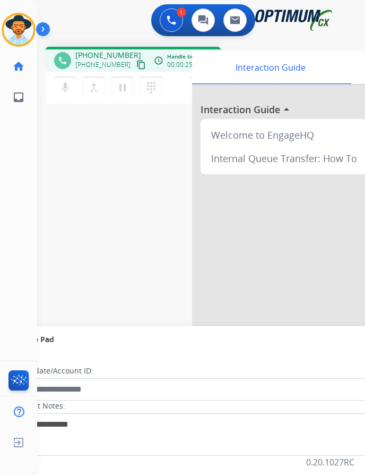
click at [115, 56] on span "+18137869177" at bounding box center [108, 55] width 66 height 11
copy span "18137869177"
click at [121, 19] on div "1 Voice Interactions 0 Chat Interactions 0 Email Interactions" at bounding box center [193, 21] width 294 height 34
click at [195, 88] on img at bounding box center [201, 87] width 13 height 5
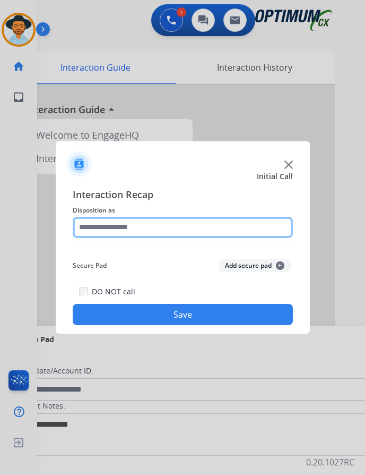
click at [122, 230] on input "text" at bounding box center [183, 227] width 220 height 21
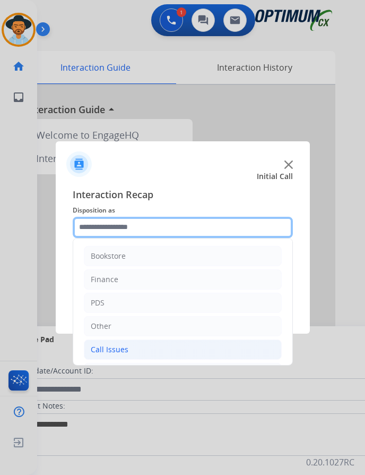
scroll to position [72, 0]
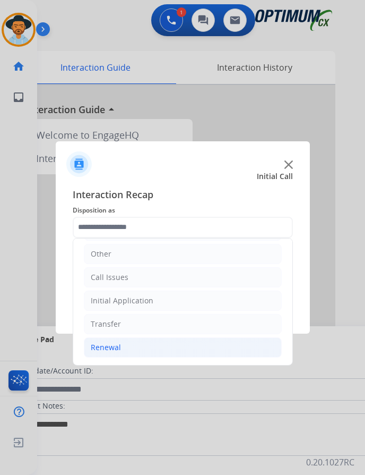
click at [99, 352] on div "Renewal" at bounding box center [106, 347] width 30 height 11
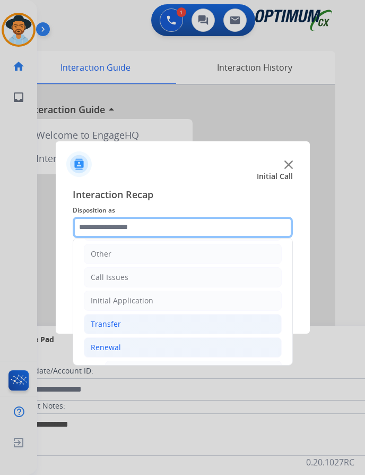
scroll to position [232, 0]
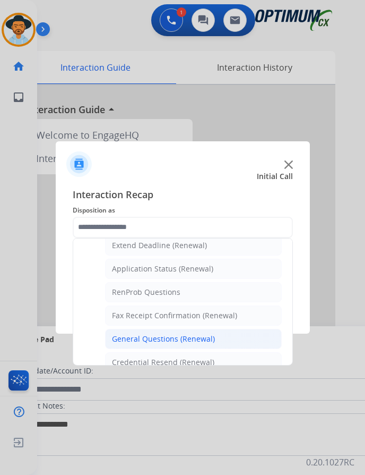
click at [135, 337] on div "General Questions (Renewal)" at bounding box center [163, 339] width 103 height 11
type input "**********"
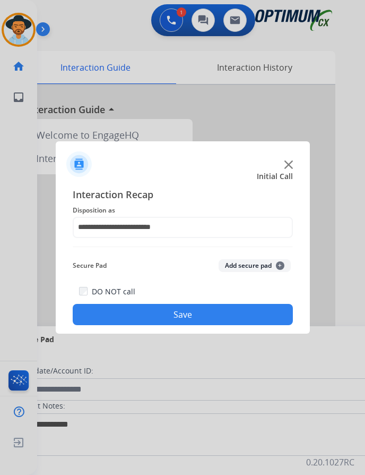
click at [150, 310] on button "Save" at bounding box center [183, 314] width 220 height 21
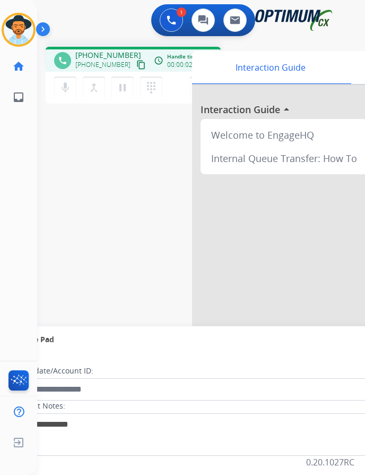
click at [279, 46] on div "phone +13304565137 +13304565137 content_copy access_time Call metrics Queue 00:…" at bounding box center [188, 259] width 303 height 443
click at [101, 49] on div "phone +13304565137 +13304565137 content_copy access_time Call metrics Queue 00:…" at bounding box center [133, 59] width 175 height 25
click at [101, 53] on span "+13304565137" at bounding box center [108, 55] width 66 height 11
copy span "13304565137"
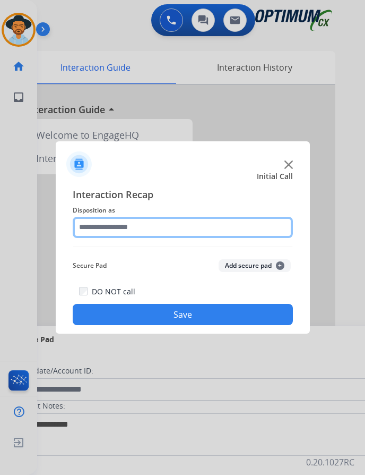
click at [114, 226] on input "text" at bounding box center [183, 227] width 220 height 21
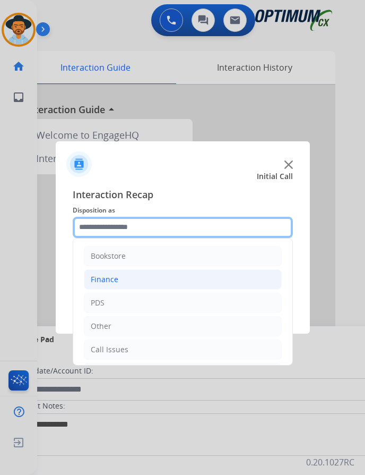
scroll to position [72, 0]
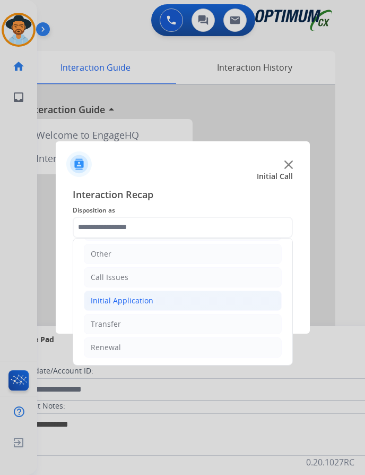
click at [152, 303] on li "Initial Application" at bounding box center [183, 301] width 198 height 20
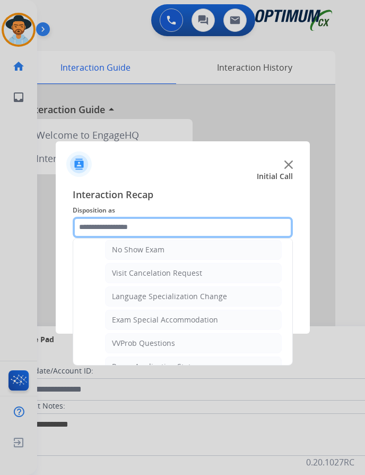
scroll to position [591, 0]
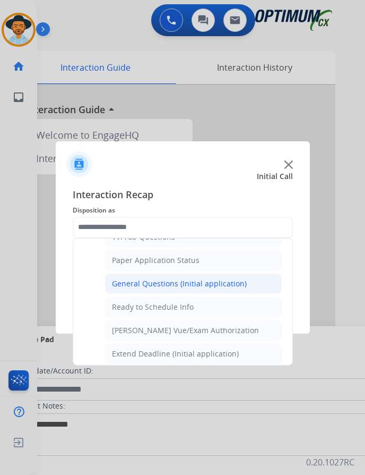
click at [194, 279] on div "General Questions (Initial application)" at bounding box center [179, 283] width 135 height 11
type input "**********"
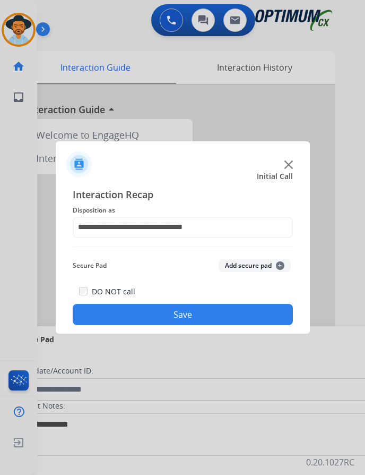
click at [163, 311] on button "Save" at bounding box center [183, 314] width 220 height 21
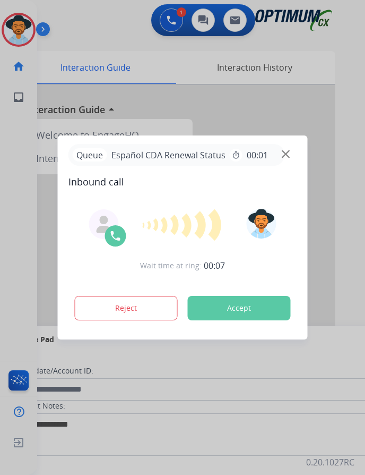
click at [124, 35] on div at bounding box center [182, 237] width 365 height 475
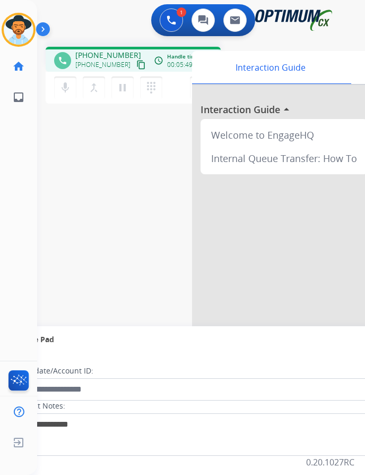
click at [99, 55] on span "+15033993438" at bounding box center [108, 55] width 66 height 11
copy span "15033993438"
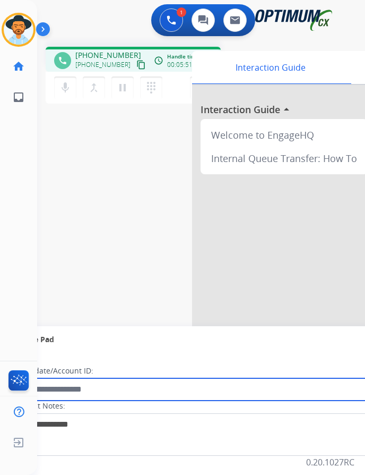
click at [148, 384] on input "text" at bounding box center [194, 389] width 360 height 22
paste input "**********"
type input "**********"
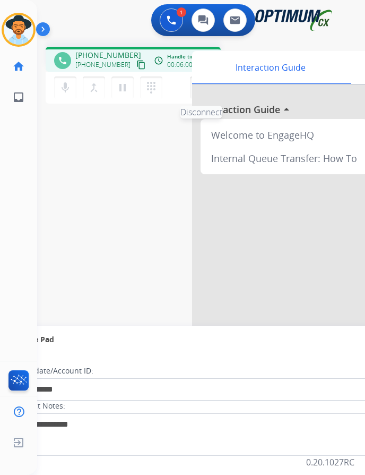
click at [193, 89] on button "Disconnect" at bounding box center [201, 87] width 22 height 22
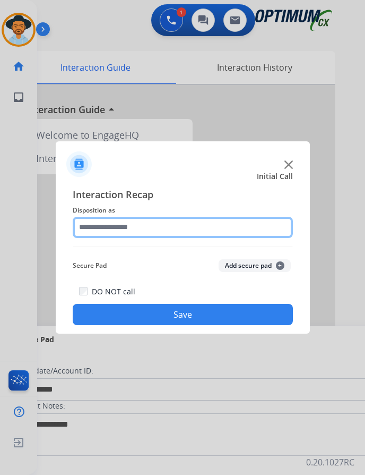
click at [188, 225] on input "text" at bounding box center [183, 227] width 220 height 21
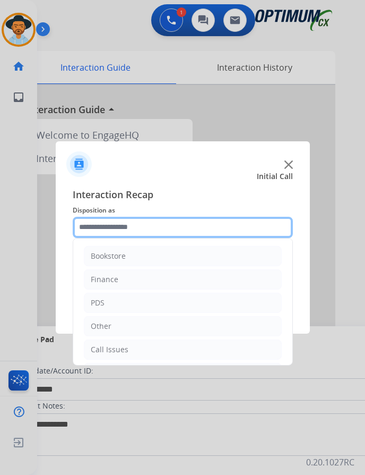
scroll to position [72, 0]
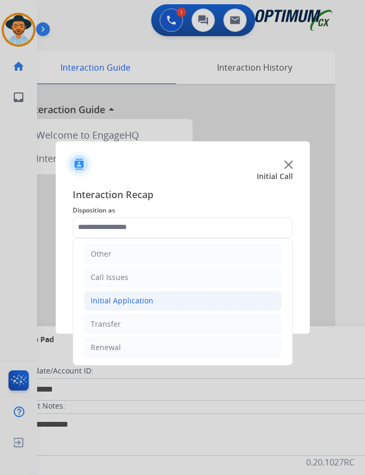
click at [182, 303] on li "Initial Application" at bounding box center [183, 301] width 198 height 20
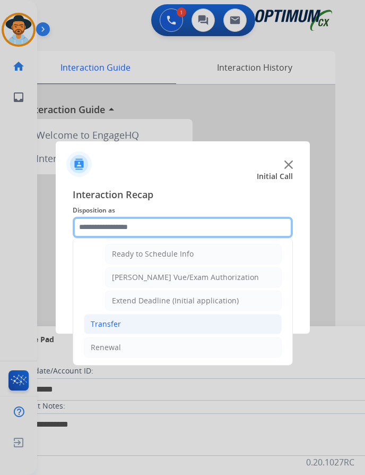
scroll to position [537, 0]
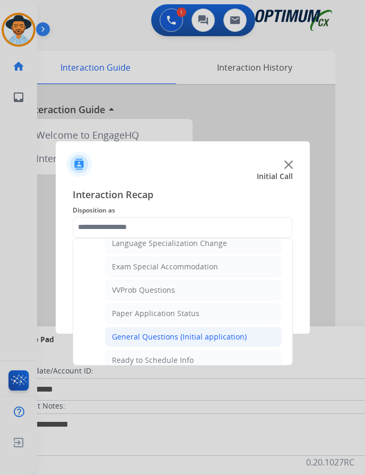
click at [165, 337] on div "General Questions (Initial application)" at bounding box center [179, 336] width 135 height 11
type input "**********"
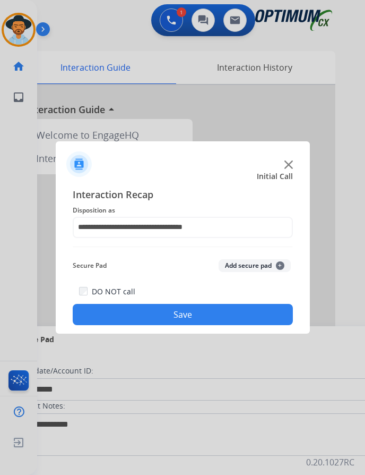
click at [140, 317] on button "Save" at bounding box center [183, 314] width 220 height 21
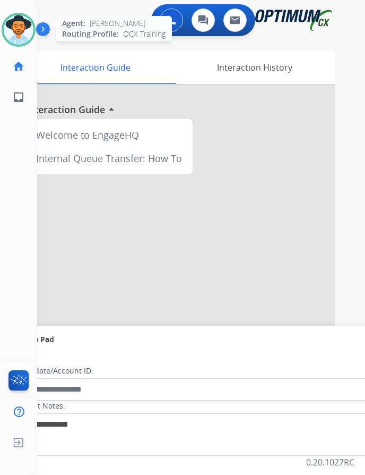
click at [18, 29] on img at bounding box center [19, 30] width 30 height 30
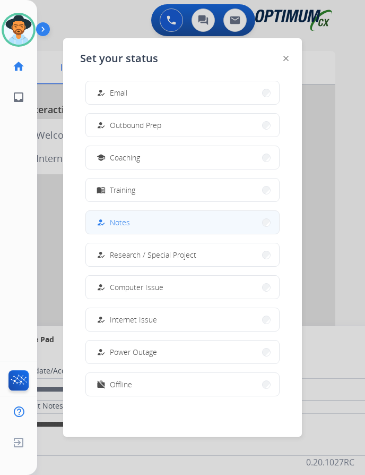
scroll to position [8, 0]
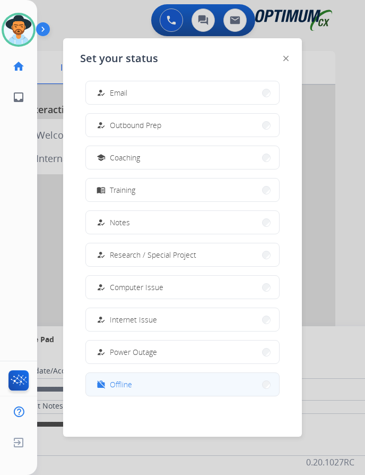
click at [126, 379] on span "Offline" at bounding box center [121, 384] width 22 height 11
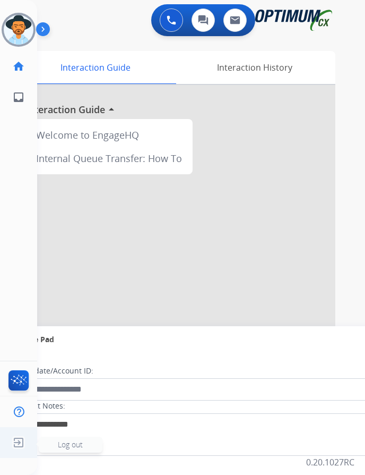
click at [15, 441] on img at bounding box center [18, 442] width 19 height 20
